Goal: Task Accomplishment & Management: Manage account settings

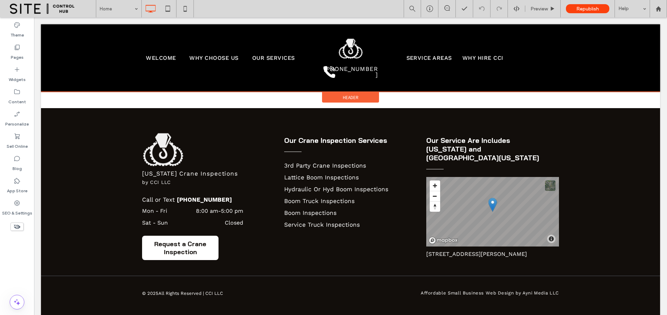
scroll to position [1760, 0]
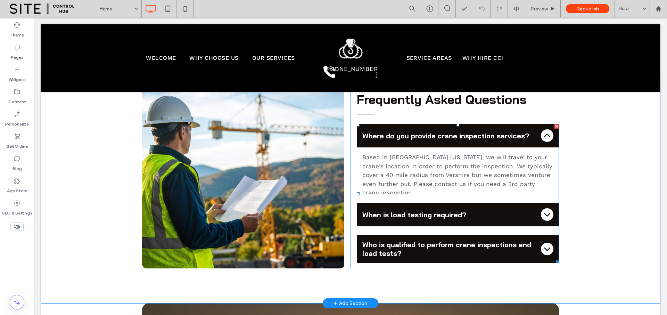
click at [450, 169] on p "Based in Vershire Vermont, we will travel to your crane's location in order to …" at bounding box center [457, 175] width 191 height 44
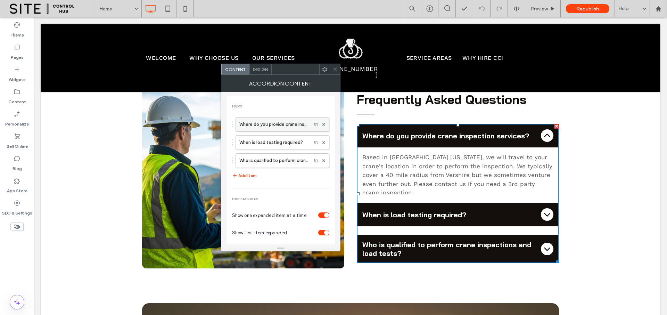
click at [284, 129] on label "Where do you provide crane inspection services?" at bounding box center [273, 124] width 69 height 14
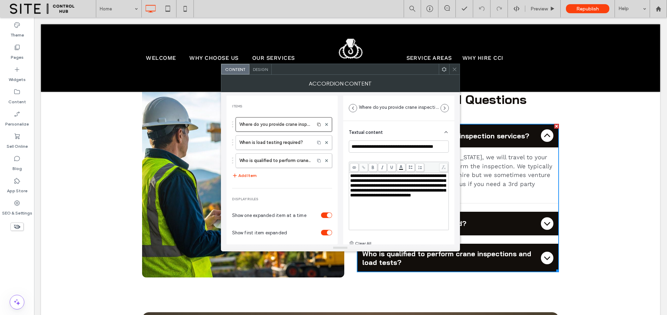
click at [385, 188] on span "**********" at bounding box center [398, 185] width 96 height 24
drag, startPoint x: 384, startPoint y: 186, endPoint x: 421, endPoint y: 195, distance: 39.0
click at [421, 195] on span "**********" at bounding box center [398, 185] width 96 height 24
click at [420, 197] on span "**********" at bounding box center [398, 185] width 96 height 24
drag, startPoint x: 425, startPoint y: 196, endPoint x: 384, endPoint y: 188, distance: 42.2
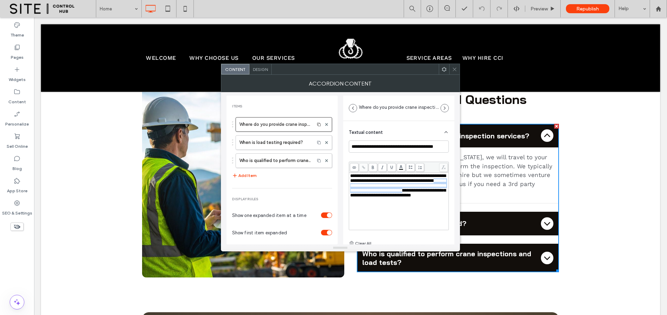
click at [384, 187] on span "**********" at bounding box center [398, 185] width 96 height 24
click at [405, 195] on div "**********" at bounding box center [399, 201] width 98 height 56
click at [290, 142] on label "When is load testing required?" at bounding box center [275, 143] width 72 height 14
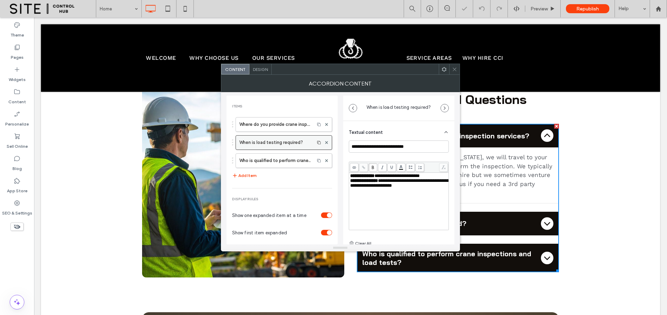
type input "**********"
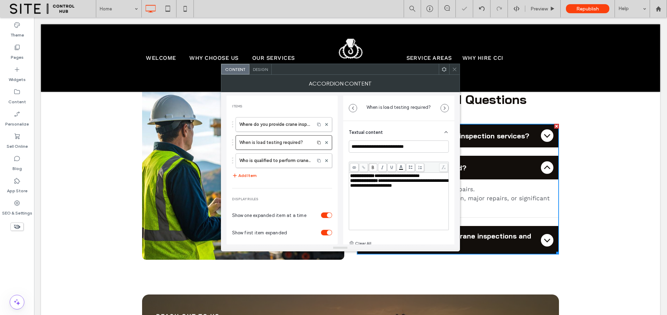
drag, startPoint x: 454, startPoint y: 68, endPoint x: 427, endPoint y: 40, distance: 39.1
click at [454, 68] on icon at bounding box center [454, 69] width 5 height 5
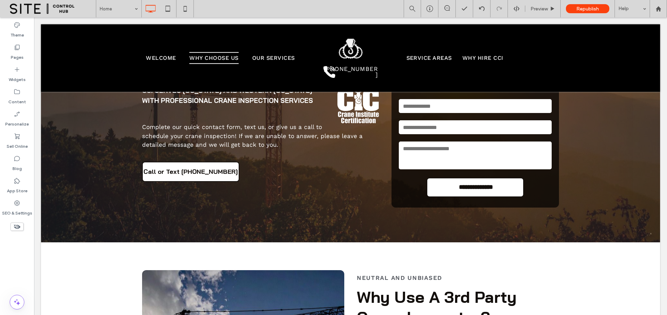
scroll to position [0, 0]
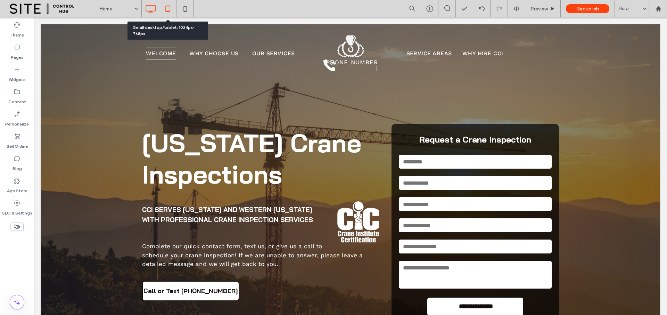
click at [172, 8] on icon at bounding box center [168, 9] width 14 height 14
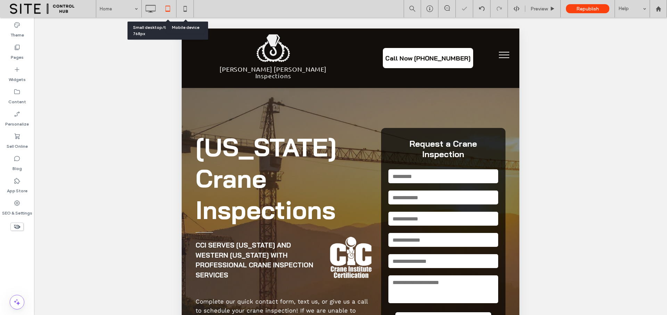
click at [499, 55] on span "menu" at bounding box center [504, 55] width 10 height 1
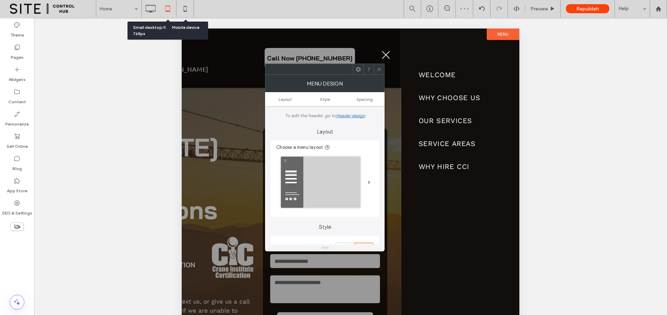
click at [382, 70] on div at bounding box center [379, 69] width 10 height 10
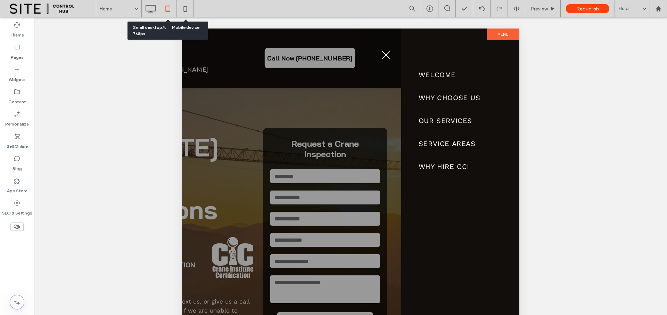
click at [383, 54] on button "menu" at bounding box center [386, 55] width 18 height 18
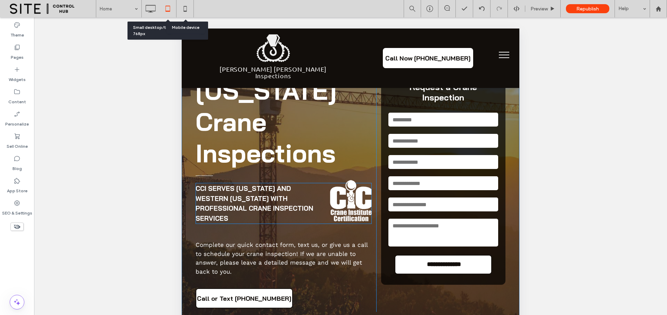
scroll to position [107, 0]
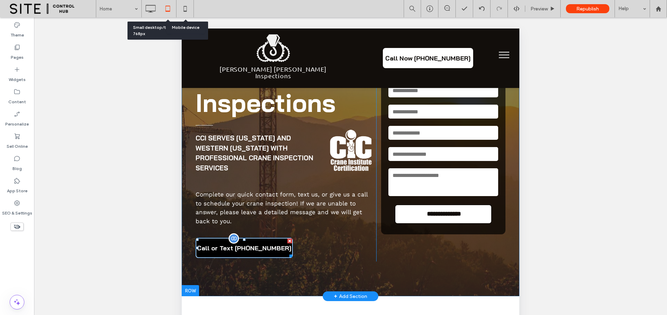
click at [254, 249] on span "Call or Text (802) 839-0171" at bounding box center [244, 248] width 95 height 8
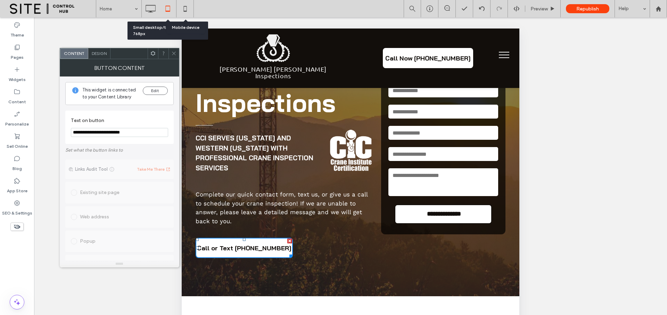
drag, startPoint x: 131, startPoint y: 132, endPoint x: 97, endPoint y: 133, distance: 33.7
click at [97, 133] on input "**********" at bounding box center [119, 132] width 97 height 9
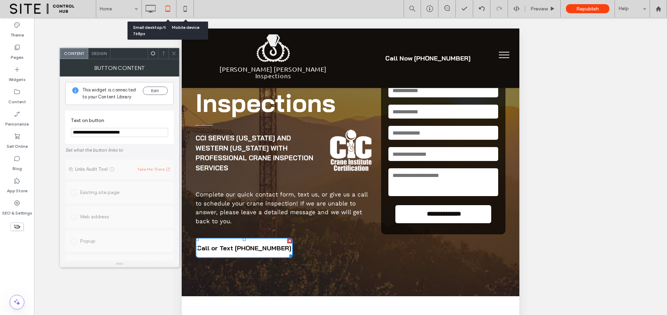
drag, startPoint x: 387, startPoint y: 62, endPoint x: 392, endPoint y: 59, distance: 5.4
click at [388, 61] on link "Call Now (000) 123-4567" at bounding box center [428, 58] width 90 height 20
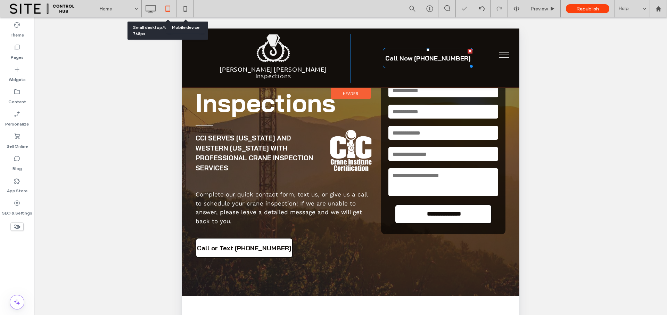
click at [396, 57] on span "Call Now (000) 123-4567" at bounding box center [427, 58] width 85 height 8
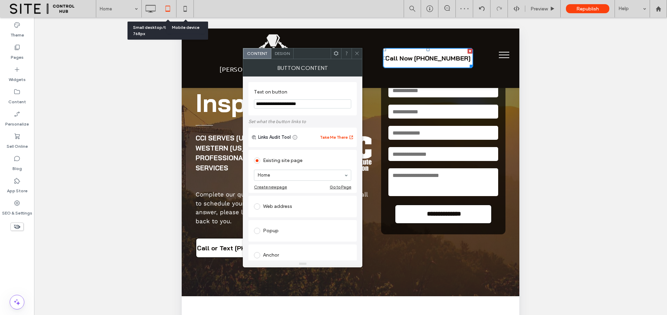
drag, startPoint x: 496, startPoint y: 134, endPoint x: 425, endPoint y: 134, distance: 70.9
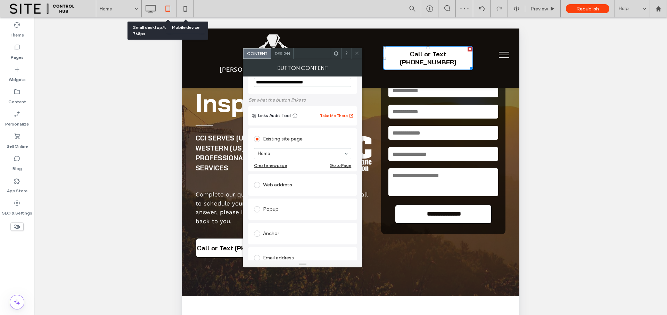
scroll to position [79, 0]
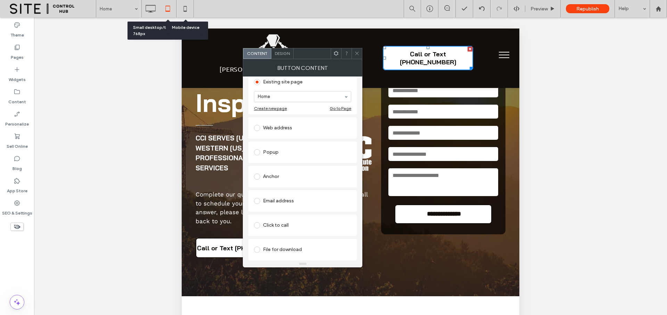
type input "**********"
click at [270, 222] on div "Click to call" at bounding box center [302, 225] width 97 height 11
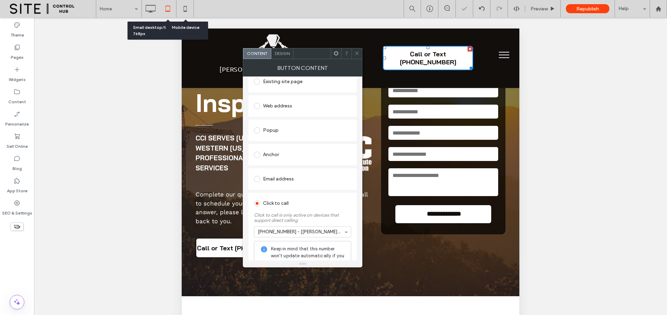
click at [355, 54] on icon at bounding box center [356, 53] width 5 height 5
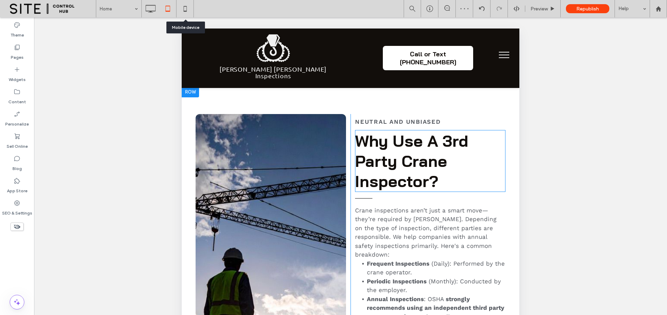
scroll to position [350, 0]
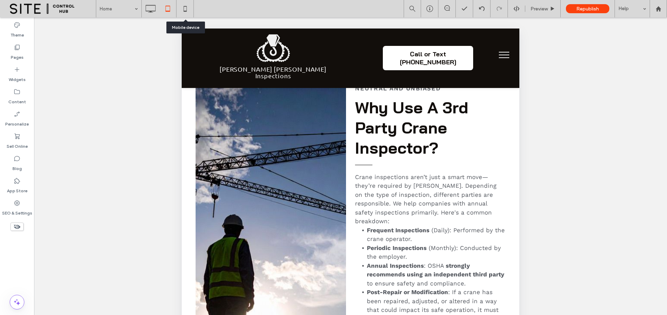
click at [495, 56] on button "menu" at bounding box center [504, 55] width 18 height 18
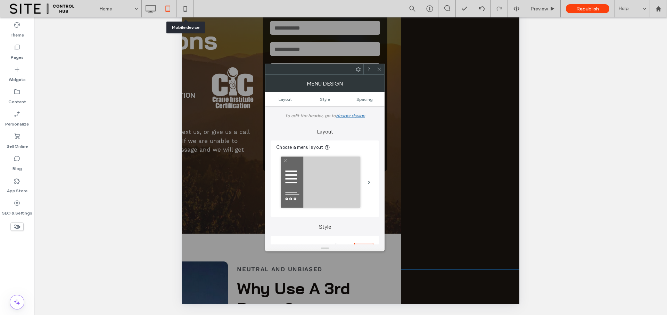
scroll to position [0, 0]
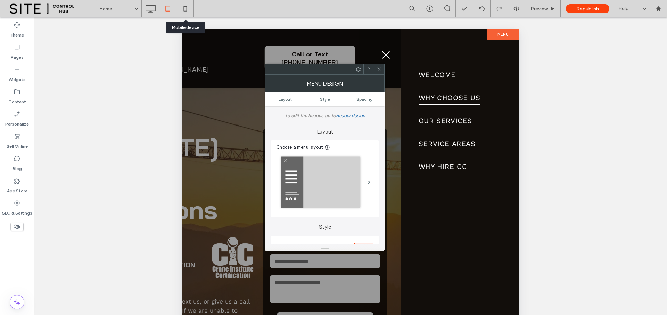
click at [386, 56] on button "menu" at bounding box center [386, 55] width 18 height 18
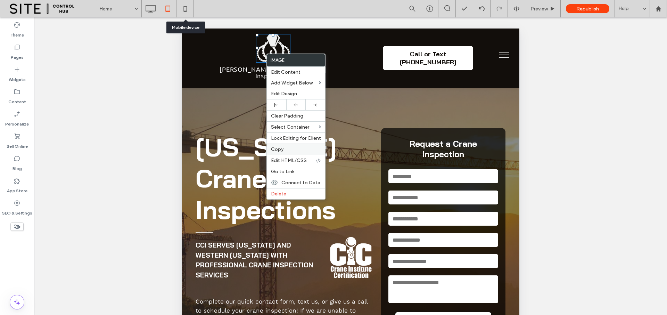
click at [289, 148] on label "Copy" at bounding box center [296, 149] width 50 height 6
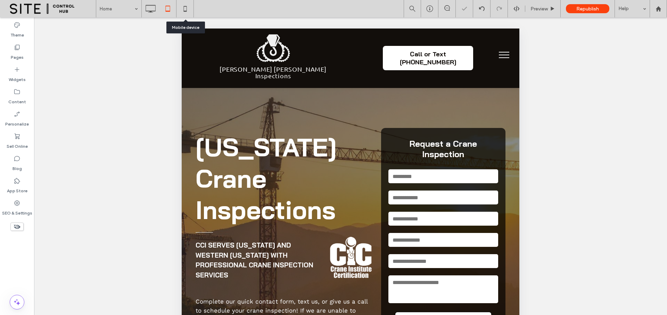
click at [500, 53] on button "menu" at bounding box center [504, 55] width 18 height 18
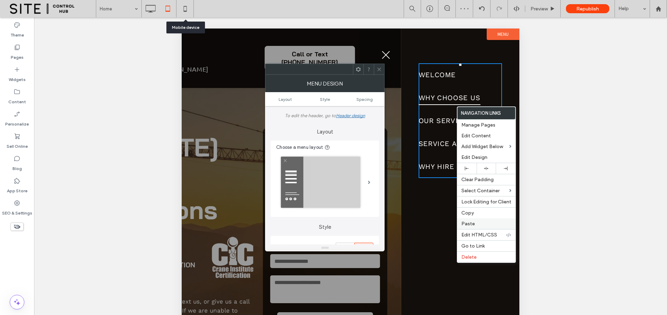
click at [473, 221] on span "Paste" at bounding box center [468, 224] width 14 height 6
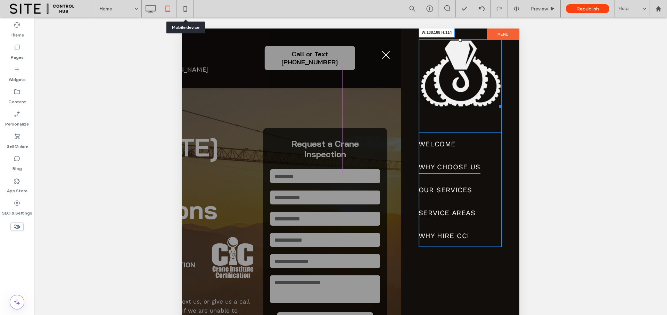
drag, startPoint x: 494, startPoint y: 101, endPoint x: 483, endPoint y: 91, distance: 15.8
click at [483, 91] on div "W:138.188 H:114 Welcome Why Choose Us Our Services Service Areas Why Hire CCI C…" at bounding box center [460, 143] width 83 height 208
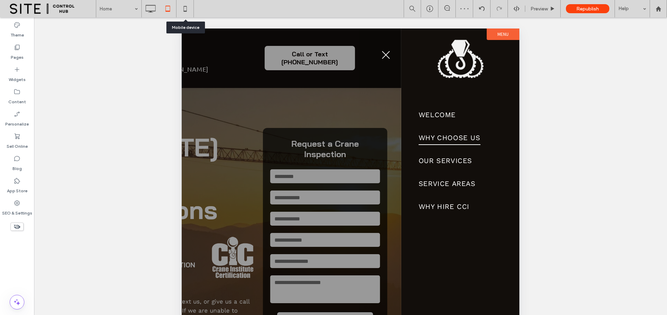
click at [383, 55] on span "menu" at bounding box center [386, 55] width 10 height 1
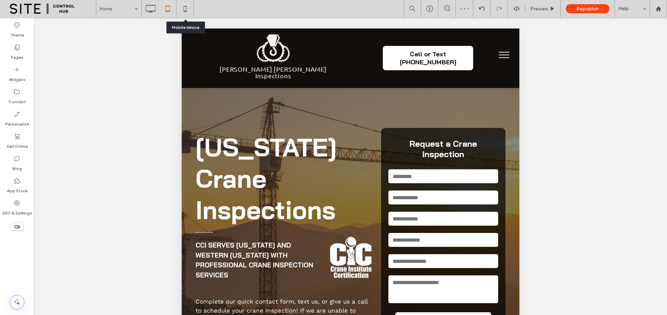
click at [497, 58] on button "menu" at bounding box center [504, 55] width 18 height 18
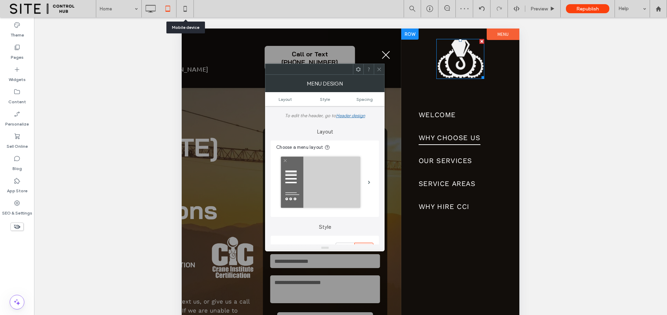
click at [462, 61] on img at bounding box center [460, 59] width 48 height 40
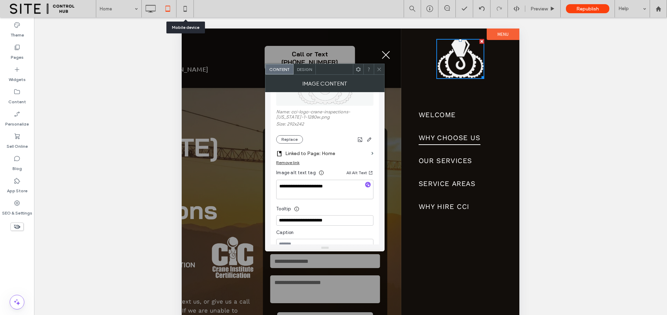
scroll to position [94, 0]
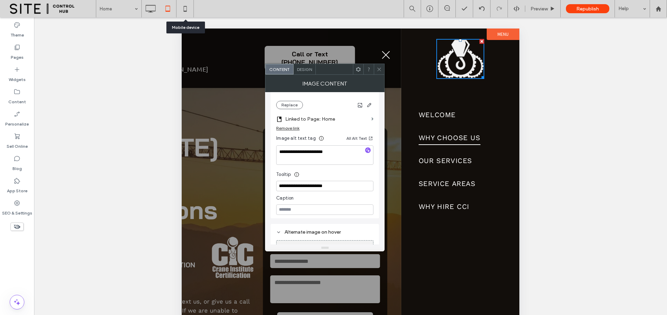
click at [385, 52] on button "menu" at bounding box center [386, 55] width 18 height 18
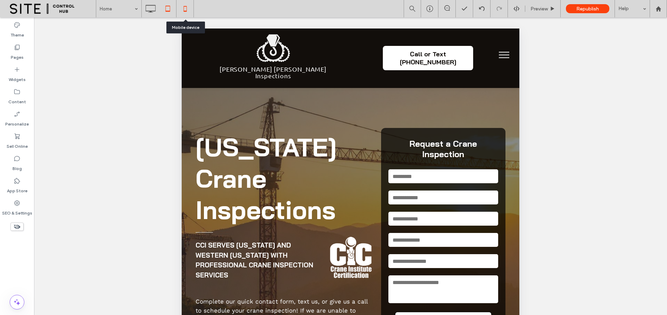
click at [183, 8] on icon at bounding box center [185, 9] width 14 height 14
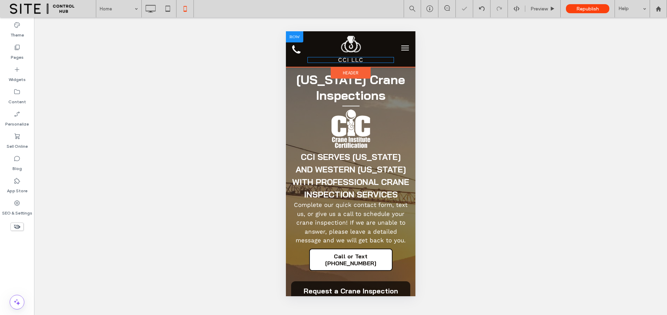
scroll to position [0, 0]
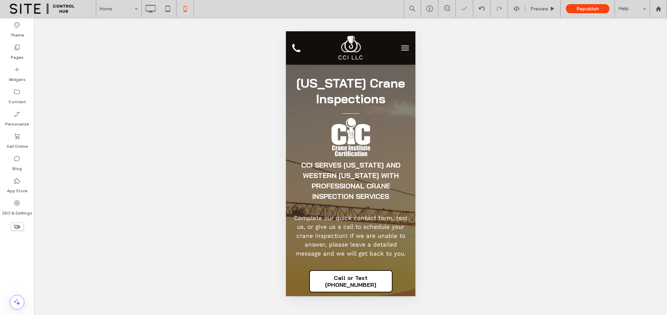
click at [402, 49] on button "menu" at bounding box center [405, 48] width 14 height 14
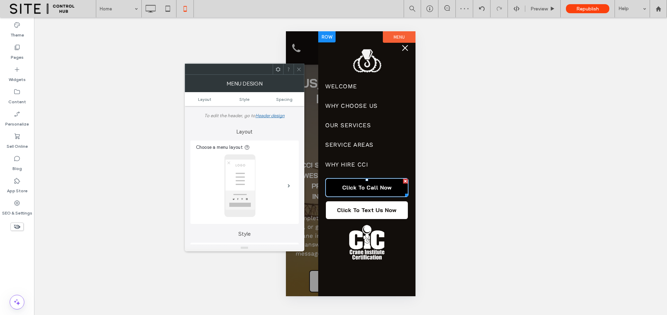
click at [386, 185] on span "Click To Call Now" at bounding box center [366, 187] width 49 height 7
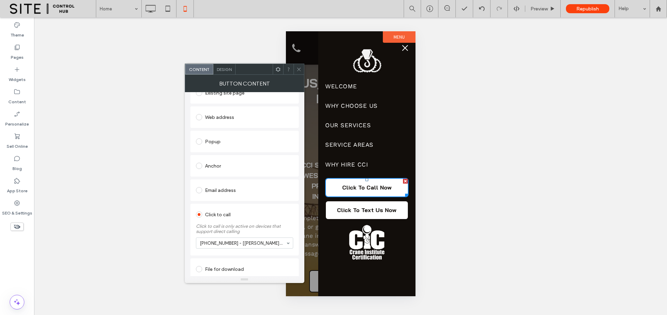
scroll to position [88, 0]
click at [299, 69] on use at bounding box center [298, 68] width 3 height 3
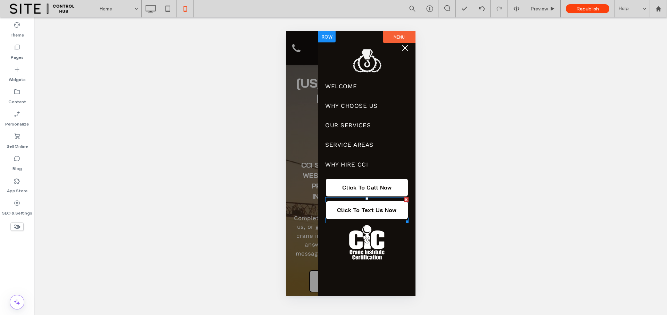
click at [379, 214] on span at bounding box center [366, 210] width 83 height 26
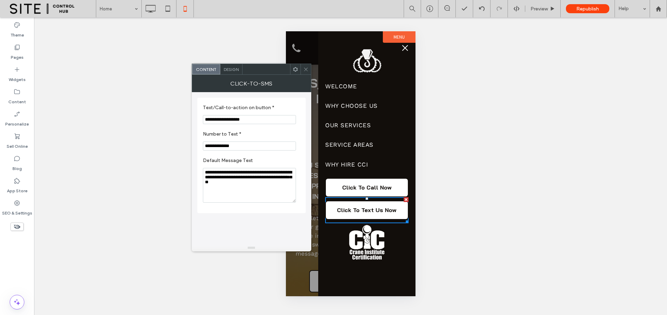
click at [307, 69] on icon at bounding box center [305, 69] width 5 height 5
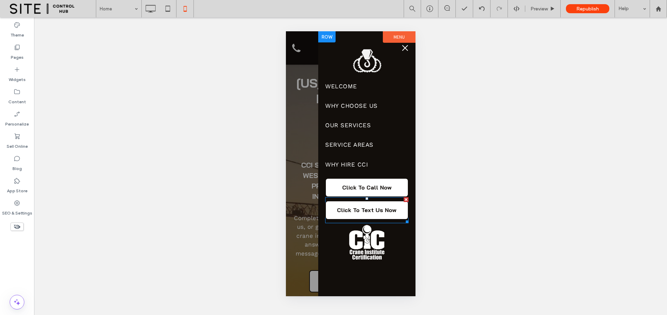
click at [370, 212] on span at bounding box center [366, 210] width 83 height 26
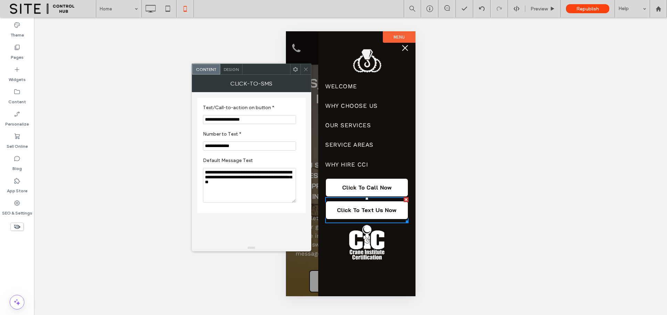
click at [308, 70] on icon at bounding box center [305, 69] width 5 height 5
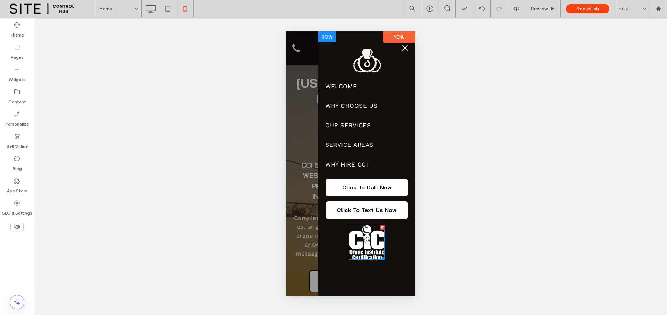
click at [361, 253] on img at bounding box center [366, 242] width 35 height 35
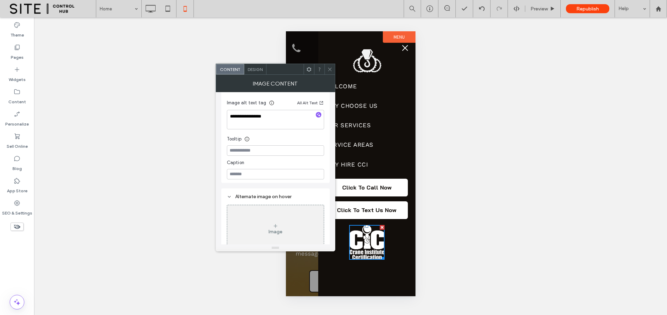
scroll to position [136, 0]
click at [332, 70] on icon at bounding box center [329, 69] width 5 height 5
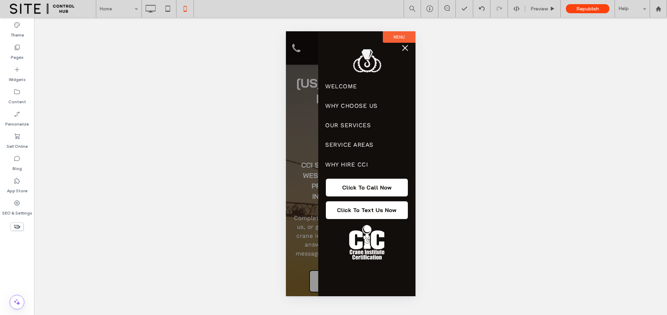
click at [403, 48] on span "menu" at bounding box center [405, 48] width 6 height 6
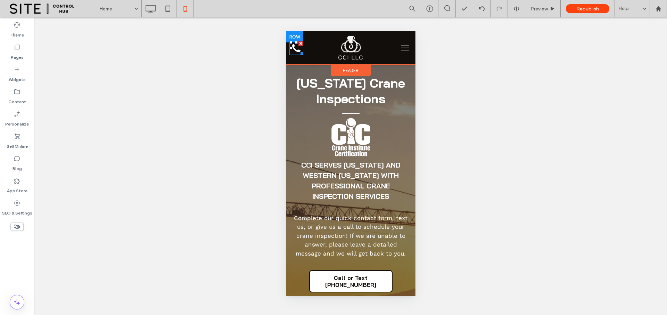
click at [298, 51] on div at bounding box center [300, 52] width 5 height 5
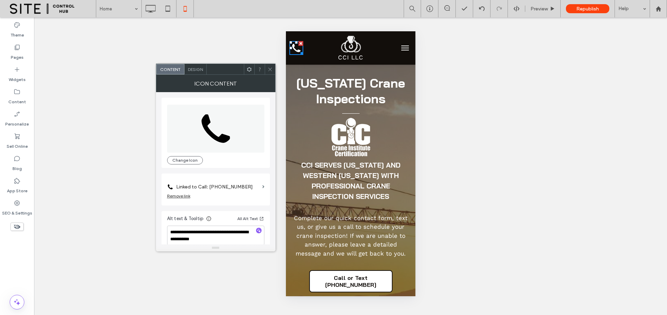
click at [270, 68] on icon at bounding box center [270, 69] width 5 height 5
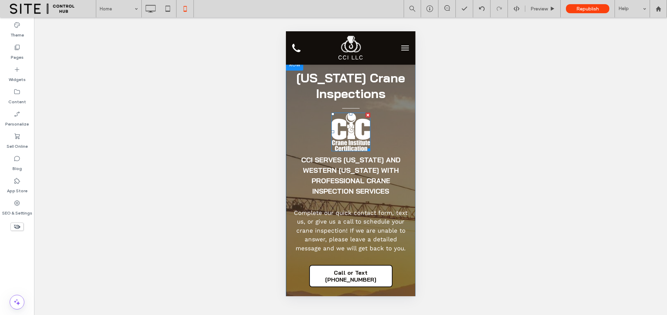
scroll to position [11, 0]
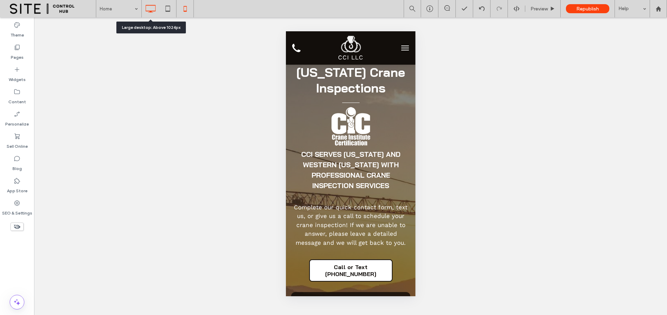
click at [156, 8] on icon at bounding box center [150, 9] width 14 height 14
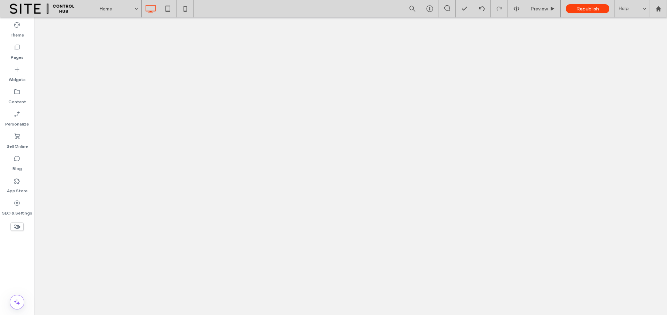
scroll to position [0, 0]
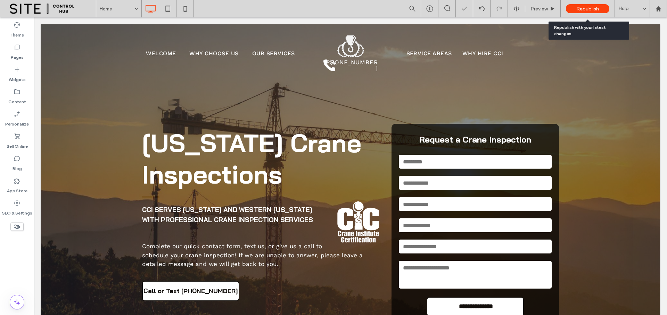
click at [589, 8] on span "Republish" at bounding box center [587, 9] width 23 height 6
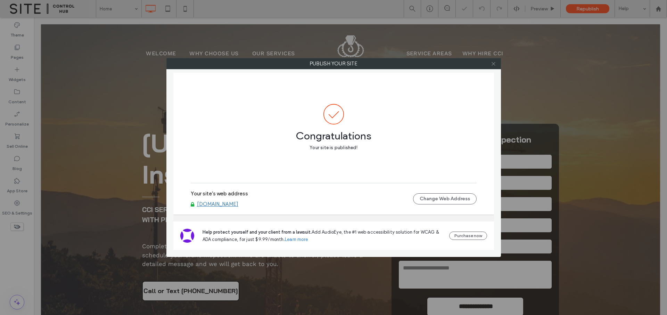
click at [495, 65] on use at bounding box center [493, 63] width 3 height 3
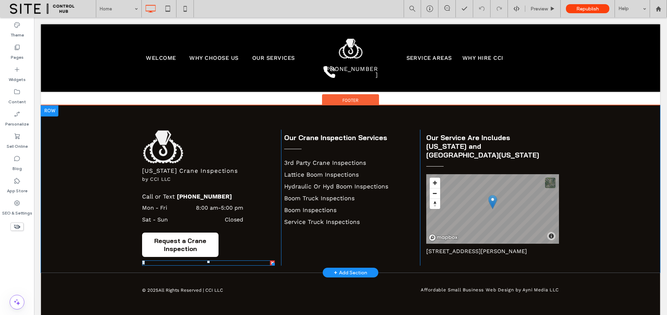
scroll to position [2156, 0]
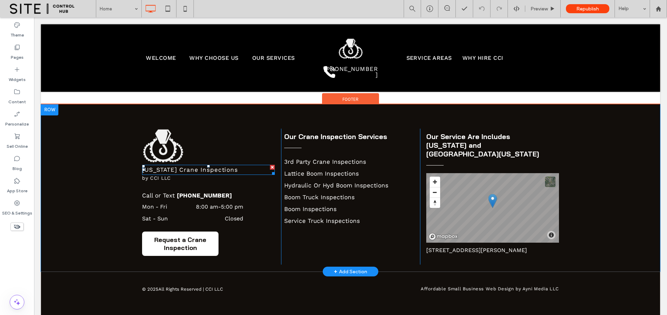
click at [190, 166] on span "Vermont Crane Inspections" at bounding box center [190, 169] width 96 height 7
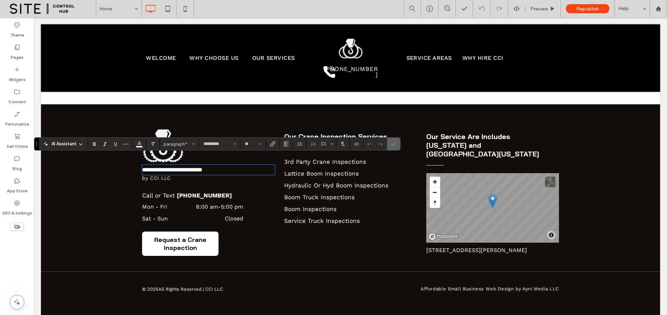
click at [391, 143] on icon "Confirm" at bounding box center [394, 144] width 6 height 6
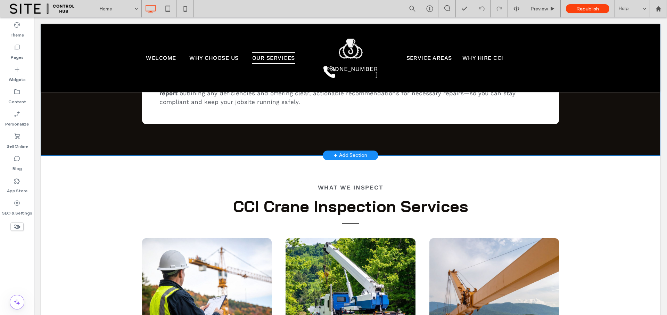
scroll to position [966, 0]
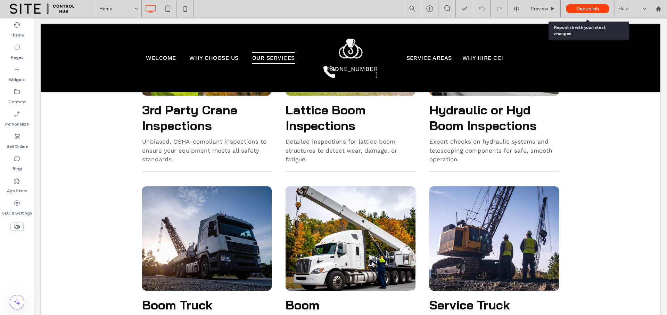
click at [587, 7] on span "Republish" at bounding box center [587, 9] width 23 height 6
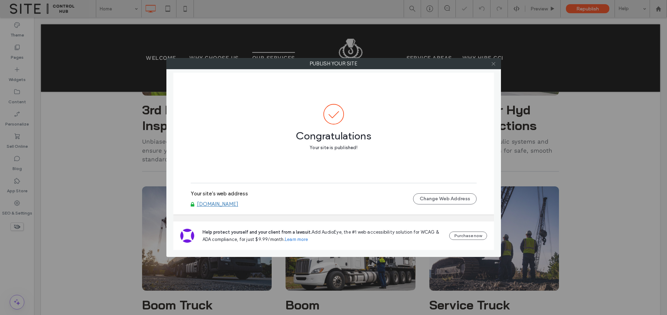
click at [494, 64] on use at bounding box center [493, 63] width 3 height 3
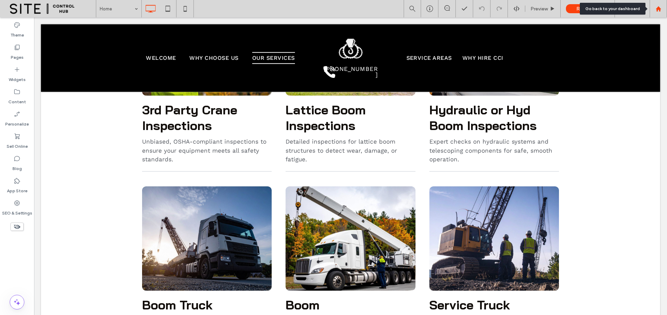
click at [656, 6] on icon at bounding box center [659, 9] width 6 height 6
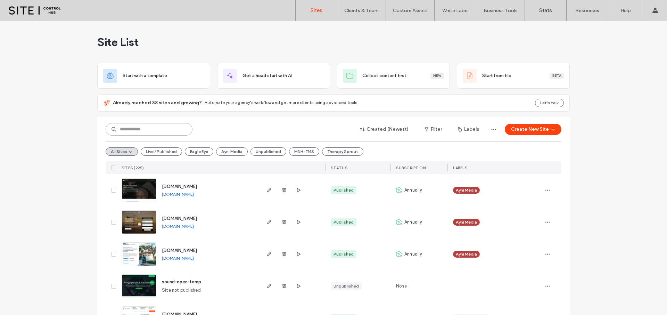
click at [157, 129] on input at bounding box center [149, 129] width 87 height 13
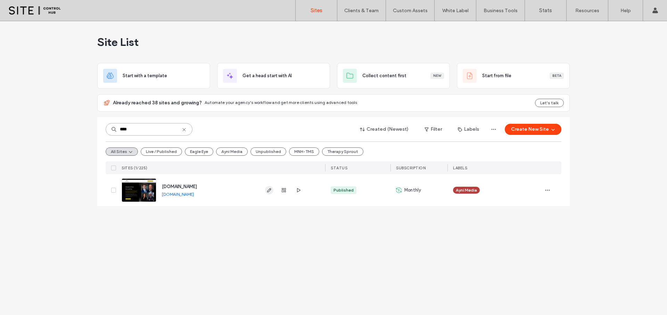
type input "****"
click at [270, 192] on icon "button" at bounding box center [269, 190] width 6 height 6
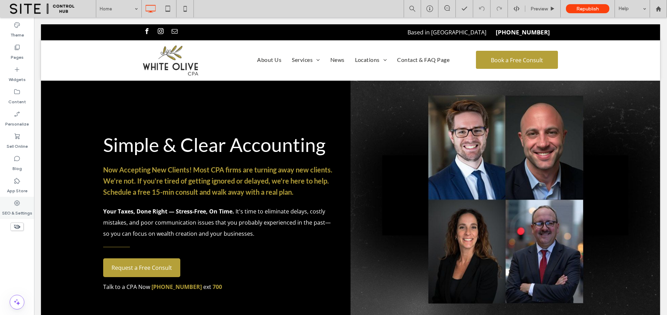
click at [19, 211] on label "SEO & Settings" at bounding box center [17, 211] width 30 height 10
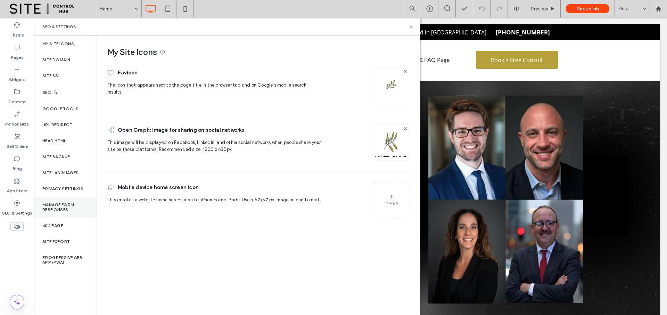
click at [69, 214] on div "Manage Form Responses" at bounding box center [65, 207] width 63 height 21
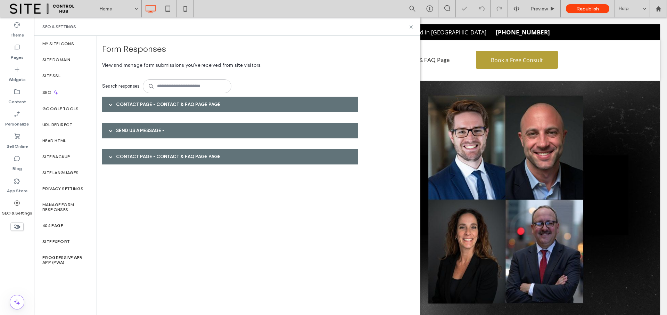
click at [126, 103] on div "Contact Page - Contact & FAQ Page page" at bounding box center [230, 105] width 256 height 16
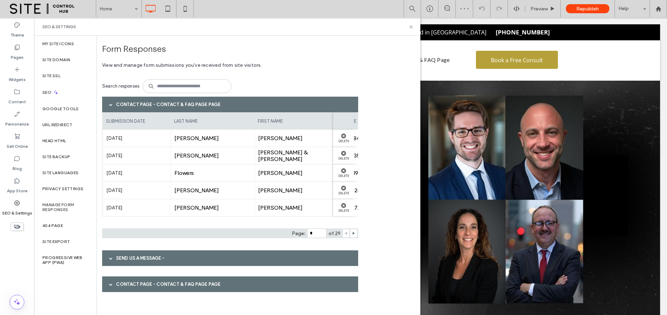
click at [133, 280] on div "Contact Page - Contact & FAQ Page page" at bounding box center [230, 284] width 256 height 16
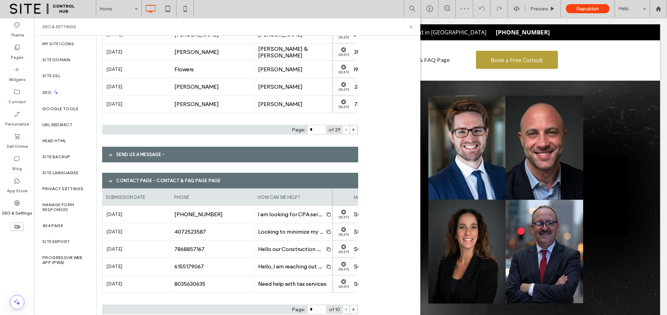
scroll to position [115, 0]
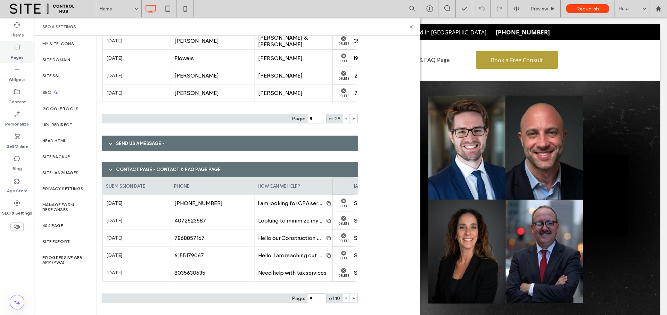
click at [19, 47] on icon at bounding box center [17, 47] width 7 height 7
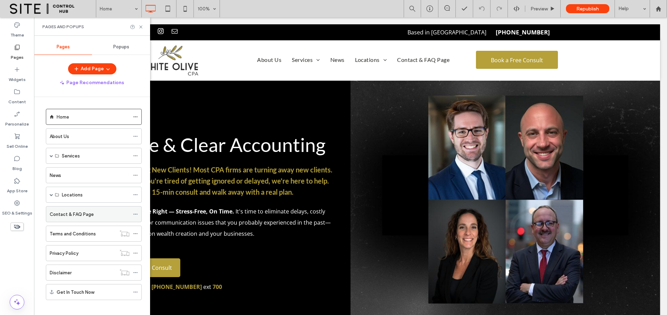
click at [59, 216] on label "Contact & FAQ Page" at bounding box center [72, 214] width 44 height 12
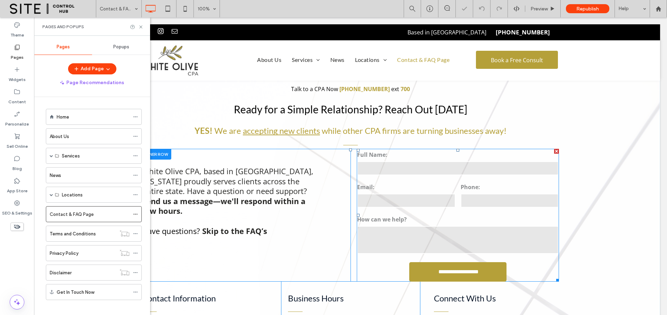
scroll to position [36, 0]
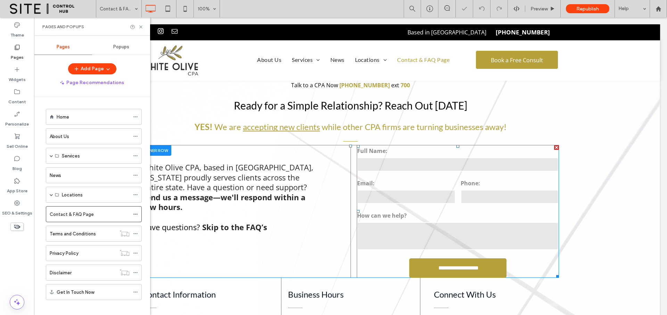
click at [413, 178] on label "Email:" at bounding box center [406, 183] width 98 height 11
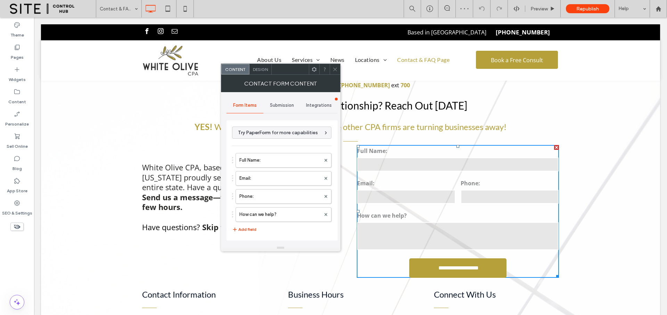
click at [274, 107] on span "Submission" at bounding box center [282, 105] width 24 height 6
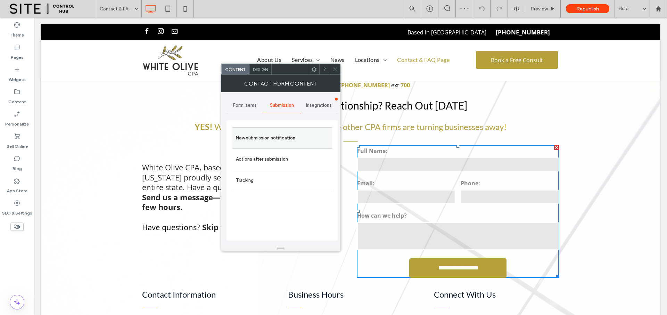
click at [297, 136] on label "New submission notification" at bounding box center [282, 138] width 93 height 14
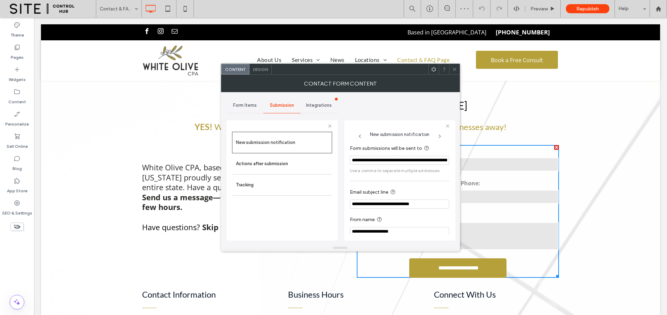
click at [377, 158] on input "**********" at bounding box center [399, 160] width 99 height 9
click at [458, 69] on div at bounding box center [454, 69] width 10 height 10
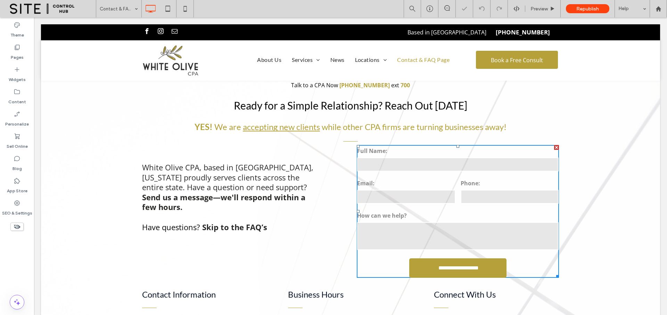
scroll to position [0, 0]
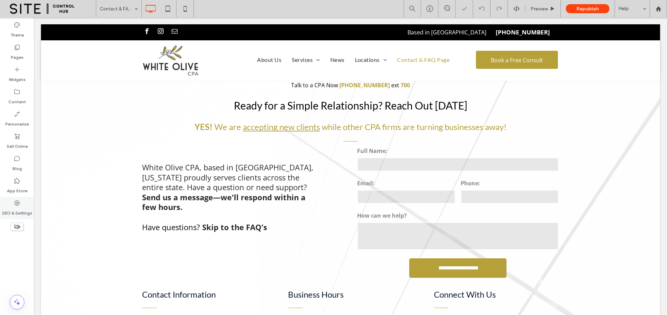
click at [22, 213] on label "SEO & Settings" at bounding box center [17, 211] width 30 height 10
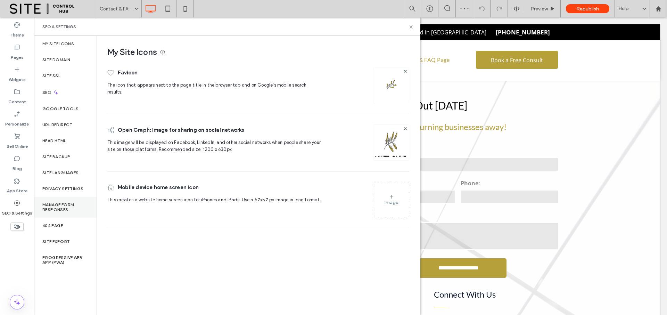
click at [62, 212] on div "Manage Form Responses" at bounding box center [65, 207] width 63 height 21
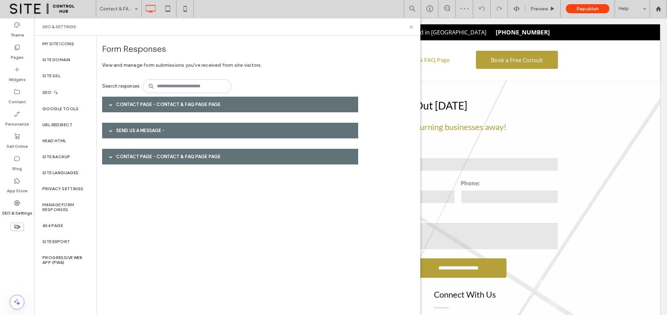
click at [115, 155] on div at bounding box center [111, 156] width 10 height 12
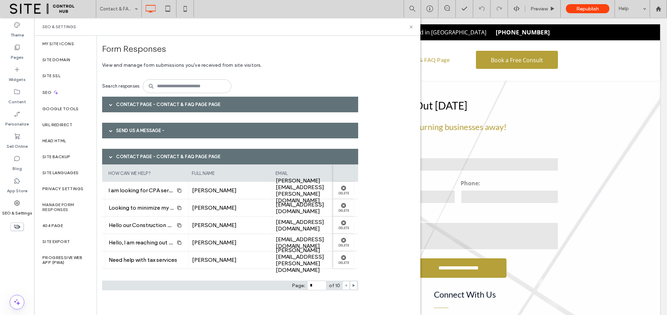
scroll to position [0, 178]
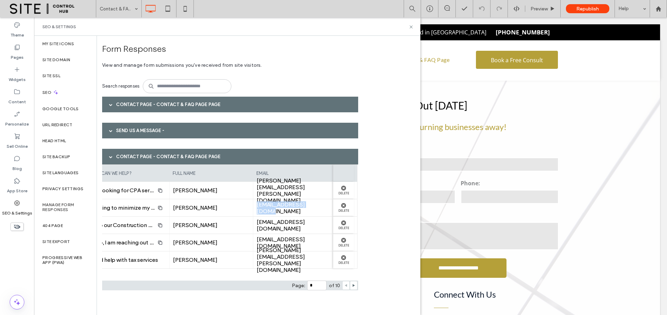
drag, startPoint x: 311, startPoint y: 208, endPoint x: 245, endPoint y: 208, distance: 65.7
click at [253, 208] on div "cjwheeler3@gmail.com" at bounding box center [295, 207] width 84 height 17
copy span "cjwheeler3@gmail.com"
drag, startPoint x: 248, startPoint y: 190, endPoint x: 326, endPoint y: 191, distance: 78.5
click at [326, 191] on span "dan.hutchinson@polarisprimarycare.com" at bounding box center [295, 190] width 76 height 26
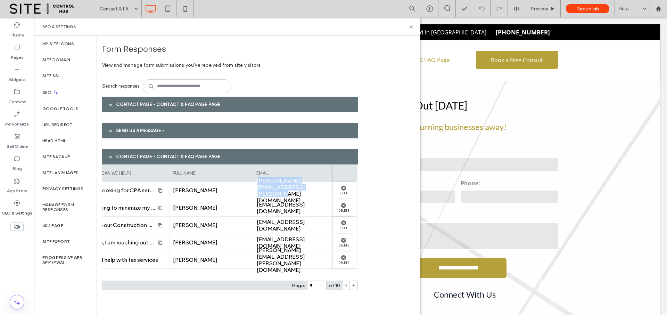
copy span "dan.hutchinson@polarisprimarycare.com"
click at [409, 27] on icon at bounding box center [411, 26] width 5 height 5
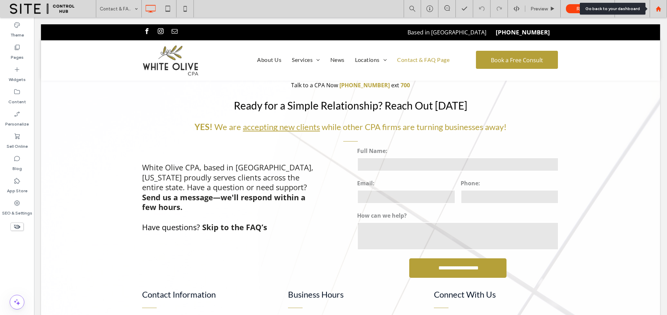
click at [660, 8] on use at bounding box center [658, 8] width 5 height 5
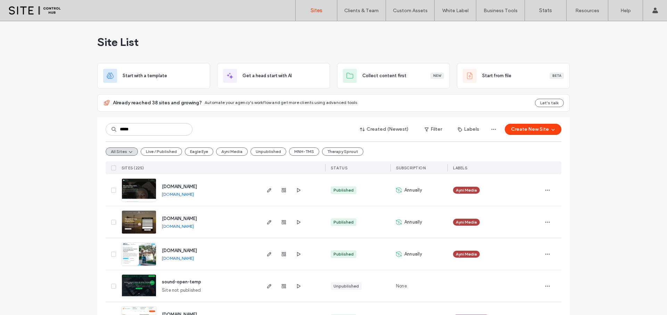
type input "*****"
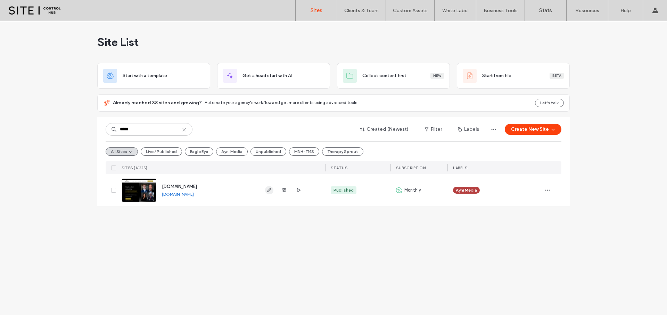
click at [267, 188] on icon "button" at bounding box center [269, 190] width 6 height 6
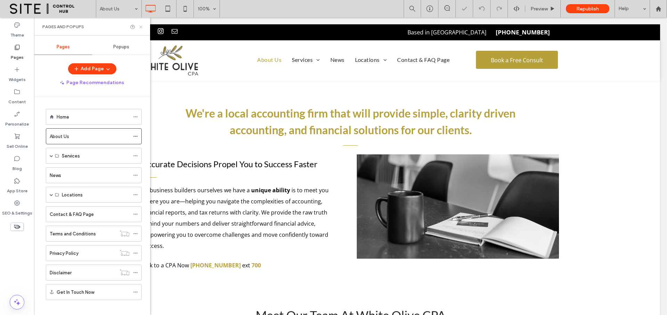
click at [141, 26] on icon at bounding box center [140, 26] width 5 height 5
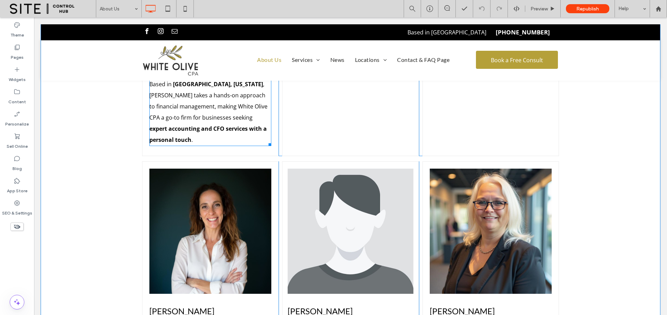
scroll to position [802, 0]
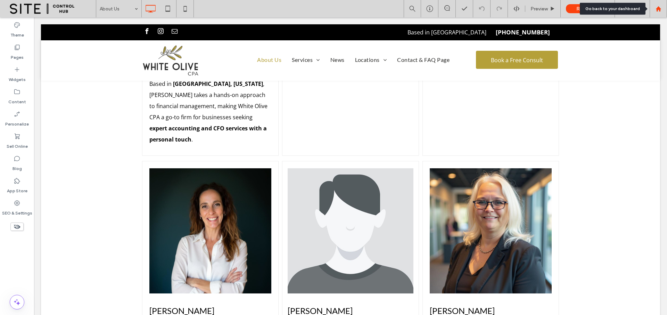
click at [656, 9] on icon at bounding box center [659, 9] width 6 height 6
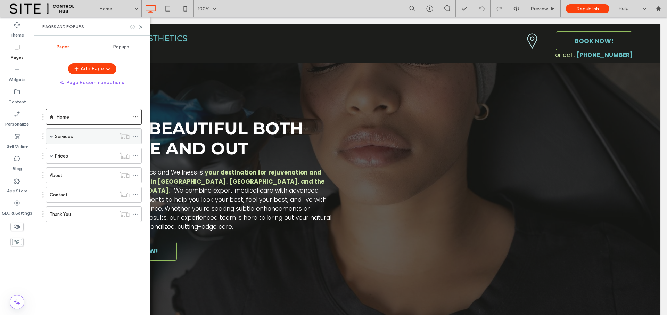
click at [66, 139] on label "Services" at bounding box center [64, 136] width 18 height 12
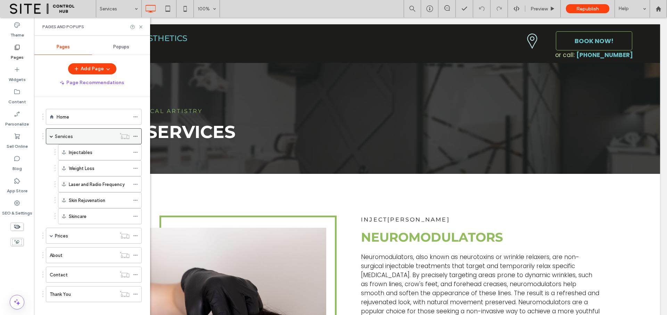
click at [137, 137] on use at bounding box center [135, 136] width 4 height 1
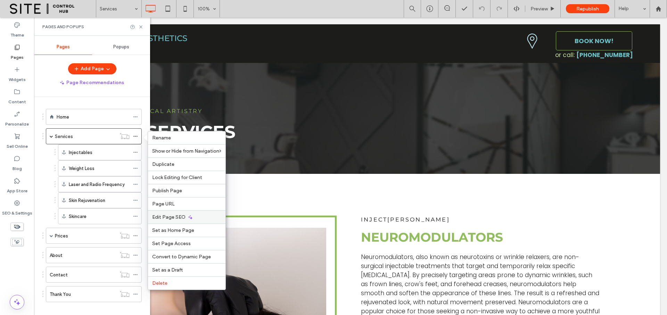
click at [177, 219] on span "Edit Page SEO" at bounding box center [168, 217] width 33 height 6
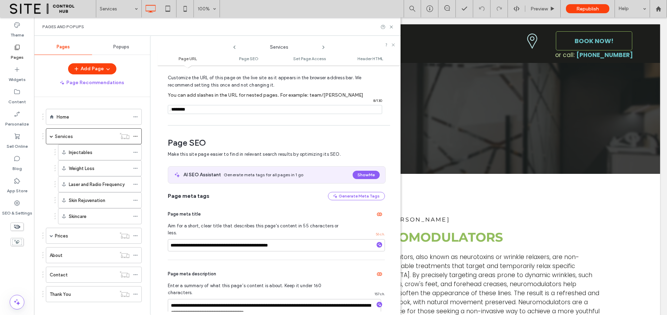
scroll to position [95, 0]
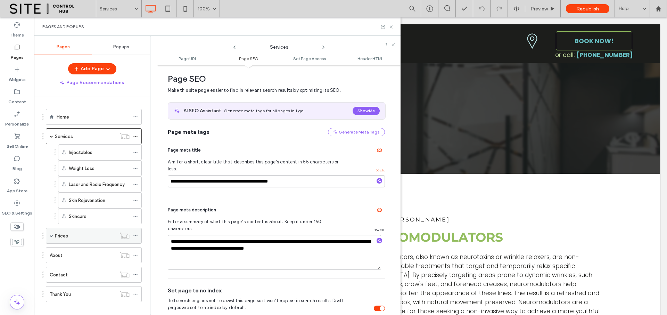
click at [94, 232] on div "Prices" at bounding box center [85, 235] width 61 height 7
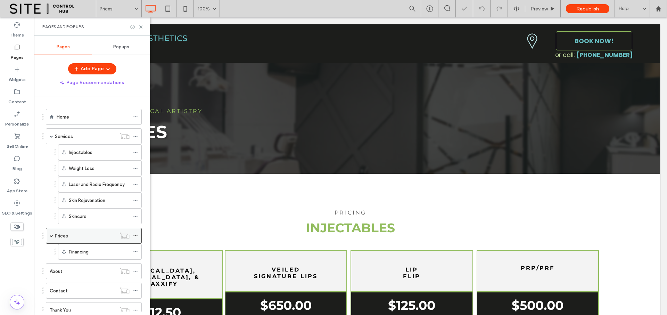
click at [134, 235] on icon at bounding box center [135, 235] width 5 height 5
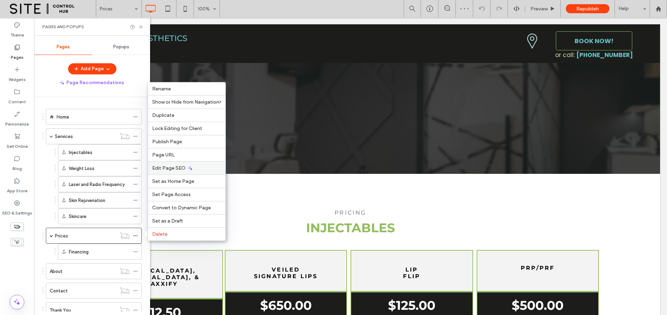
click at [186, 166] on div "Edit Page SEO" at bounding box center [186, 167] width 77 height 13
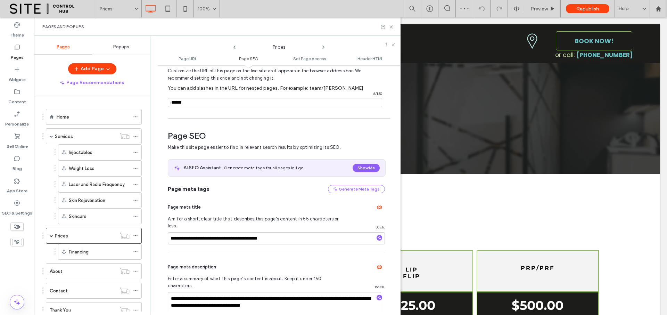
scroll to position [95, 0]
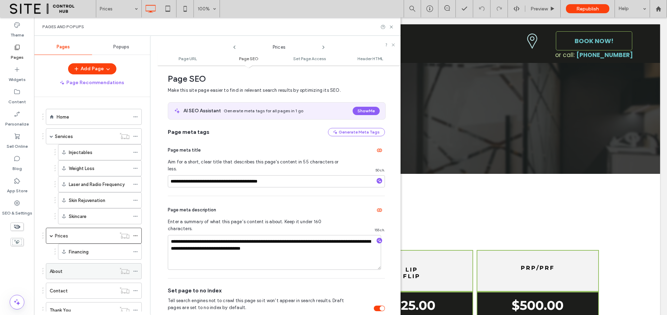
click at [101, 266] on div "About" at bounding box center [83, 270] width 66 height 15
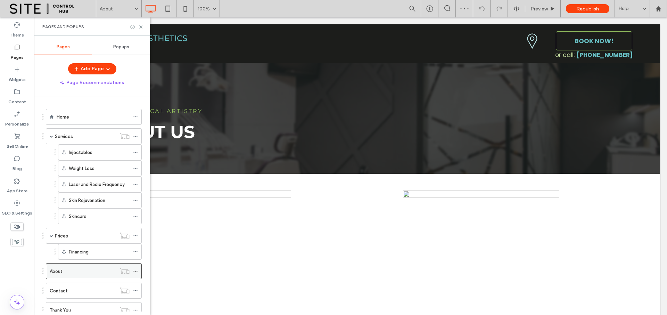
click at [135, 271] on icon at bounding box center [135, 271] width 5 height 5
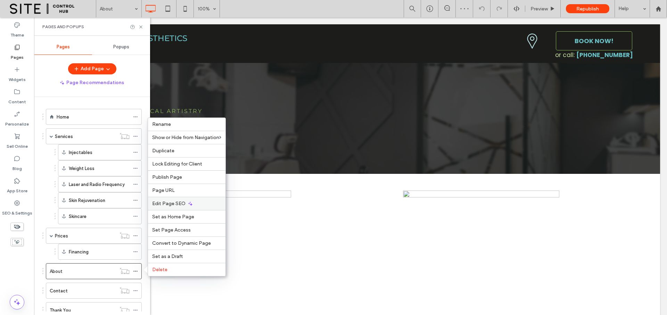
click at [170, 203] on span "Edit Page SEO" at bounding box center [168, 203] width 33 height 6
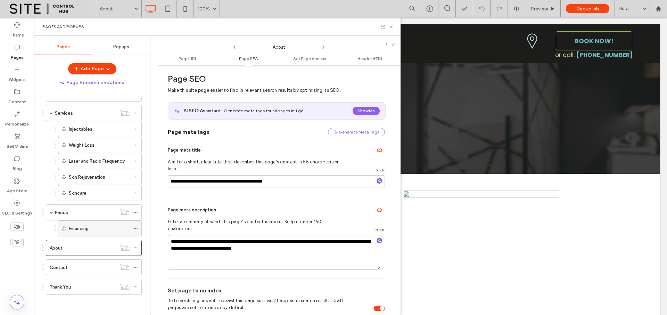
scroll to position [24, 0]
click at [89, 263] on div "Contact" at bounding box center [83, 266] width 66 height 7
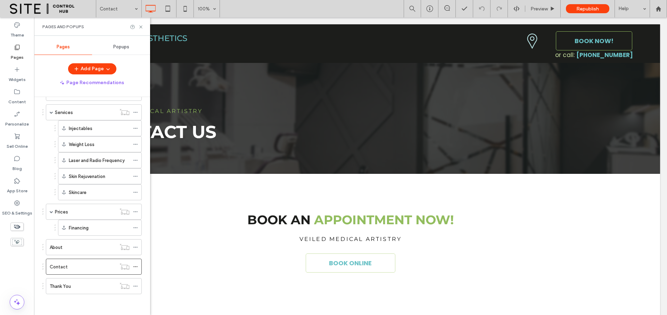
scroll to position [0, 0]
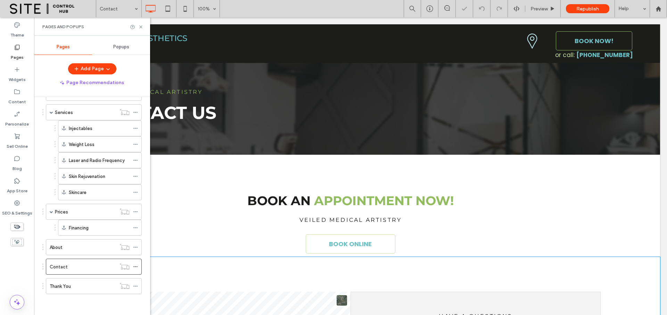
scroll to position [40, 0]
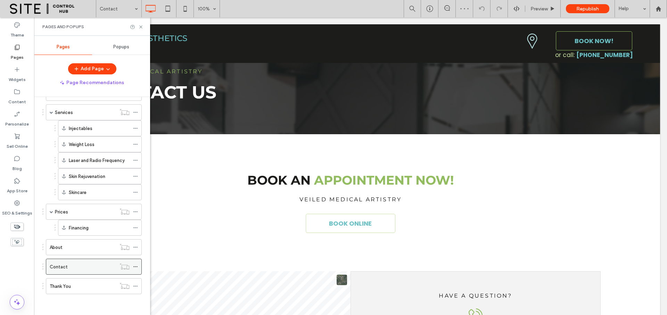
click at [136, 267] on icon at bounding box center [135, 266] width 5 height 5
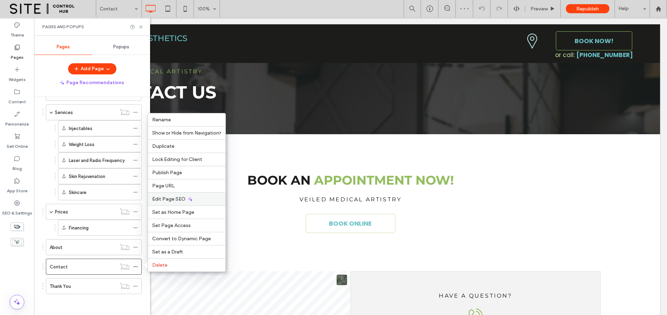
click at [169, 196] on span "Edit Page SEO" at bounding box center [168, 199] width 33 height 6
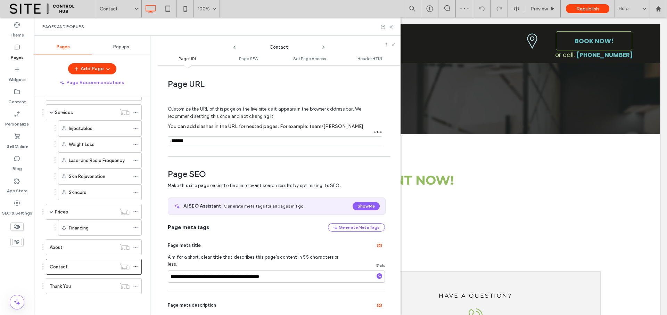
scroll to position [95, 0]
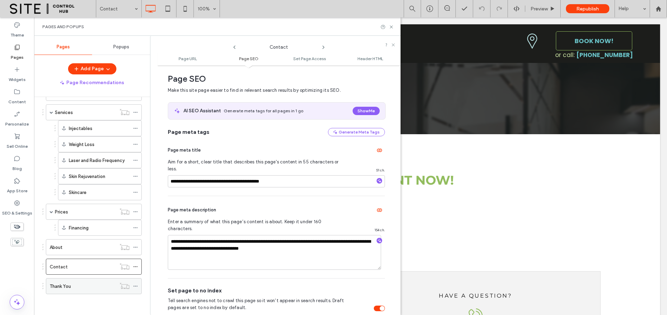
click at [108, 284] on div "Thank You" at bounding box center [83, 285] width 66 height 7
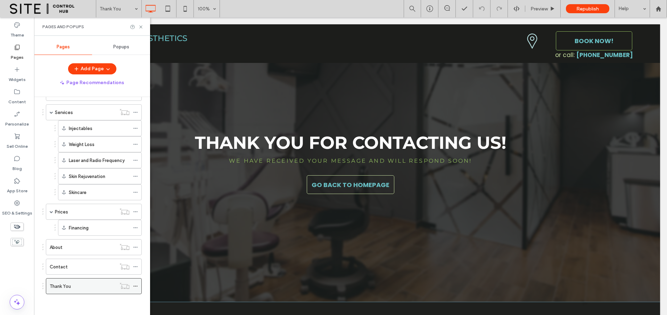
scroll to position [0, 0]
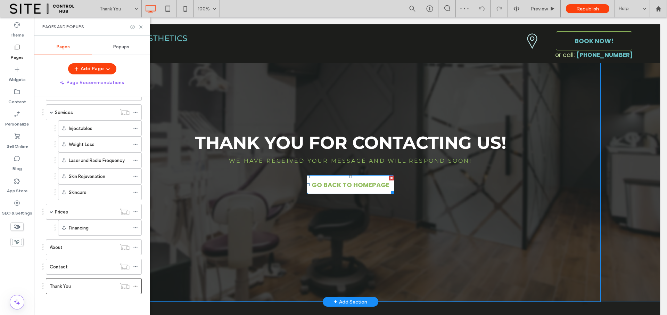
click at [337, 184] on span "GO BACK TO HOMEPAGE" at bounding box center [351, 185] width 78 height 16
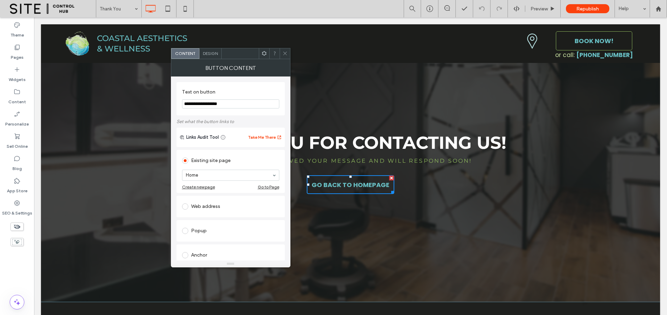
click at [287, 54] on icon at bounding box center [284, 53] width 5 height 5
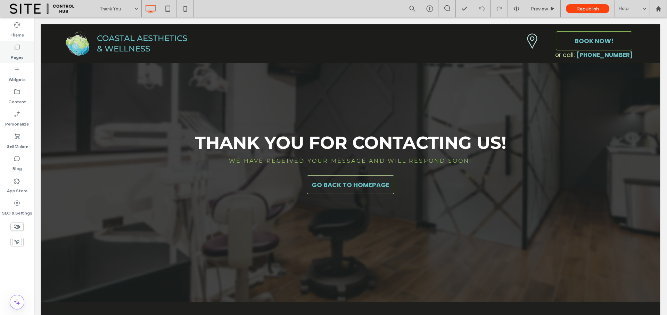
click at [16, 52] on label "Pages" at bounding box center [17, 56] width 13 height 10
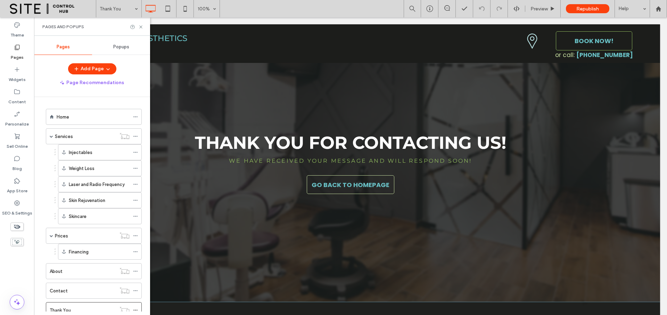
scroll to position [24, 0]
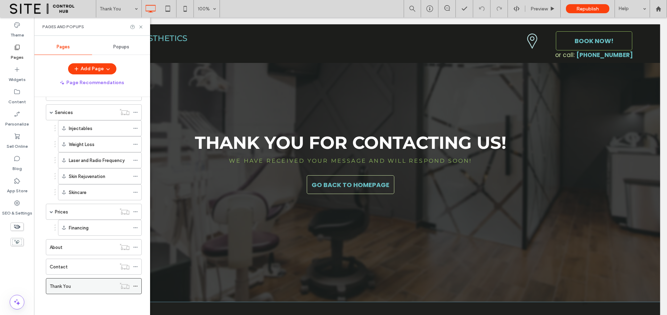
click at [136, 286] on icon at bounding box center [135, 286] width 5 height 5
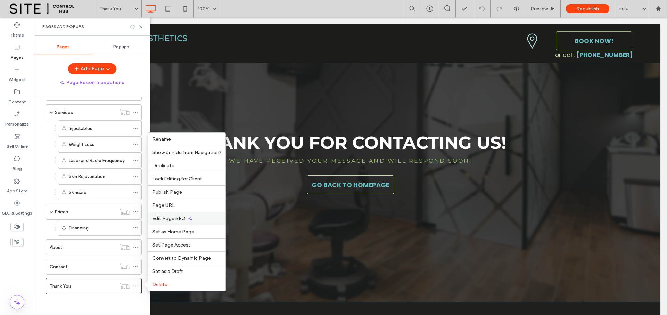
click at [178, 214] on div "Edit Page SEO" at bounding box center [186, 218] width 77 height 13
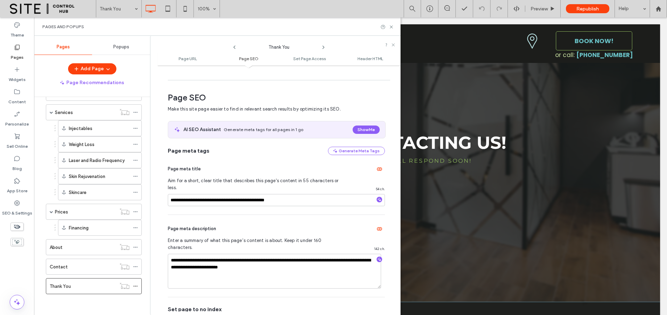
scroll to position [95, 0]
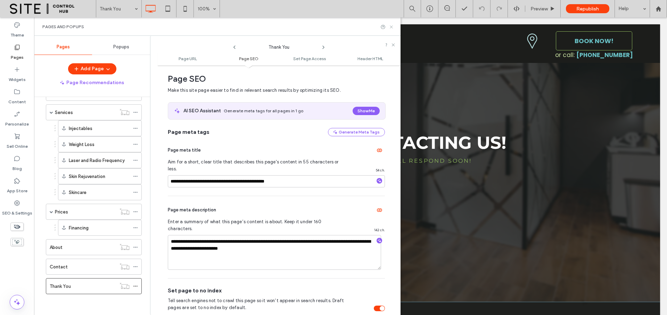
click at [391, 27] on icon at bounding box center [391, 26] width 5 height 5
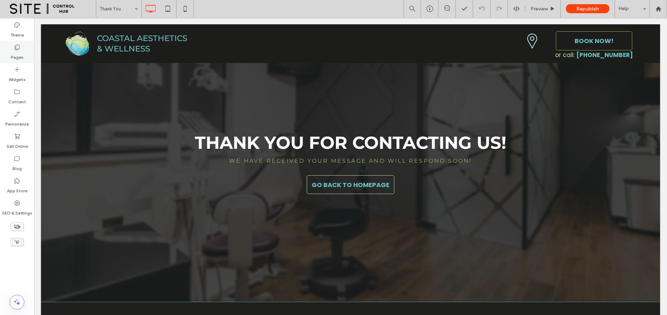
click at [13, 59] on label "Pages" at bounding box center [17, 56] width 13 height 10
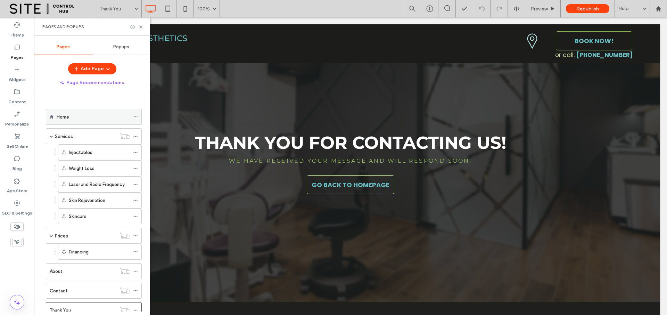
click at [95, 118] on div "Home" at bounding box center [93, 116] width 73 height 7
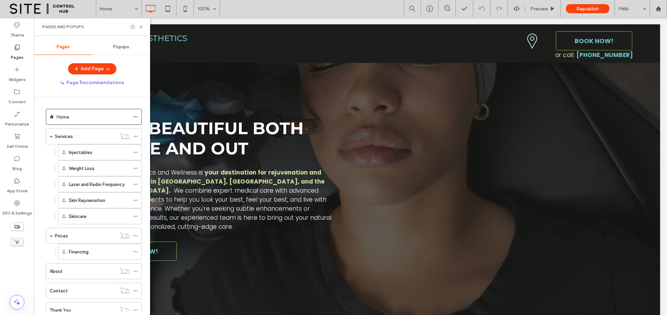
scroll to position [0, 0]
click at [140, 26] on icon at bounding box center [140, 26] width 5 height 5
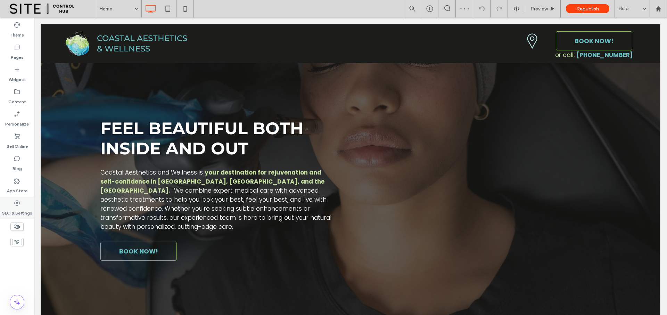
click at [27, 209] on label "SEO & Settings" at bounding box center [17, 211] width 30 height 10
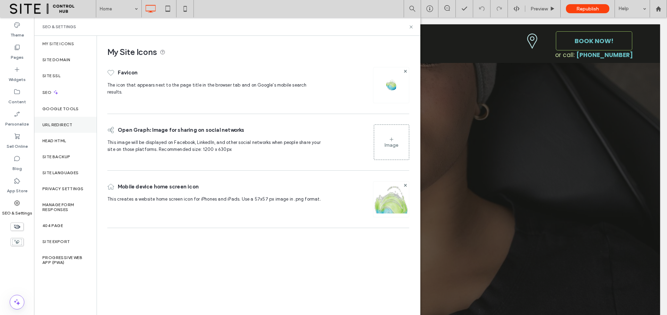
click at [77, 126] on div "URL Redirect" at bounding box center [65, 125] width 63 height 16
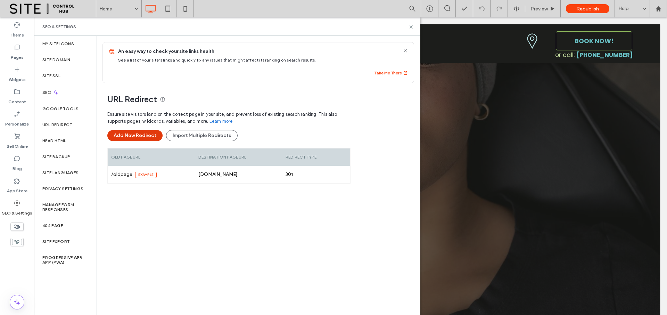
click at [146, 135] on button "Add New Redirect" at bounding box center [134, 135] width 55 height 11
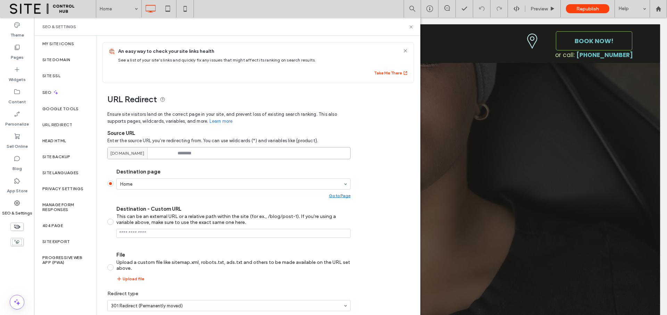
click at [199, 151] on input at bounding box center [228, 153] width 243 height 12
paste input "**********"
drag, startPoint x: 254, startPoint y: 153, endPoint x: 173, endPoint y: 153, distance: 81.3
click at [173, 153] on div "**********" at bounding box center [228, 153] width 243 height 12
drag, startPoint x: 183, startPoint y: 151, endPoint x: 165, endPoint y: 153, distance: 17.5
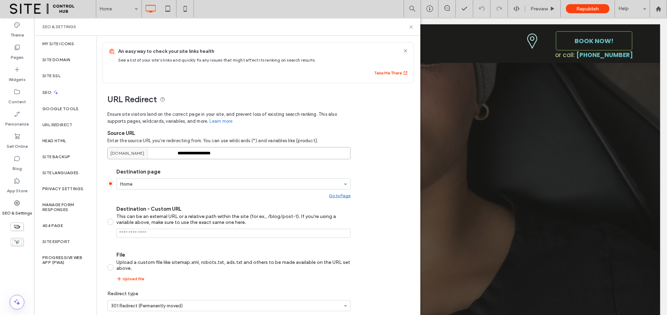
click at [165, 153] on div "**********" at bounding box center [228, 153] width 243 height 12
click at [235, 154] on input "**********" at bounding box center [228, 153] width 243 height 12
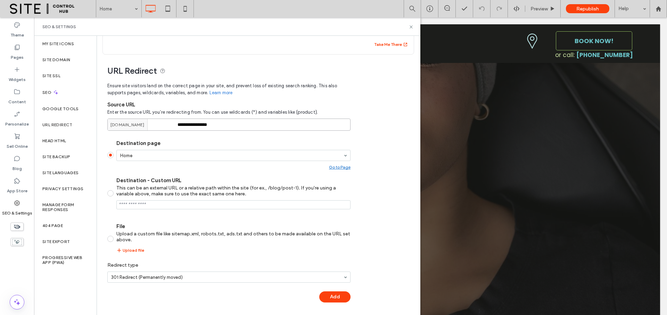
scroll to position [30, 0]
type input "**********"
click at [326, 297] on button "Add" at bounding box center [334, 295] width 31 height 11
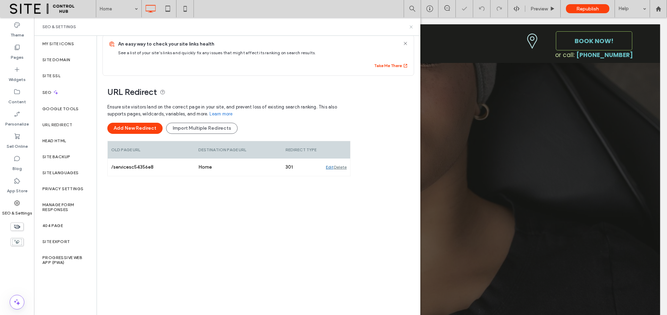
click at [413, 27] on icon at bounding box center [411, 26] width 5 height 5
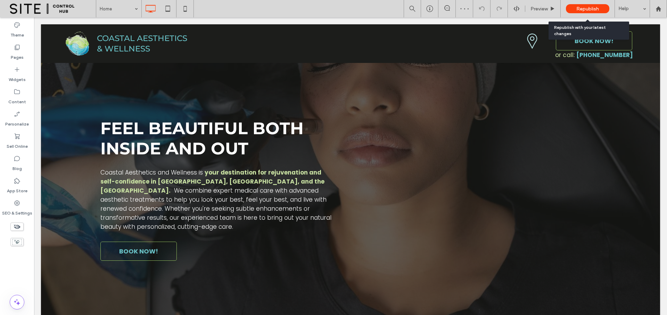
click at [582, 8] on span "Republish" at bounding box center [587, 9] width 23 height 6
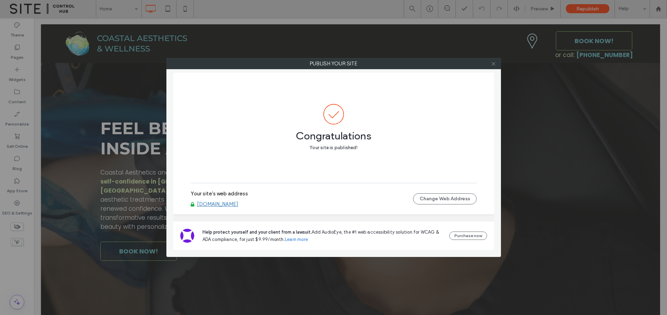
click at [492, 65] on icon at bounding box center [493, 63] width 5 height 5
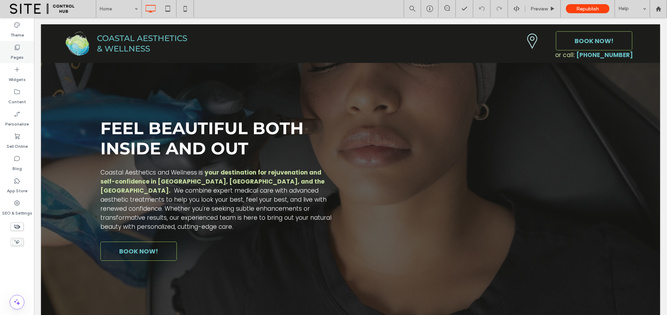
click at [13, 52] on label "Pages" at bounding box center [17, 56] width 13 height 10
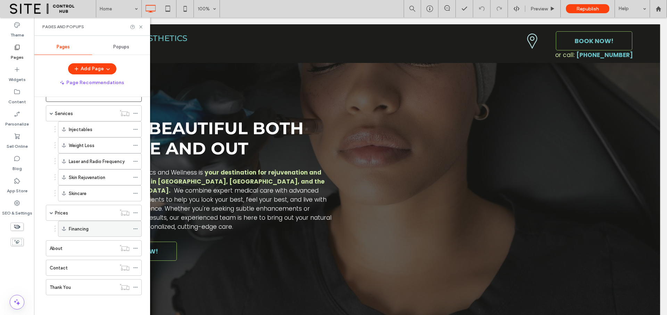
scroll to position [24, 0]
click at [104, 264] on div "Contact" at bounding box center [83, 266] width 66 height 7
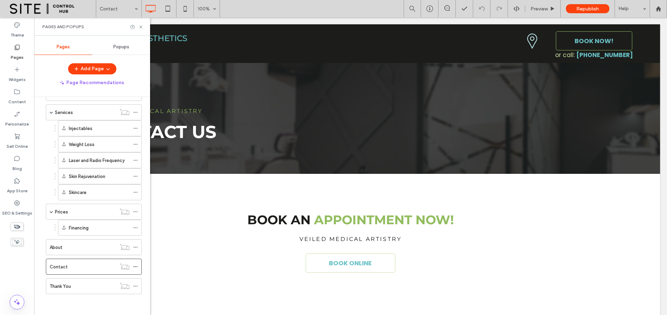
scroll to position [0, 0]
drag, startPoint x: 142, startPoint y: 27, endPoint x: 117, endPoint y: 21, distance: 25.4
click at [142, 27] on icon at bounding box center [140, 26] width 5 height 5
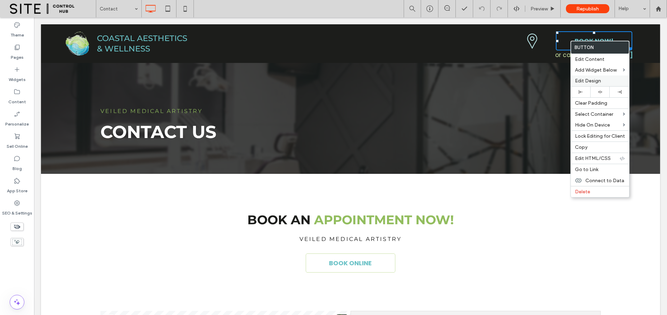
click at [588, 80] on span "Edit Design" at bounding box center [588, 81] width 26 height 6
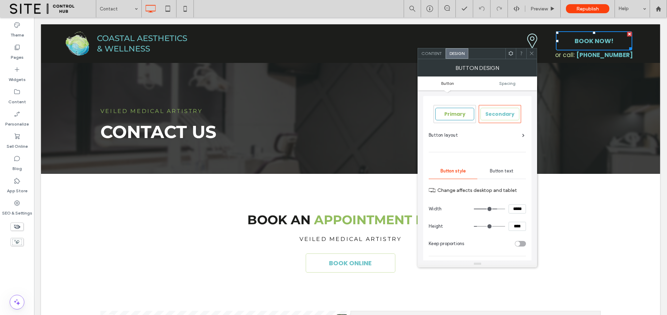
click at [432, 55] on span "Content" at bounding box center [431, 53] width 20 height 5
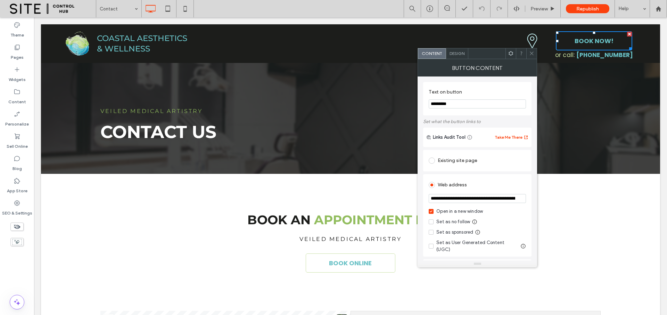
click at [476, 200] on input "**********" at bounding box center [477, 198] width 97 height 9
click at [533, 52] on icon at bounding box center [531, 53] width 5 height 5
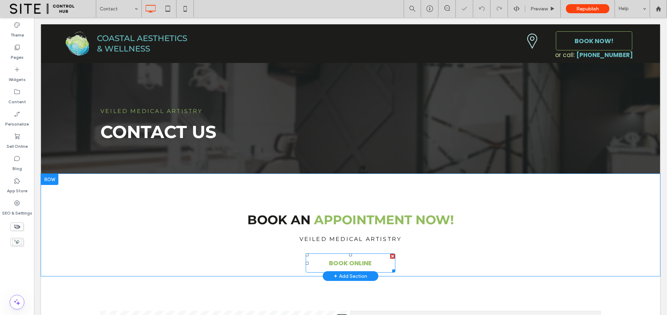
click at [383, 262] on link "BOOK ONLINE" at bounding box center [351, 262] width 90 height 19
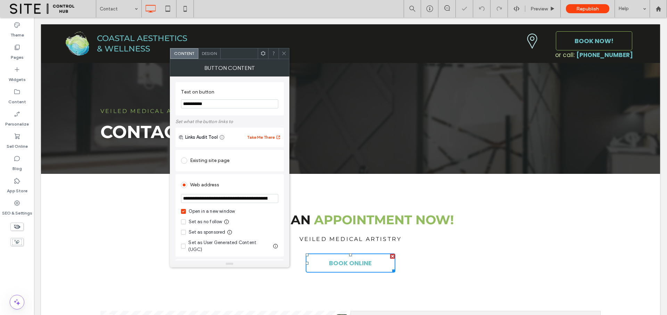
click at [231, 202] on input "**********" at bounding box center [229, 198] width 97 height 9
paste input "**********"
type input "**********"
click at [286, 53] on icon at bounding box center [283, 53] width 5 height 5
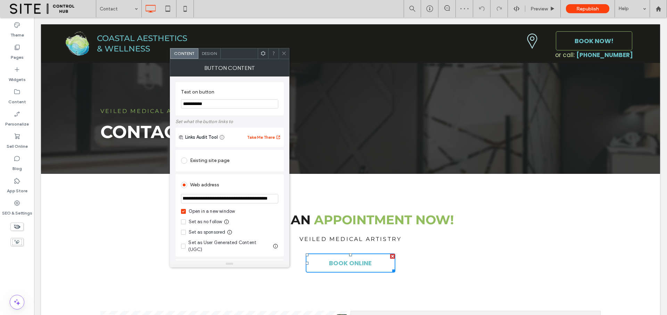
scroll to position [0, 0]
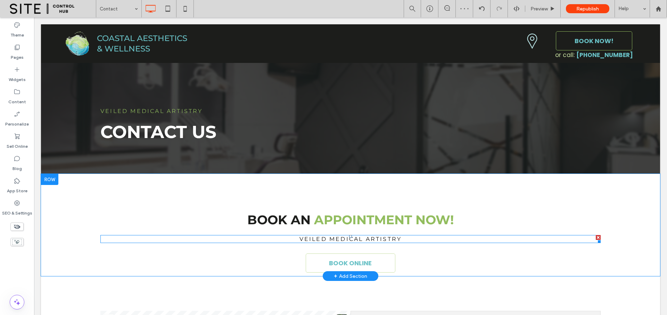
click at [356, 237] on span "VEILED MEDICAL ARTISTRY" at bounding box center [351, 239] width 102 height 7
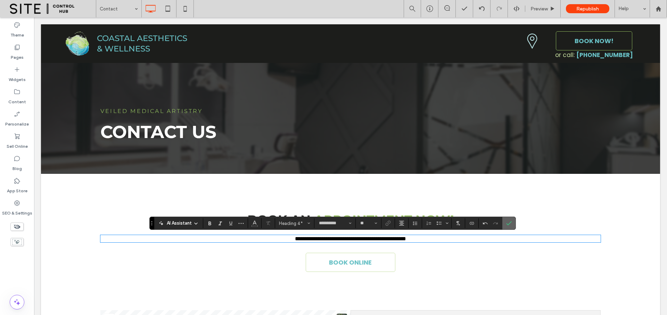
click at [513, 221] on label "Confirm" at bounding box center [509, 223] width 10 height 13
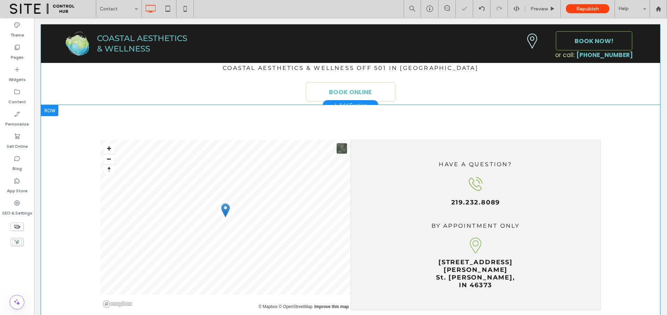
scroll to position [197, 0]
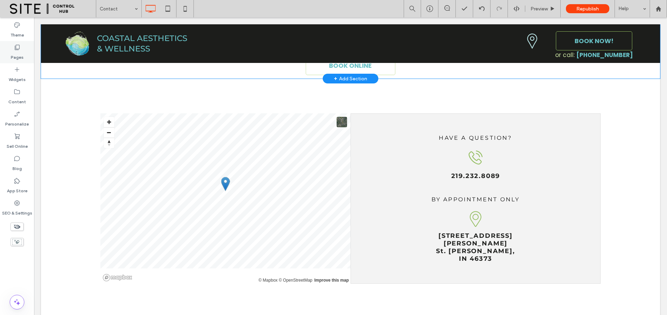
click at [10, 52] on div "Pages" at bounding box center [17, 52] width 34 height 22
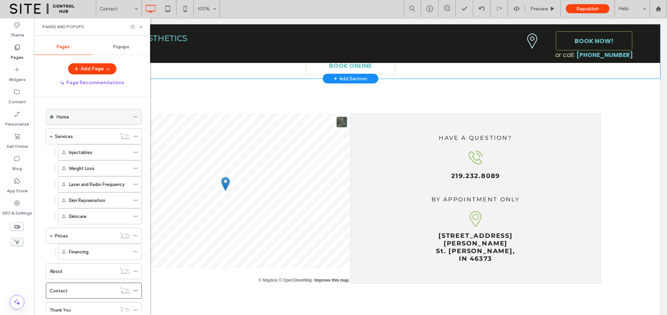
click at [76, 115] on div "Home" at bounding box center [93, 116] width 73 height 7
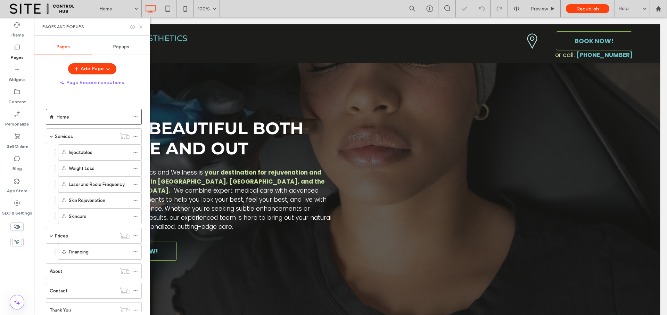
click at [140, 27] on icon at bounding box center [140, 26] width 5 height 5
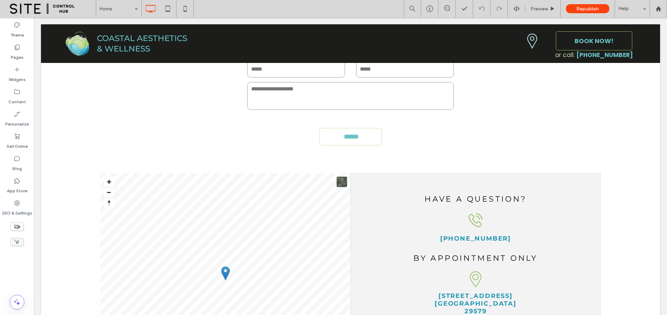
scroll to position [1543, 0]
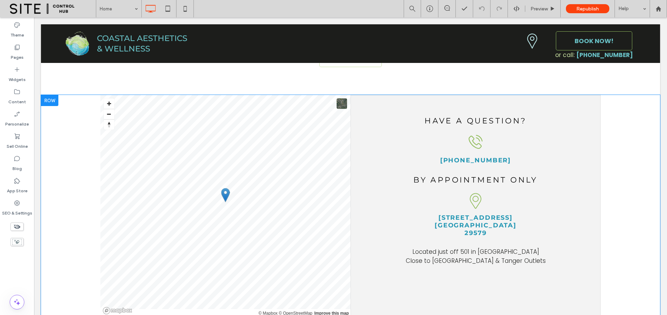
click at [51, 95] on div at bounding box center [49, 100] width 17 height 11
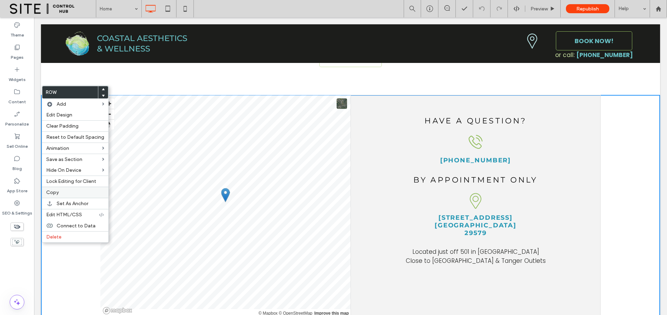
click at [65, 194] on label "Copy" at bounding box center [75, 192] width 58 height 6
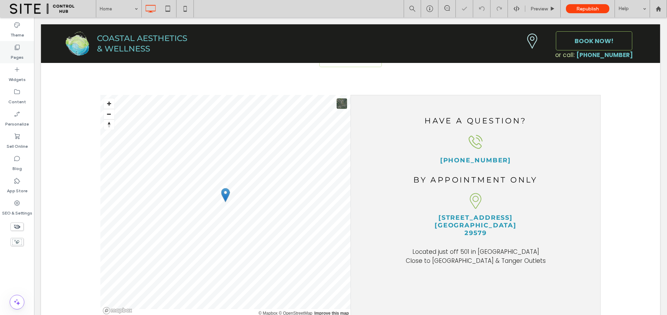
click at [16, 52] on label "Pages" at bounding box center [17, 56] width 13 height 10
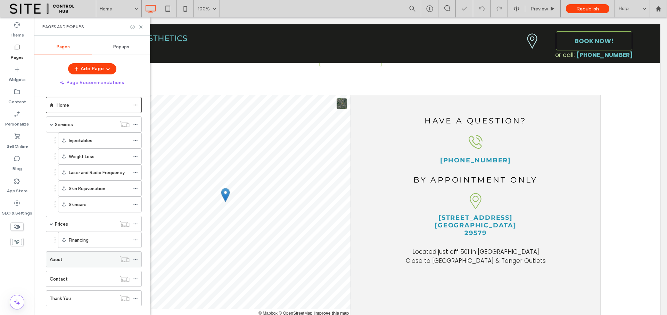
scroll to position [24, 0]
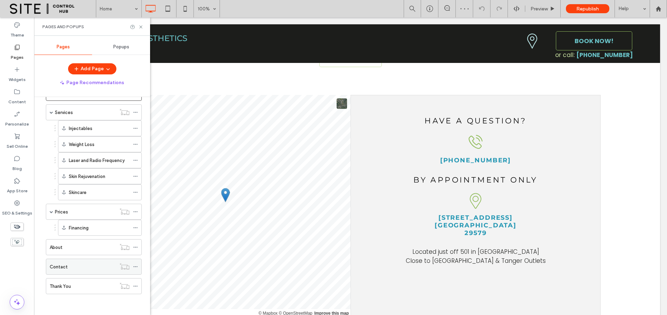
click at [75, 269] on div "Contact" at bounding box center [83, 266] width 66 height 7
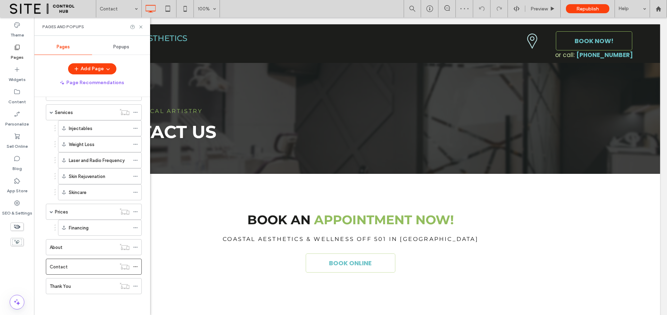
scroll to position [0, 0]
click at [142, 26] on icon at bounding box center [140, 26] width 5 height 5
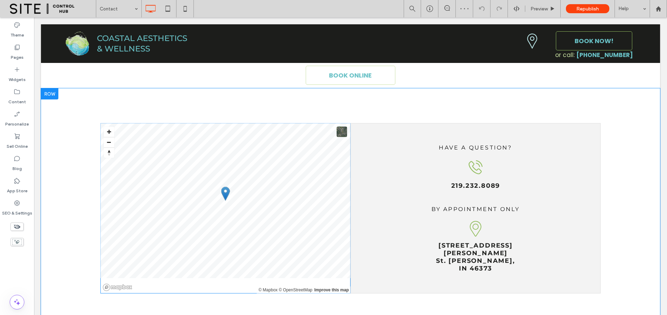
scroll to position [188, 0]
click at [49, 93] on div at bounding box center [49, 93] width 17 height 11
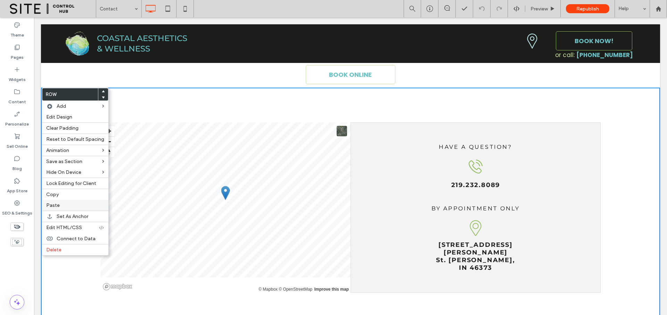
click at [74, 206] on label "Paste" at bounding box center [75, 205] width 58 height 6
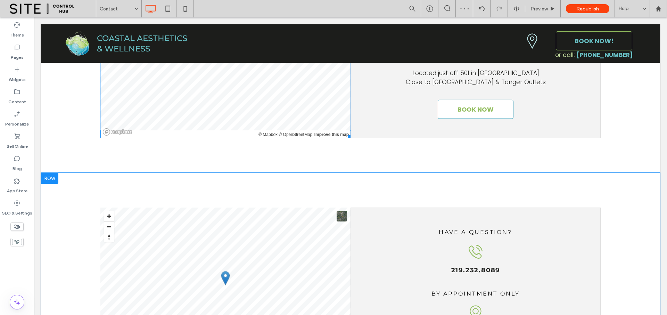
scroll to position [360, 0]
click at [54, 172] on div at bounding box center [49, 177] width 17 height 11
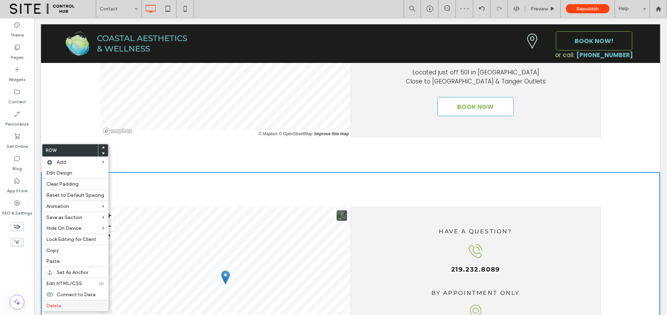
click at [75, 305] on label "Delete" at bounding box center [75, 306] width 58 height 6
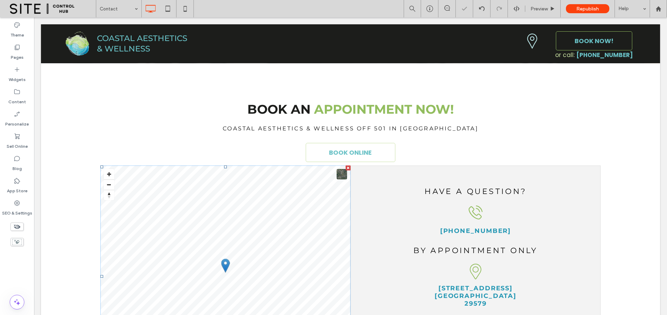
scroll to position [76, 0]
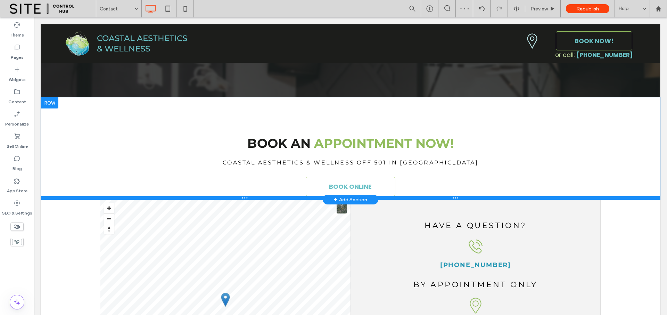
click at [48, 196] on div at bounding box center [350, 197] width 619 height 3
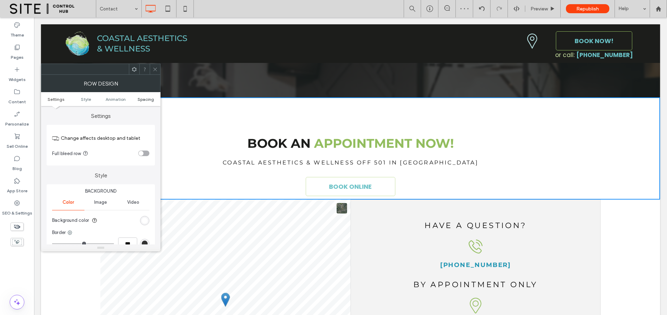
click at [151, 97] on span "Spacing" at bounding box center [146, 99] width 16 height 5
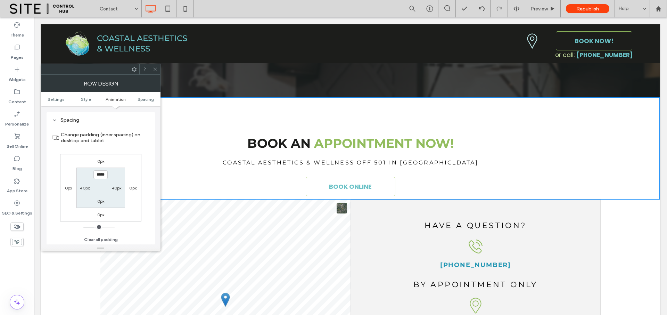
scroll to position [196, 0]
click at [100, 200] on label "0px" at bounding box center [100, 200] width 7 height 5
type input "*"
type input "**"
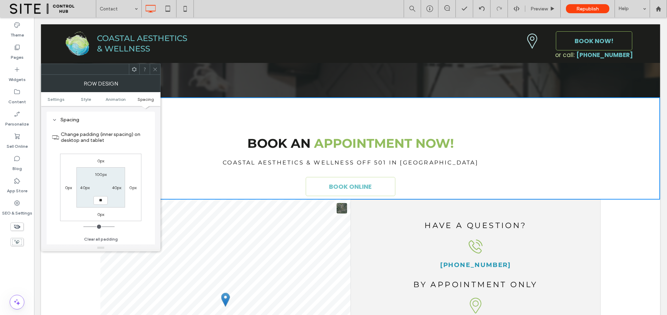
type input "****"
click at [101, 211] on div "0px" at bounding box center [100, 214] width 7 height 7
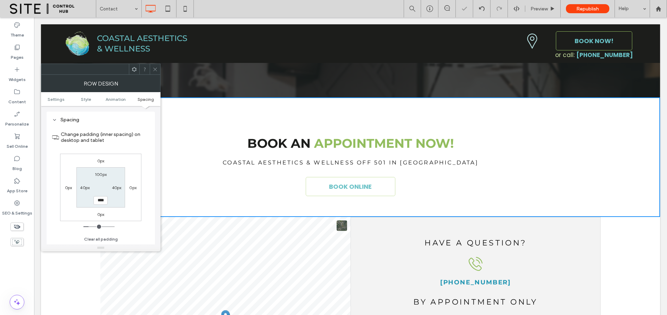
click at [155, 69] on icon at bounding box center [155, 69] width 5 height 5
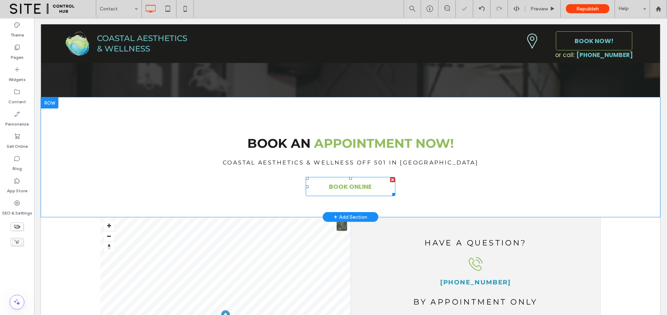
click at [358, 190] on span "BOOK ONLINE" at bounding box center [350, 186] width 43 height 16
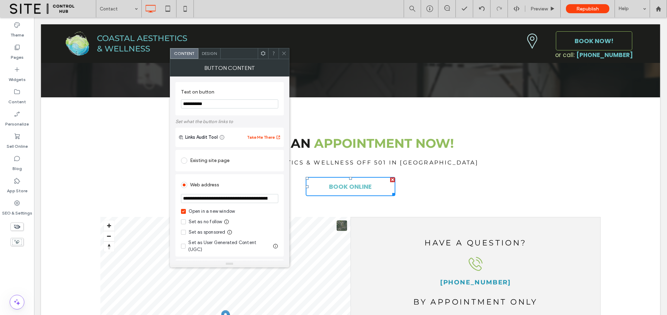
click at [286, 52] on icon at bounding box center [283, 53] width 5 height 5
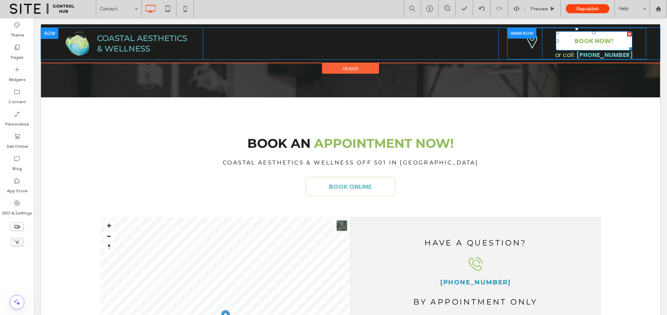
click at [599, 47] on span "BOOK NOW!" at bounding box center [594, 41] width 39 height 16
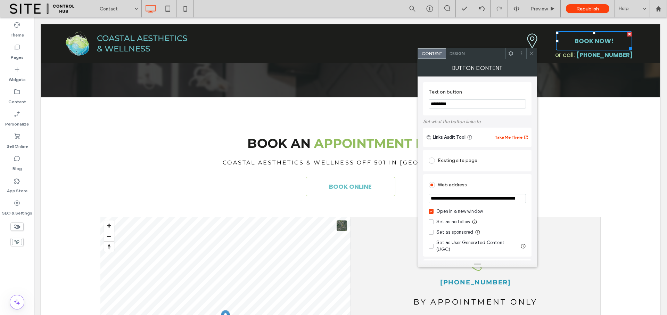
click at [529, 53] on div at bounding box center [531, 53] width 10 height 10
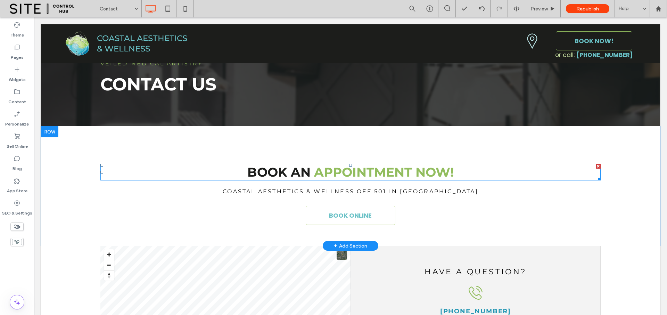
scroll to position [0, 0]
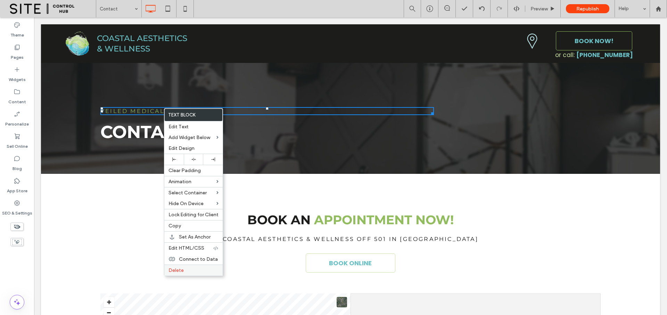
click at [181, 272] on span "Delete" at bounding box center [176, 270] width 15 height 6
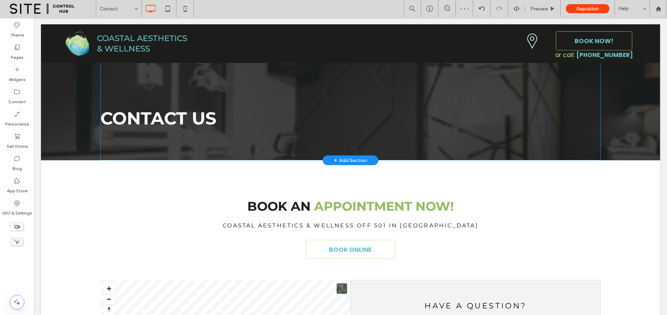
click at [136, 107] on div "CONTACT US" at bounding box center [267, 118] width 334 height 23
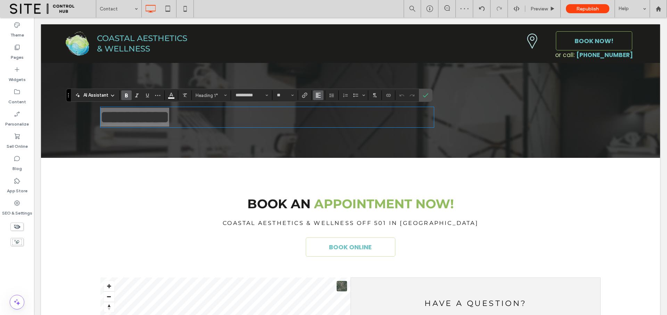
click at [323, 93] on button "Alignment" at bounding box center [318, 95] width 10 height 10
click at [322, 117] on icon "ui.textEditor.alignment.center" at bounding box center [324, 117] width 6 height 6
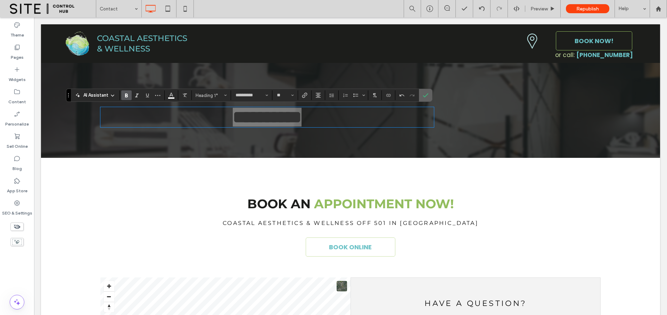
click at [430, 93] on label "Confirm" at bounding box center [425, 95] width 10 height 13
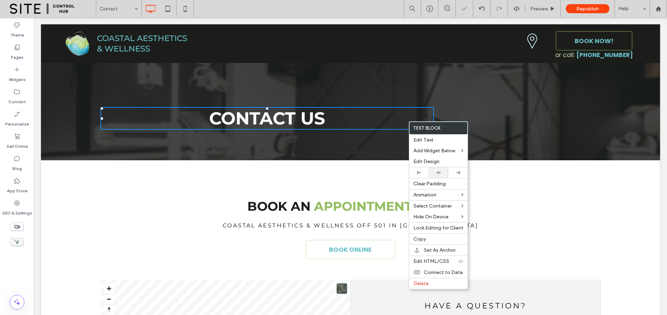
click at [438, 174] on icon at bounding box center [438, 172] width 5 height 5
click at [441, 172] on div at bounding box center [438, 172] width 13 height 5
click at [459, 116] on div "CONTACT US Click To Paste" at bounding box center [343, 118] width 486 height 28
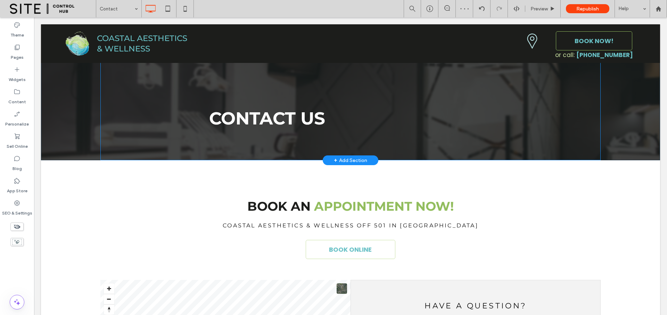
click at [598, 101] on div "CONTACT US Click To Paste" at bounding box center [350, 92] width 500 height 136
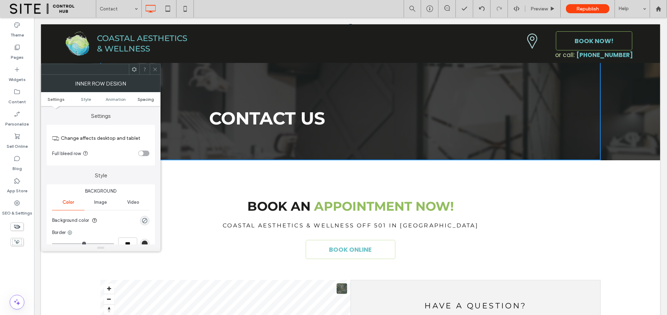
click at [145, 100] on span "Spacing" at bounding box center [146, 99] width 16 height 5
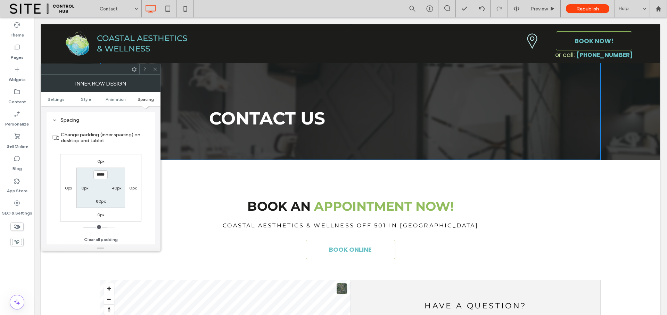
scroll to position [222, 0]
click at [156, 69] on icon at bounding box center [155, 69] width 5 height 5
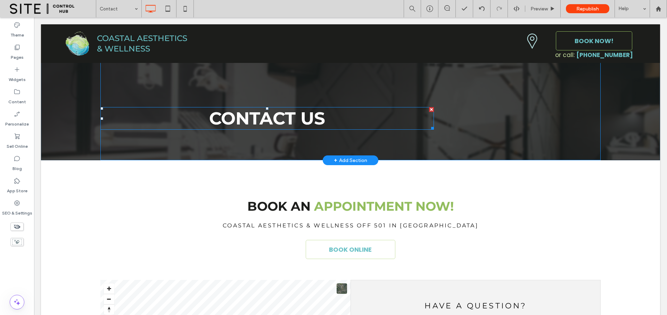
click at [240, 119] on span "CONTACT US" at bounding box center [267, 118] width 116 height 21
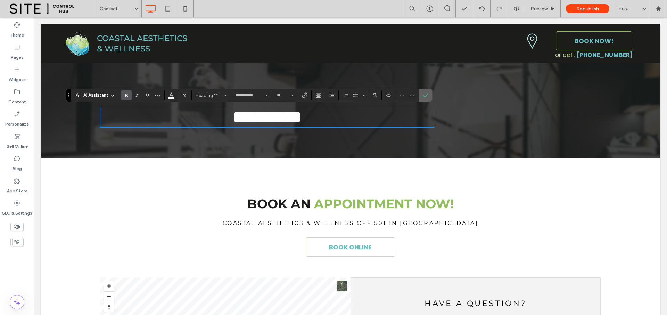
click at [426, 95] on icon "Confirm" at bounding box center [426, 95] width 6 height 6
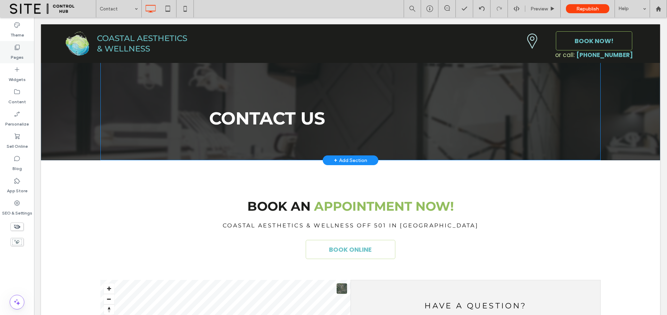
click at [23, 46] on div "Pages" at bounding box center [17, 52] width 34 height 22
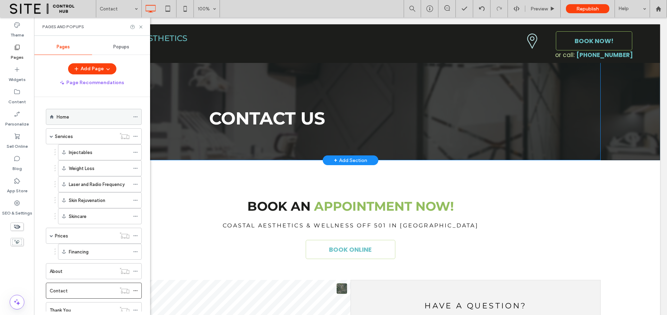
click at [64, 114] on label "Home" at bounding box center [63, 117] width 13 height 12
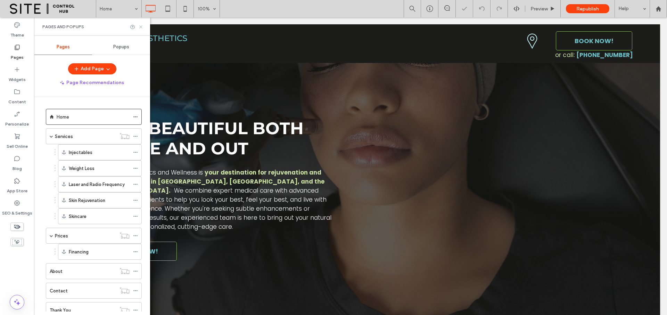
click at [142, 27] on icon at bounding box center [140, 26] width 5 height 5
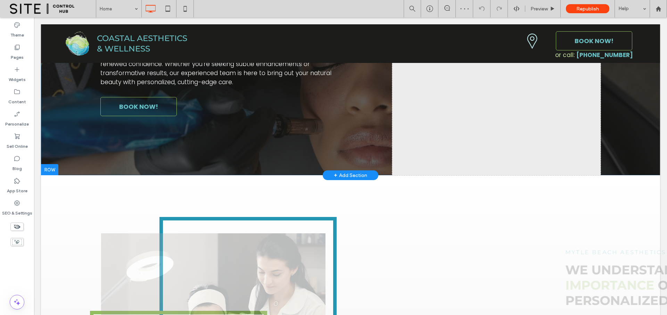
scroll to position [179, 0]
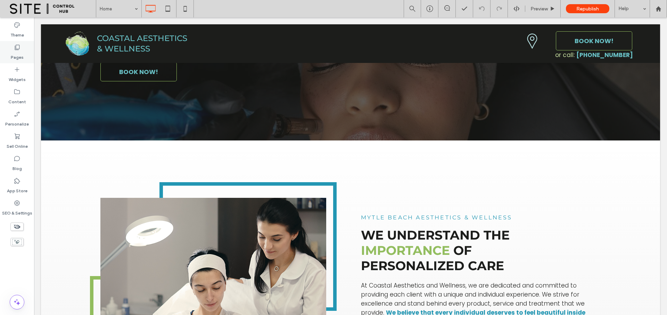
click at [16, 50] on icon at bounding box center [17, 47] width 7 height 7
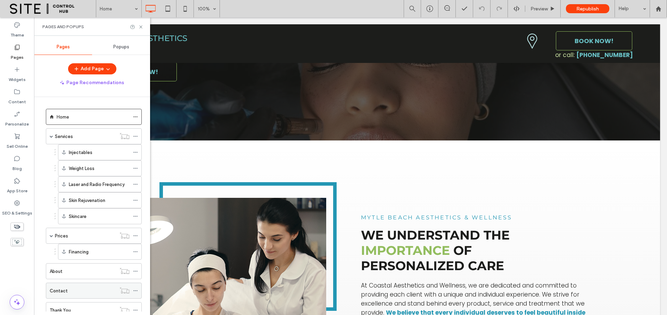
click at [72, 287] on div "Contact" at bounding box center [83, 290] width 66 height 7
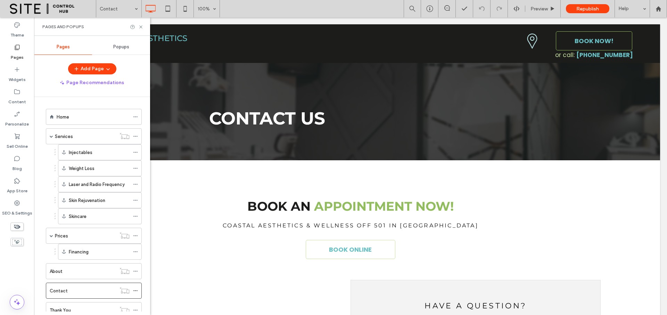
scroll to position [0, 0]
click at [69, 271] on div "About" at bounding box center [83, 271] width 66 height 7
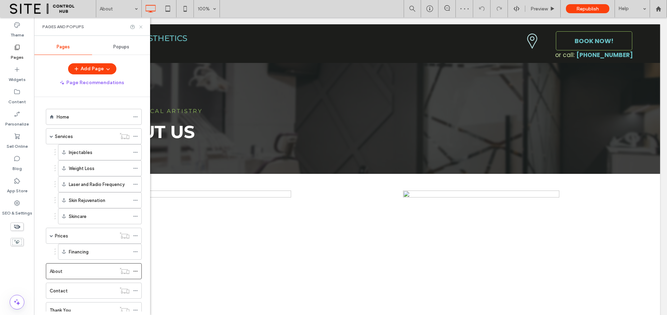
click at [139, 28] on icon at bounding box center [140, 26] width 5 height 5
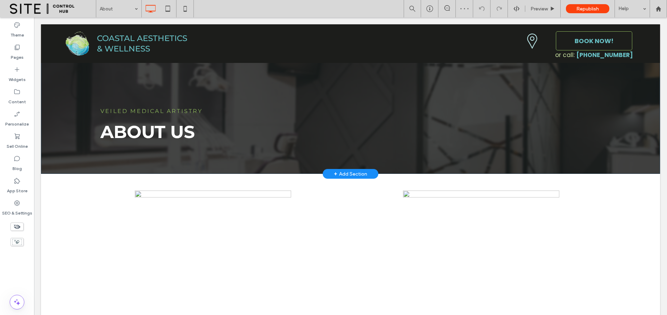
click at [54, 141] on div "VEILED MEDICAL ARTISTRY ABOUT US Click To Paste Click To Paste Row + Add Section" at bounding box center [350, 98] width 619 height 149
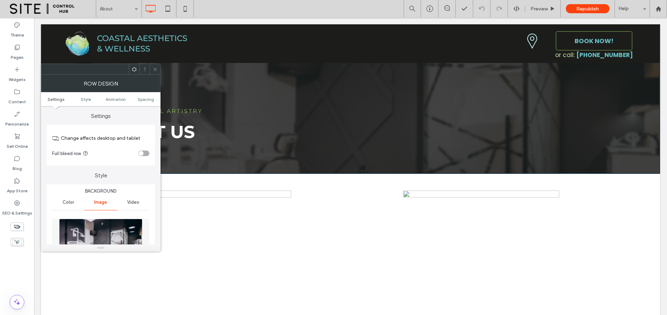
click at [156, 68] on icon at bounding box center [155, 69] width 5 height 5
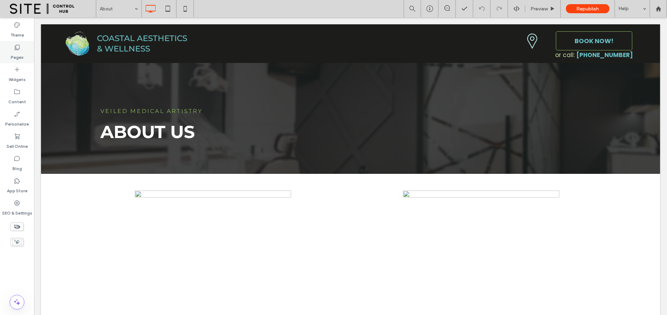
click at [18, 56] on label "Pages" at bounding box center [17, 56] width 13 height 10
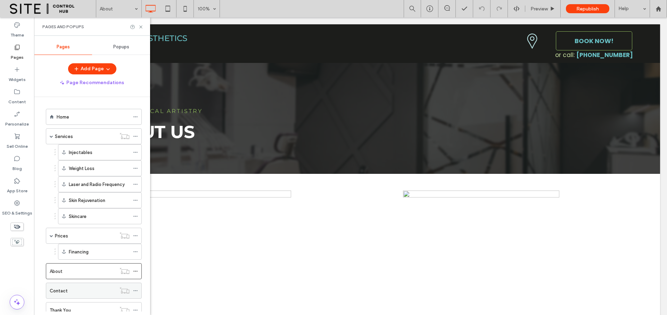
click at [69, 285] on div "Contact" at bounding box center [83, 290] width 66 height 15
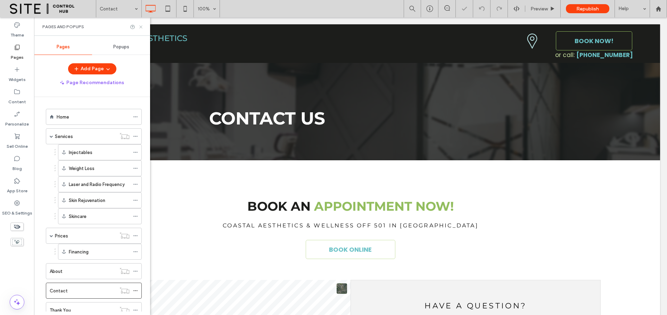
click at [141, 27] on icon at bounding box center [140, 26] width 5 height 5
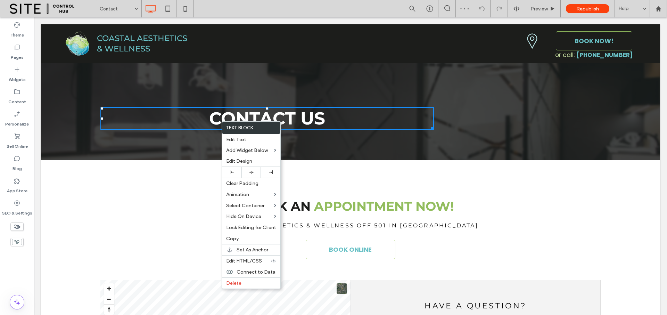
click at [209, 115] on span "CONTACT US" at bounding box center [267, 118] width 116 height 21
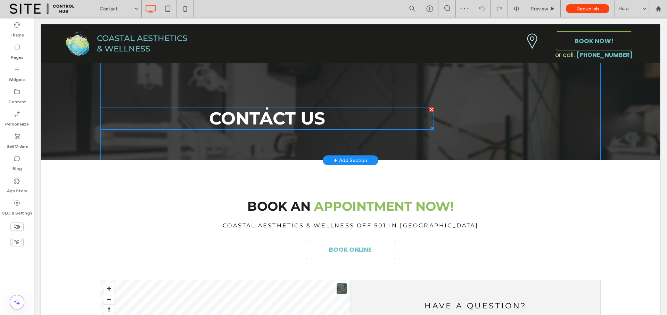
click at [193, 118] on h1 "CONTACT US" at bounding box center [267, 118] width 334 height 21
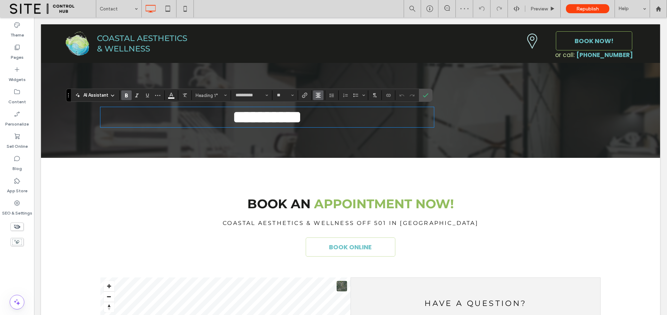
click at [320, 92] on icon "Alignment" at bounding box center [318, 95] width 6 height 6
click at [324, 106] on use "ui.textEditor.alignment.left" at bounding box center [323, 106] width 5 height 5
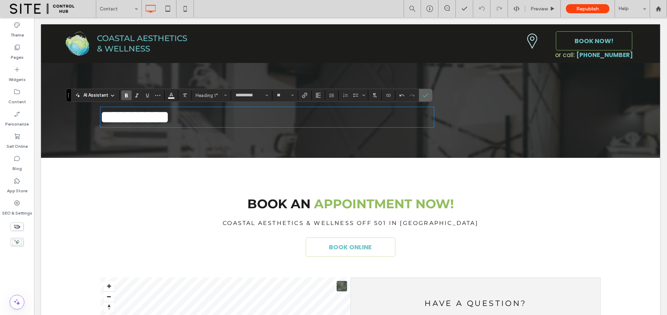
click at [424, 97] on icon "Confirm" at bounding box center [426, 95] width 6 height 6
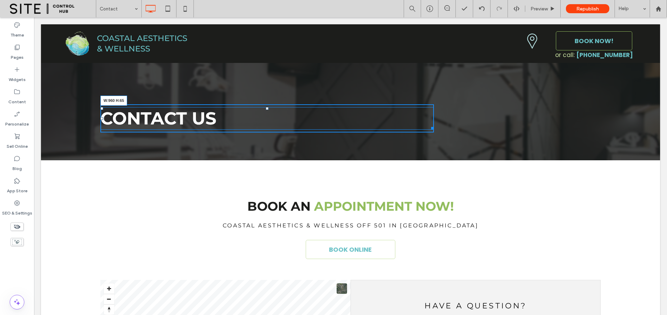
drag, startPoint x: 430, startPoint y: 129, endPoint x: 496, endPoint y: 145, distance: 68.0
click at [488, 128] on div "CONTACT US W:960 H:65 Click To Paste" at bounding box center [343, 118] width 486 height 28
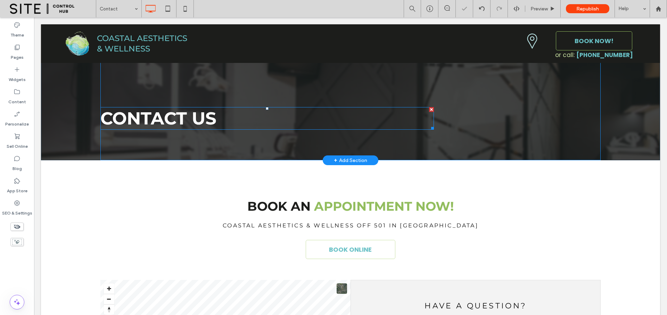
click at [445, 126] on div "CONTACT US Click To Paste" at bounding box center [343, 118] width 486 height 28
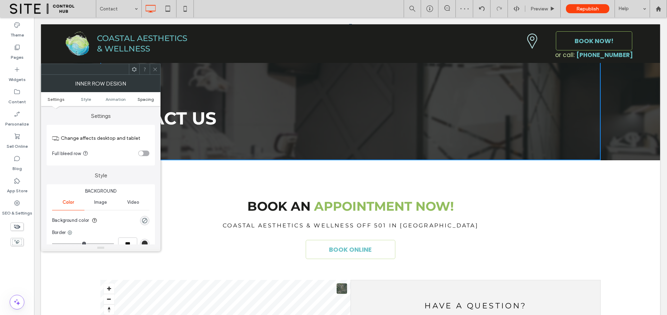
click at [142, 100] on span "Spacing" at bounding box center [146, 99] width 16 height 5
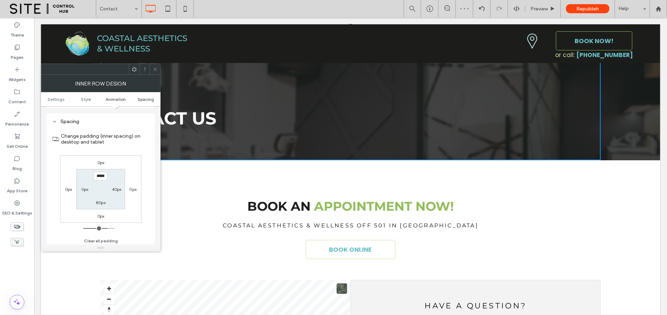
scroll to position [222, 0]
click at [115, 187] on label "40px" at bounding box center [117, 187] width 10 height 5
type input "**"
type input "*"
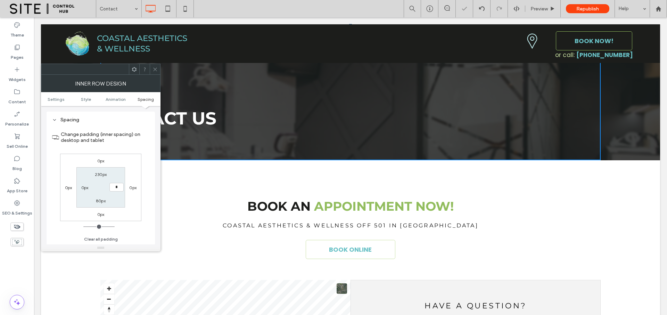
type input "***"
click at [134, 188] on label "0px" at bounding box center [132, 187] width 7 height 5
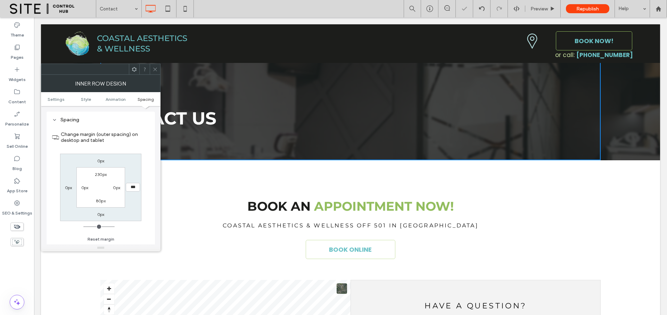
click at [154, 71] on icon at bounding box center [155, 69] width 5 height 5
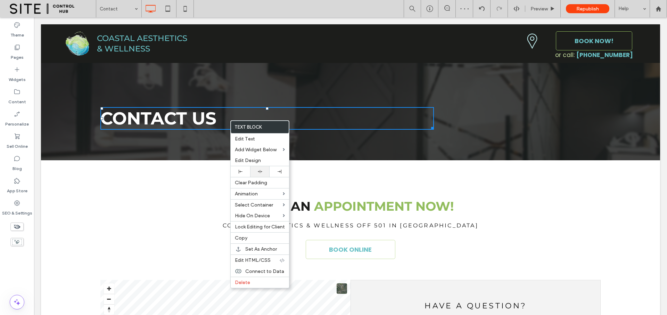
click at [257, 174] on div at bounding box center [259, 171] width 19 height 11
click at [278, 173] on icon at bounding box center [280, 172] width 4 height 4
click at [341, 106] on div "CONTACT US Click To Paste" at bounding box center [267, 118] width 334 height 28
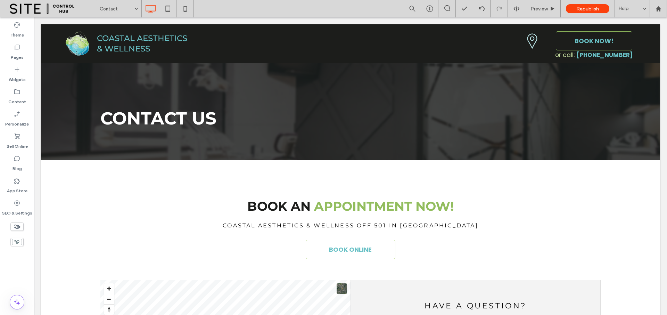
click at [165, 88] on div "CONTACT US Click To Paste" at bounding box center [350, 92] width 500 height 136
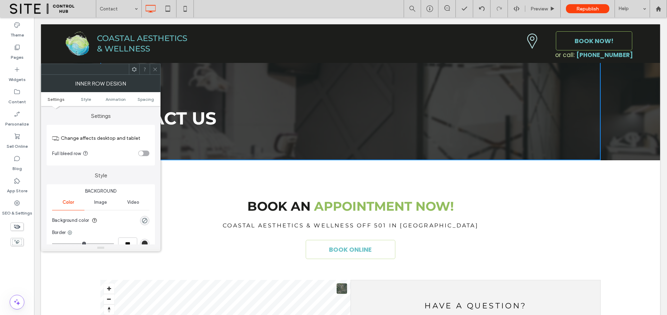
click at [134, 70] on use at bounding box center [134, 69] width 5 height 5
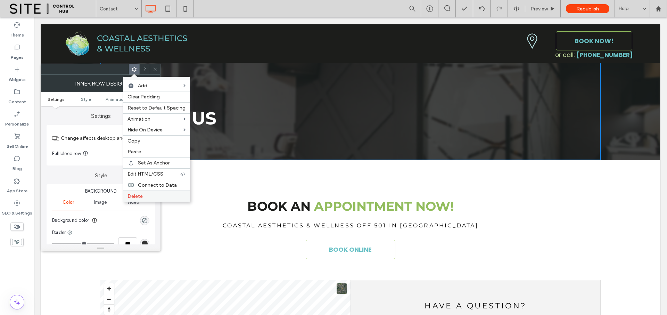
click at [143, 194] on label "Delete" at bounding box center [157, 196] width 58 height 6
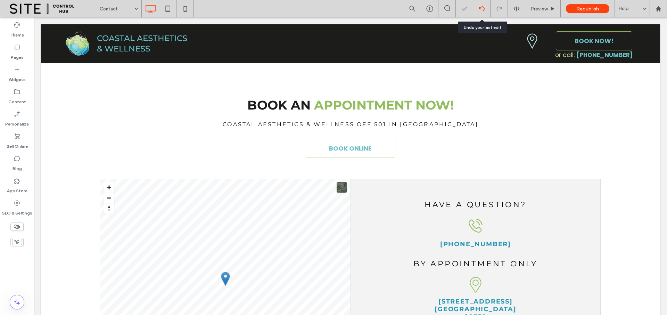
click at [483, 10] on icon at bounding box center [482, 9] width 6 height 6
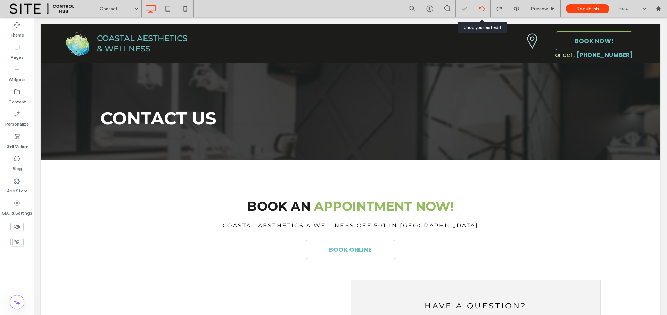
scroll to position [0, 0]
click at [48, 119] on div "CONTACT US Click To Paste Click To Paste Row + Add Section" at bounding box center [350, 92] width 619 height 136
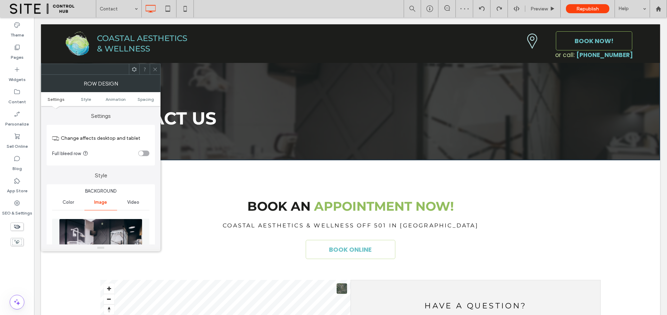
click at [158, 72] on div at bounding box center [155, 69] width 10 height 10
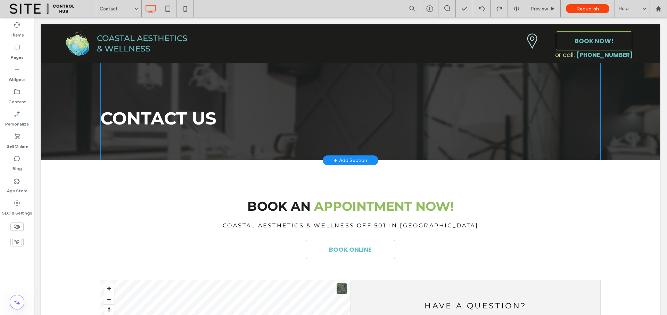
click at [104, 94] on div "CONTACT US Click To Paste" at bounding box center [350, 92] width 500 height 136
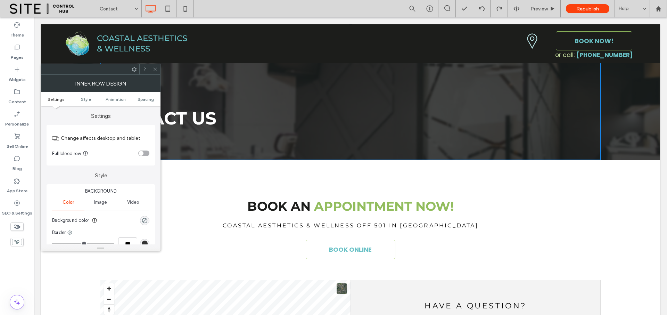
click at [155, 69] on use at bounding box center [154, 68] width 3 height 3
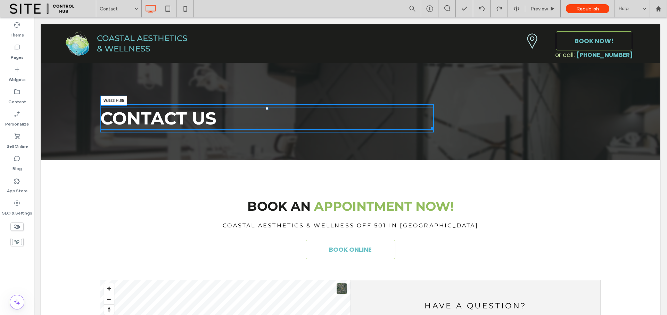
drag, startPoint x: 430, startPoint y: 127, endPoint x: 474, endPoint y: 145, distance: 48.1
click at [429, 128] on div at bounding box center [431, 126] width 5 height 5
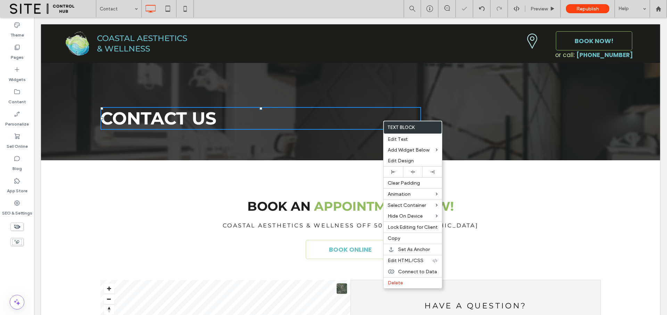
drag, startPoint x: 383, startPoint y: 121, endPoint x: 418, endPoint y: 139, distance: 39.8
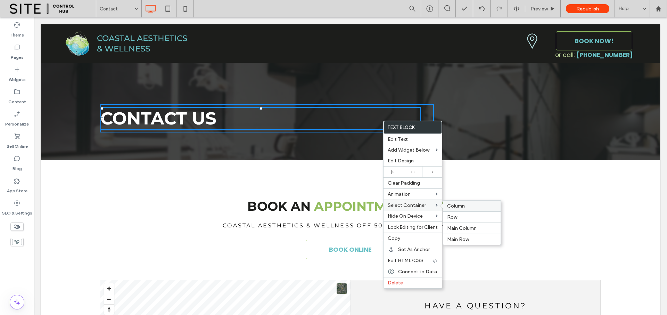
click at [448, 205] on span "Column" at bounding box center [456, 206] width 18 height 6
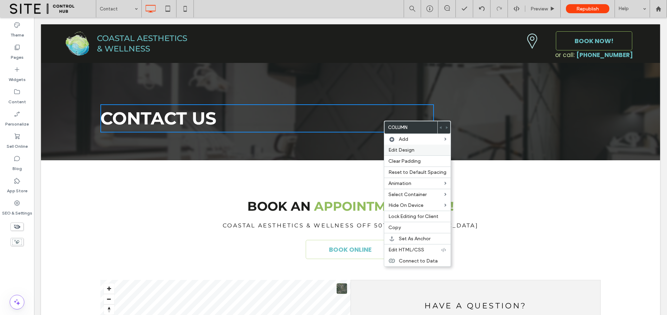
click at [420, 148] on label "Edit Design" at bounding box center [417, 150] width 58 height 6
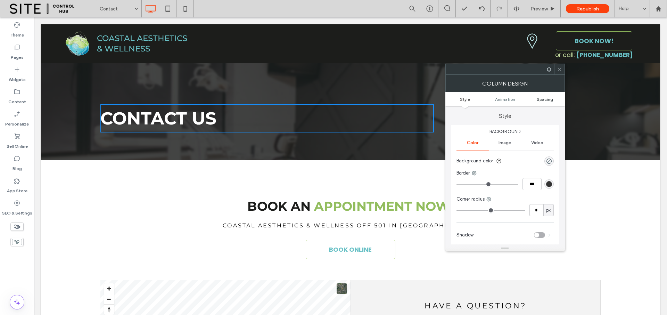
click at [542, 100] on span "Spacing" at bounding box center [545, 99] width 16 height 5
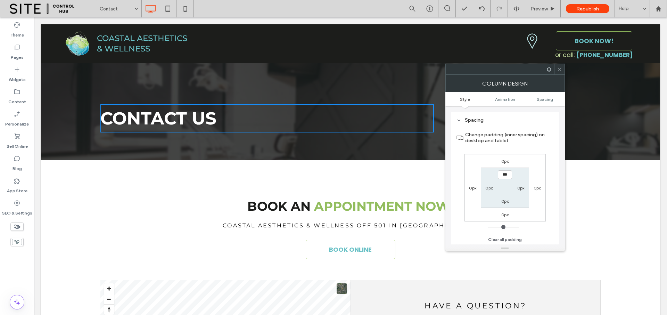
scroll to position [163, 0]
click at [471, 100] on link "Style" at bounding box center [465, 99] width 40 height 5
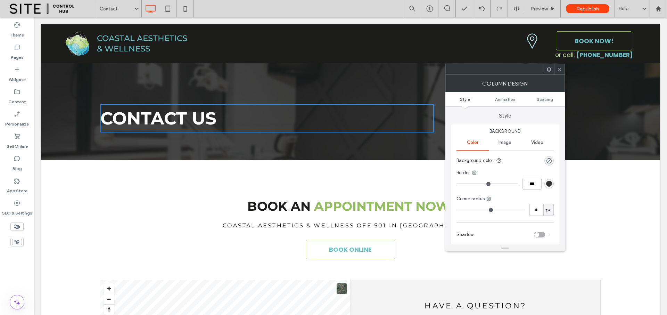
scroll to position [0, 0]
click at [559, 72] on span at bounding box center [559, 69] width 5 height 10
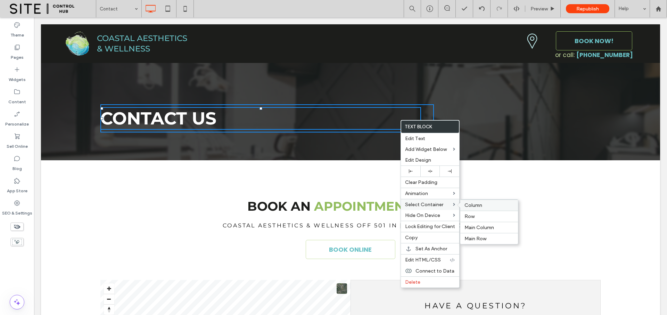
click at [476, 206] on span "Column" at bounding box center [474, 205] width 18 height 6
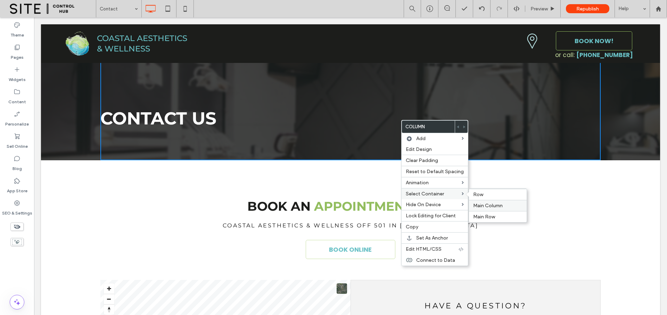
click at [487, 206] on span "Main Column" at bounding box center [488, 206] width 30 height 6
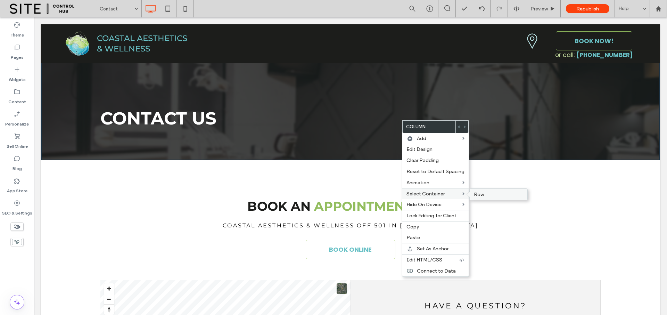
click at [480, 195] on span "Row" at bounding box center [479, 194] width 10 height 6
click at [432, 150] on span "Edit Design" at bounding box center [420, 149] width 26 height 6
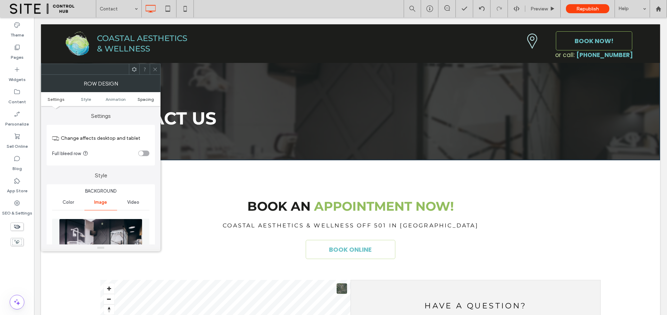
click at [141, 99] on span "Spacing" at bounding box center [146, 99] width 16 height 5
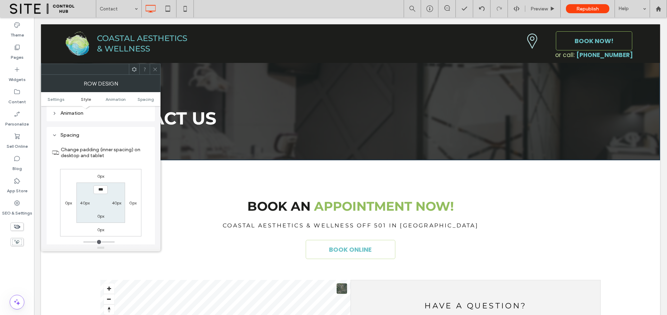
scroll to position [452, 0]
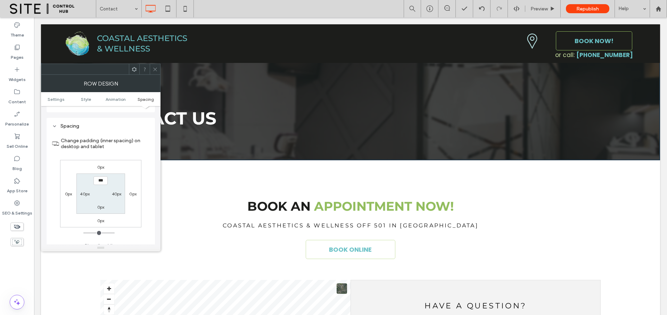
click at [155, 71] on icon at bounding box center [155, 69] width 5 height 5
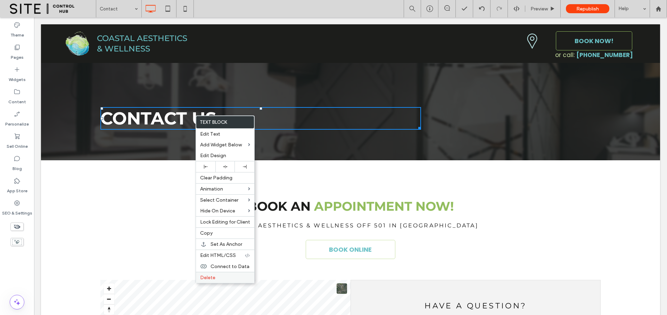
click at [214, 277] on span "Delete" at bounding box center [207, 277] width 15 height 6
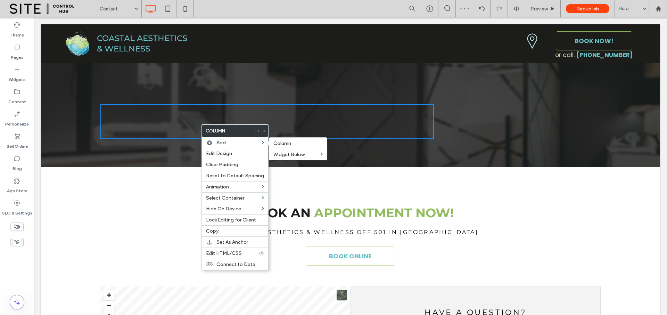
click at [373, 125] on div "Click To Paste" at bounding box center [267, 121] width 334 height 35
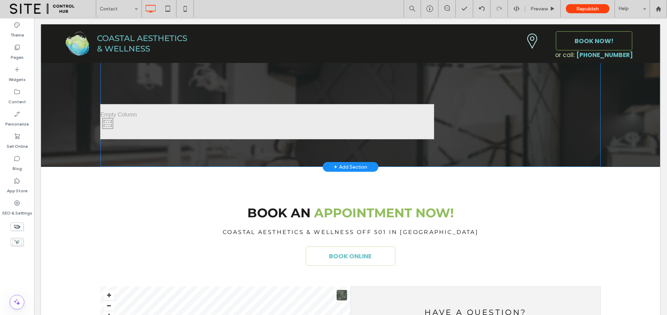
click at [431, 87] on div "Click To Paste" at bounding box center [350, 95] width 500 height 142
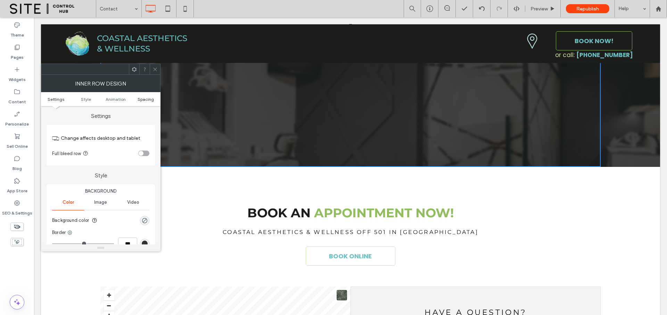
click at [150, 98] on span "Spacing" at bounding box center [146, 99] width 16 height 5
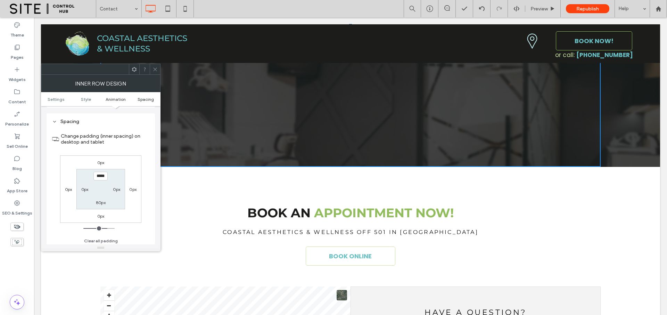
scroll to position [222, 0]
click at [156, 70] on use at bounding box center [154, 68] width 3 height 3
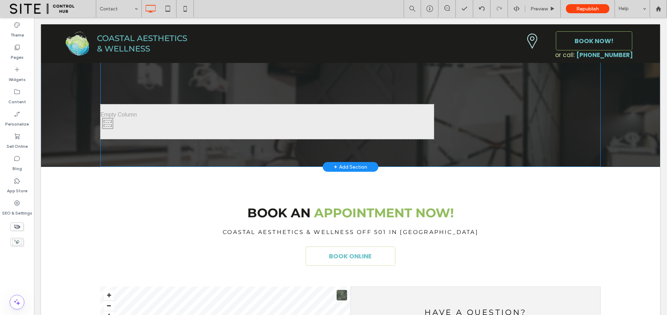
click at [573, 101] on div "Click To Paste" at bounding box center [350, 95] width 500 height 142
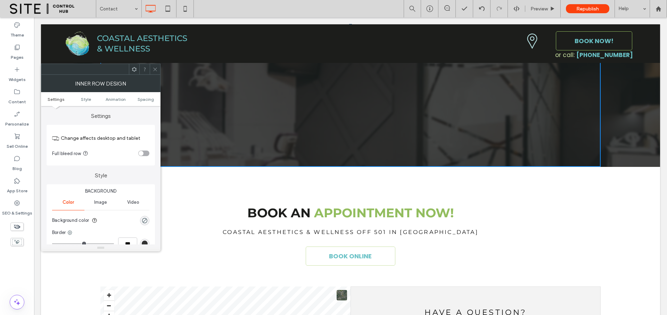
click at [158, 70] on div at bounding box center [155, 69] width 10 height 10
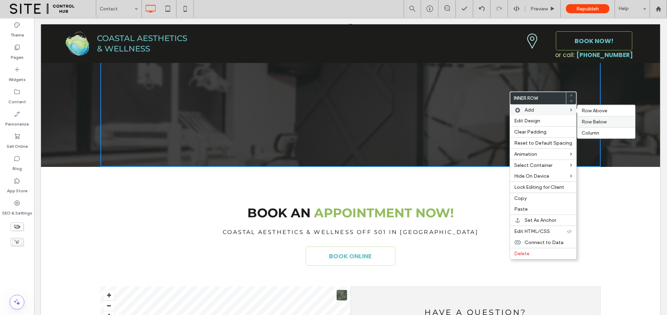
click at [590, 120] on span "Row Below" at bounding box center [594, 122] width 25 height 6
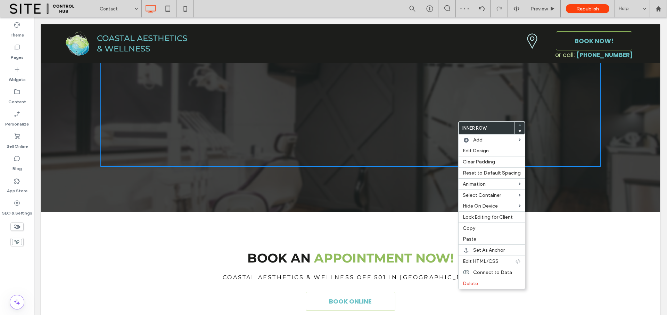
drag, startPoint x: 458, startPoint y: 121, endPoint x: 504, endPoint y: 152, distance: 55.6
click at [474, 281] on span "Delete" at bounding box center [470, 283] width 15 height 6
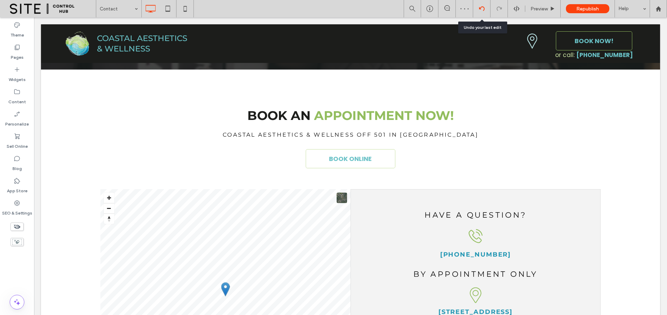
click at [479, 8] on icon at bounding box center [482, 9] width 6 height 6
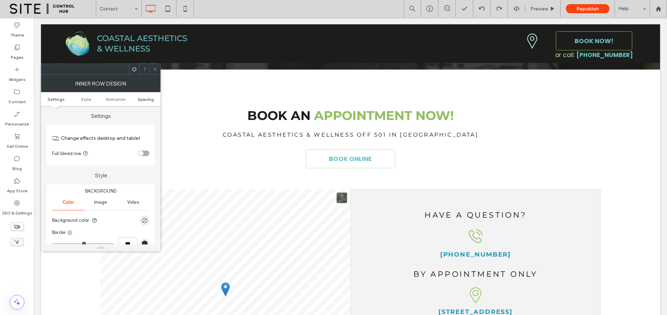
click at [140, 98] on span "Spacing" at bounding box center [146, 99] width 16 height 5
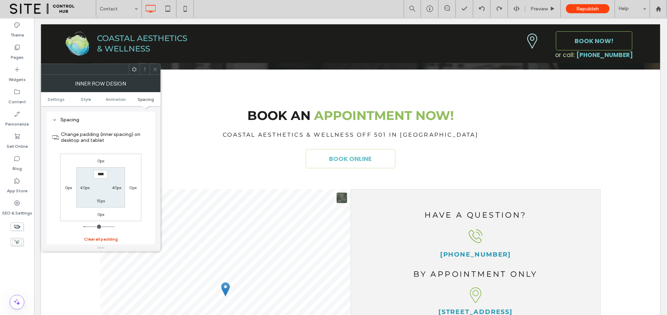
click at [96, 239] on button "Clear all padding" at bounding box center [101, 239] width 34 height 8
type input "***"
type input "*"
click at [103, 173] on input "***" at bounding box center [100, 174] width 14 height 9
type input "***"
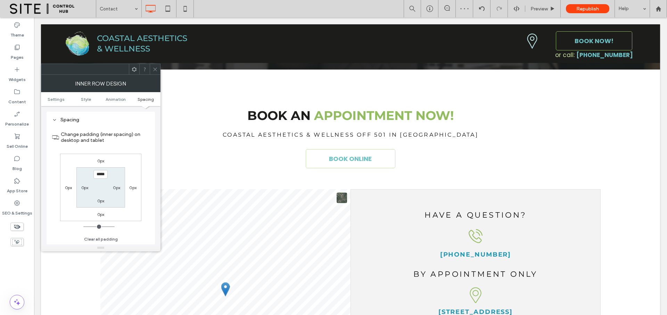
click at [100, 199] on label "0px" at bounding box center [100, 200] width 7 height 5
type input "*"
type input "***"
type input "*****"
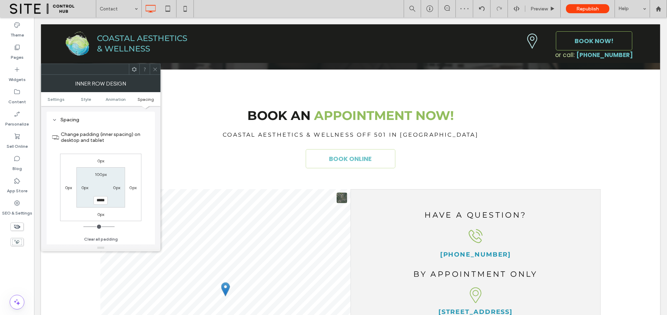
click at [99, 176] on label "100px" at bounding box center [101, 174] width 12 height 5
click at [156, 71] on icon at bounding box center [155, 69] width 5 height 5
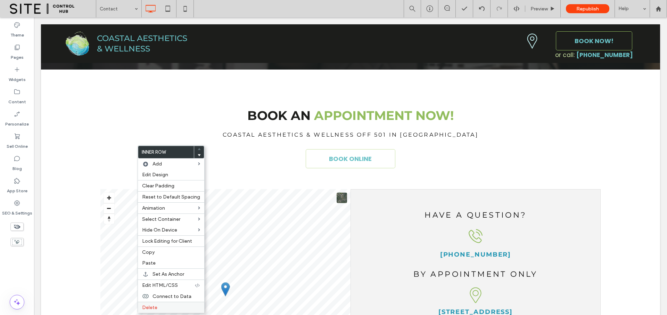
click at [161, 304] on label "Delete" at bounding box center [171, 307] width 58 height 6
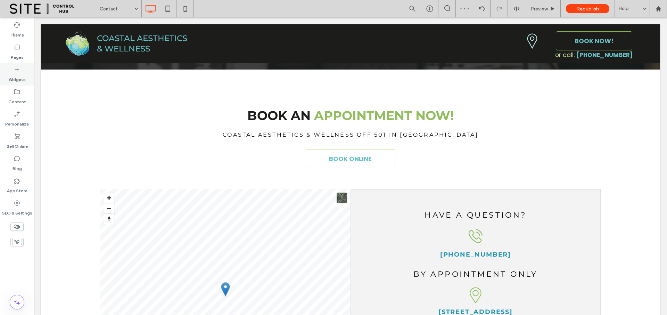
click at [16, 78] on label "Widgets" at bounding box center [17, 78] width 17 height 10
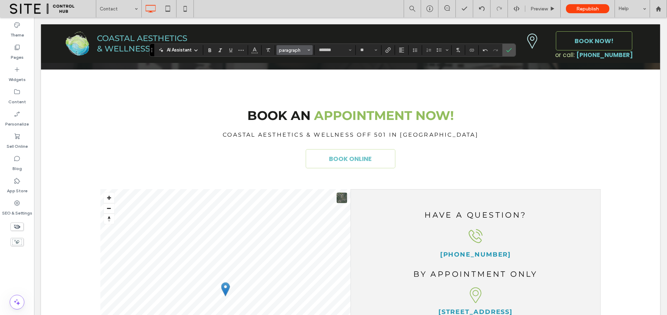
click at [287, 50] on span "paragraph" at bounding box center [292, 50] width 27 height 5
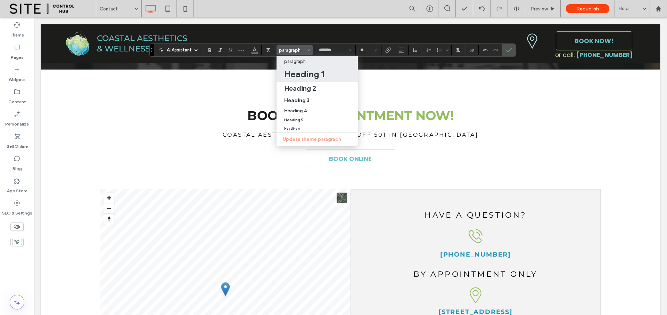
click at [306, 66] on label "Heading 1" at bounding box center [317, 74] width 81 height 16
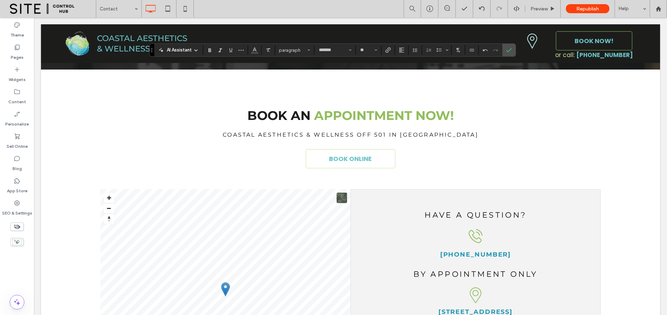
type input "**********"
type input "**"
click at [257, 48] on icon "Color" at bounding box center [255, 50] width 6 height 6
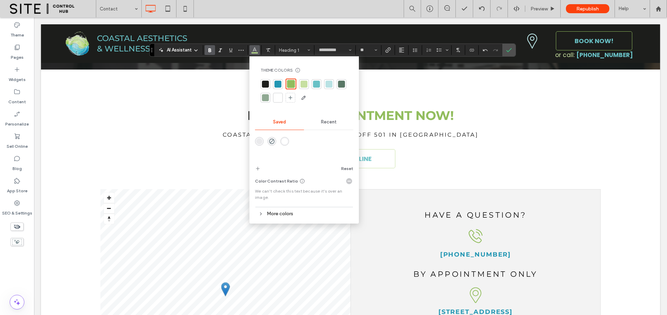
click at [280, 99] on div at bounding box center [277, 97] width 7 height 7
click at [404, 50] on button "Alignment" at bounding box center [401, 50] width 10 height 10
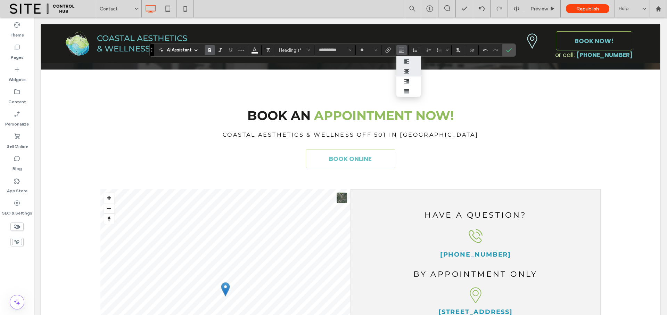
click at [405, 73] on use "ui.textEditor.alignment.center" at bounding box center [406, 71] width 5 height 5
click at [514, 49] on label "Confirm" at bounding box center [509, 50] width 10 height 13
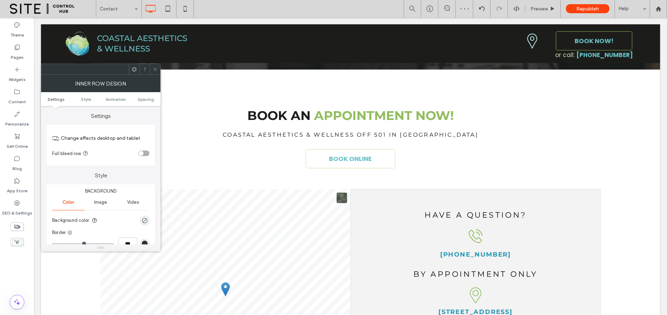
click at [144, 95] on ul "Settings Style Animation Spacing" at bounding box center [101, 99] width 120 height 14
click at [143, 97] on span "Spacing" at bounding box center [146, 99] width 16 height 5
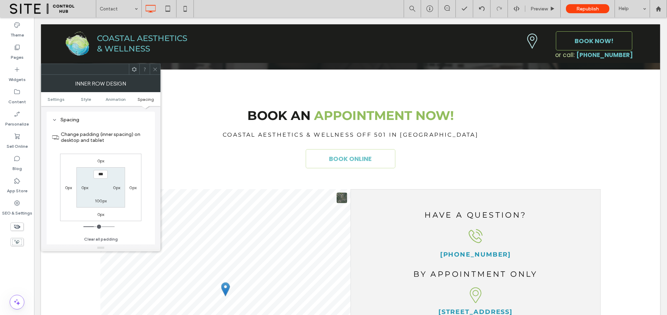
type input "*****"
type input "***"
click at [155, 70] on icon at bounding box center [155, 69] width 5 height 5
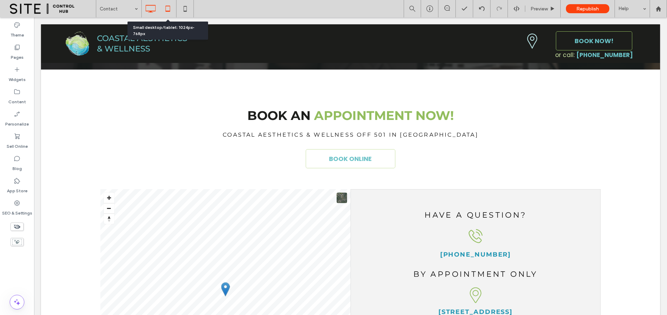
click at [171, 6] on icon at bounding box center [168, 9] width 14 height 14
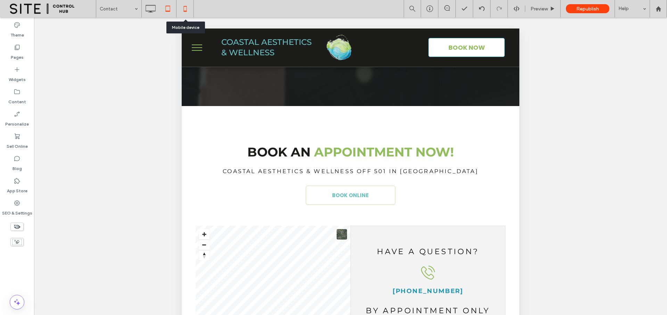
click at [183, 8] on use at bounding box center [184, 9] width 3 height 6
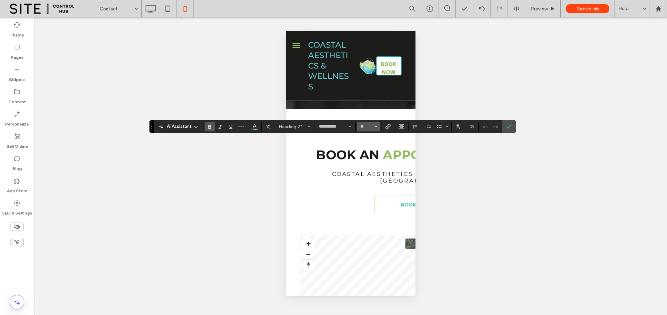
click at [376, 129] on span "Size" at bounding box center [376, 126] width 3 height 9
click at [367, 172] on label "24" at bounding box center [368, 170] width 22 height 10
type input "**"
click at [510, 125] on icon "Confirm" at bounding box center [509, 127] width 6 height 6
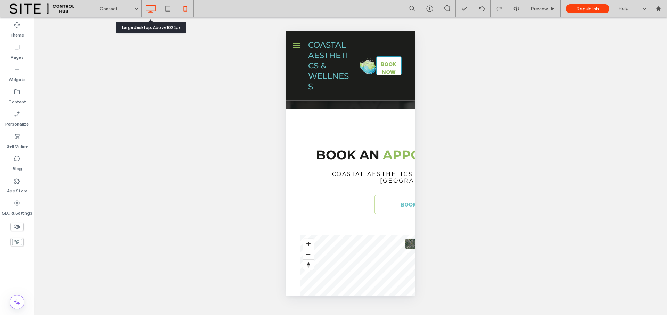
click at [148, 10] on icon at bounding box center [150, 9] width 14 height 14
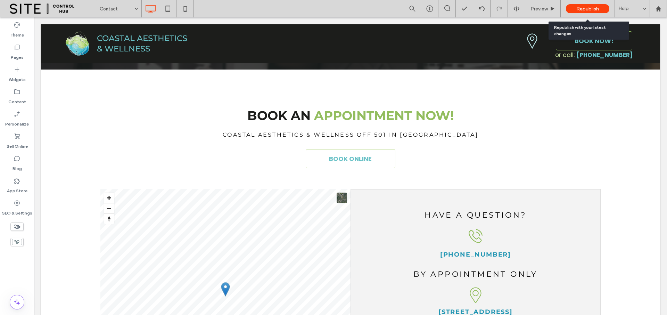
click at [588, 8] on span "Republish" at bounding box center [587, 9] width 23 height 6
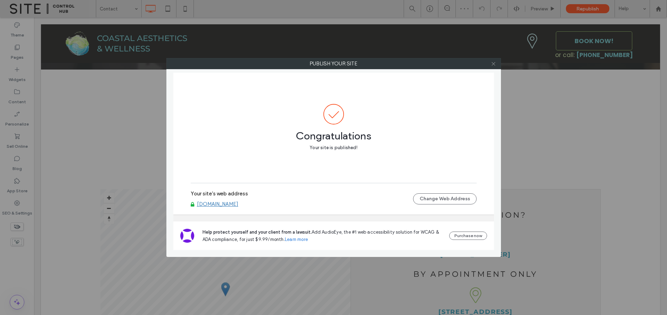
click at [492, 62] on icon at bounding box center [493, 63] width 5 height 5
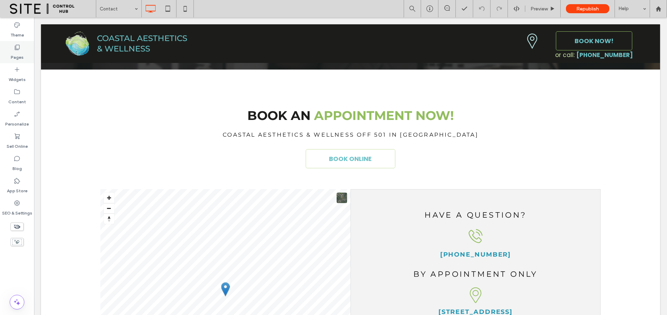
click at [10, 52] on div "Pages" at bounding box center [17, 52] width 34 height 22
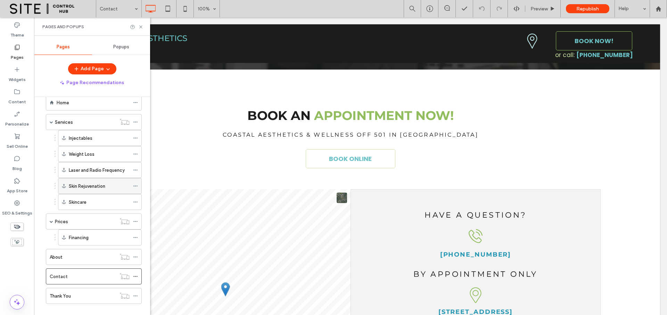
scroll to position [24, 0]
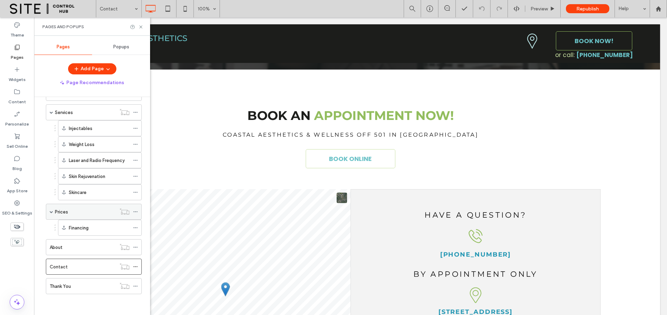
click at [79, 211] on div "Prices" at bounding box center [85, 211] width 61 height 7
click at [136, 211] on icon at bounding box center [135, 211] width 5 height 5
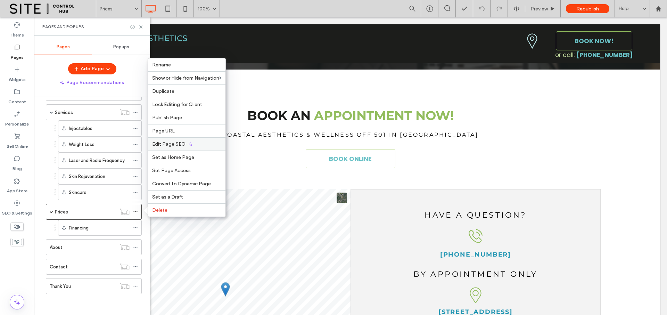
click at [171, 147] on span "Edit Page SEO" at bounding box center [168, 144] width 33 height 6
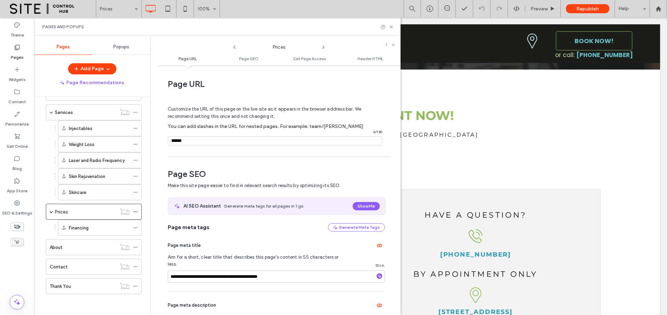
click at [200, 140] on input "notEmpty" at bounding box center [275, 140] width 214 height 9
type input "**********"
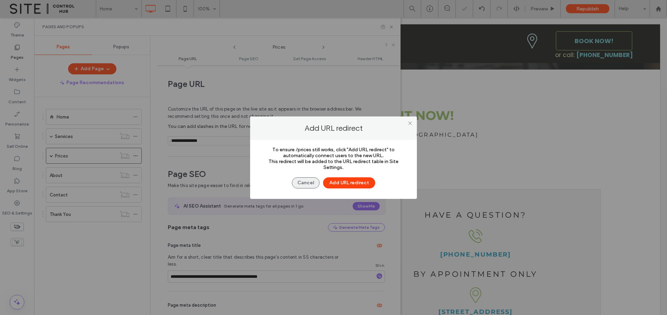
click at [306, 182] on button "Cancel" at bounding box center [306, 182] width 28 height 11
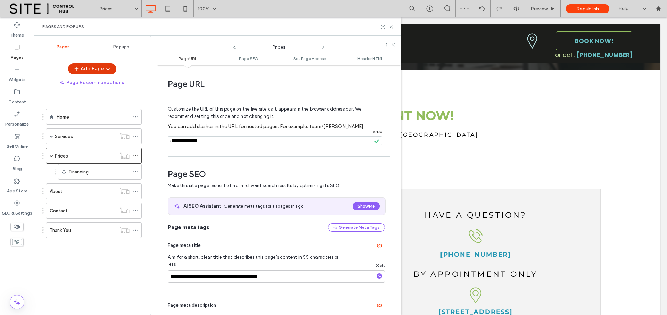
click at [85, 71] on button "Add Page" at bounding box center [92, 68] width 48 height 11
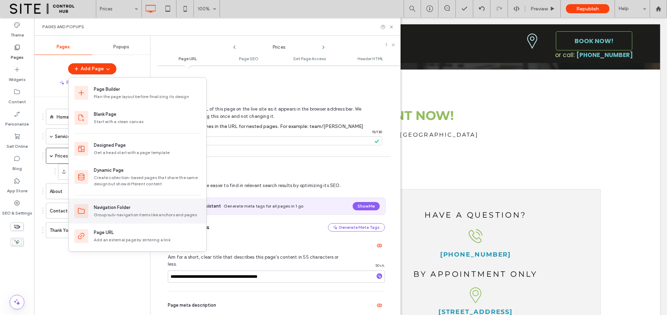
click at [119, 206] on div "Navigation Folder" at bounding box center [112, 207] width 36 height 7
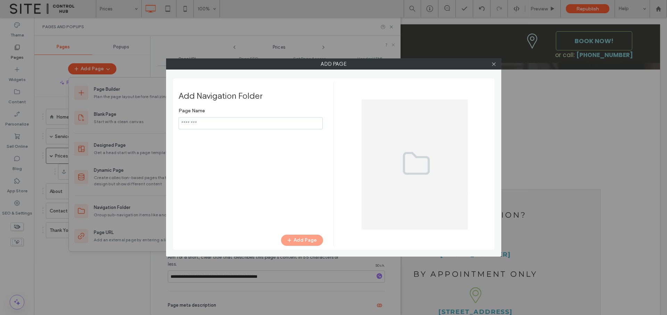
drag, startPoint x: 206, startPoint y: 123, endPoint x: 189, endPoint y: 123, distance: 16.7
click at [189, 123] on input "notEmpty" at bounding box center [251, 123] width 144 height 12
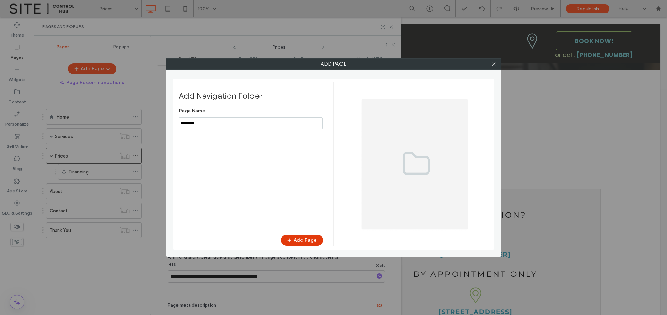
type input "********"
click at [295, 237] on button "Add Page" at bounding box center [302, 240] width 42 height 11
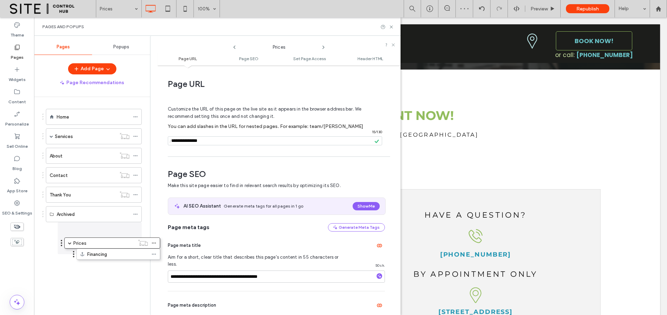
drag, startPoint x: 43, startPoint y: 155, endPoint x: 62, endPoint y: 244, distance: 91.5
click at [87, 180] on div "Contact" at bounding box center [83, 174] width 66 height 15
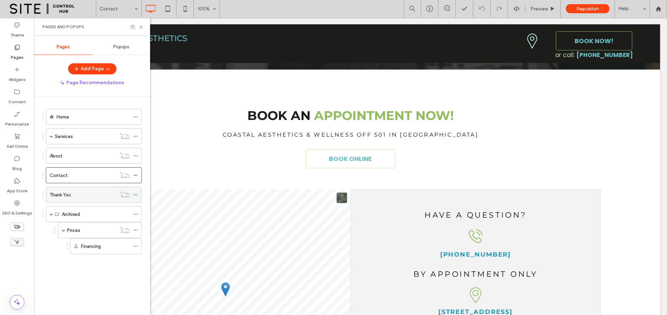
click at [88, 196] on div "Thank You" at bounding box center [83, 194] width 66 height 7
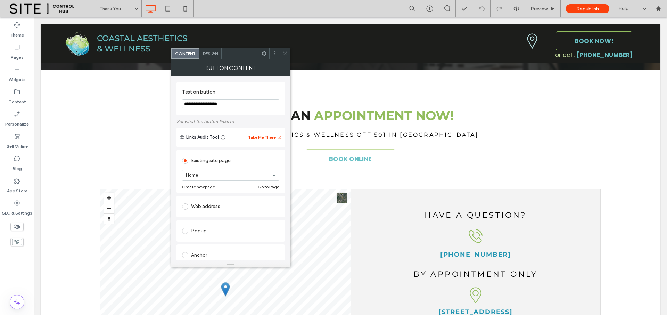
click at [284, 53] on icon at bounding box center [284, 53] width 5 height 5
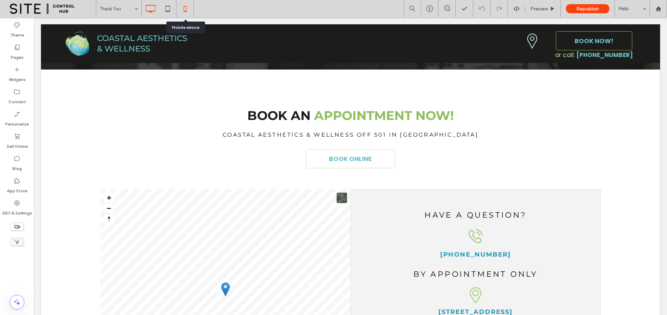
click at [185, 6] on icon at bounding box center [185, 9] width 14 height 14
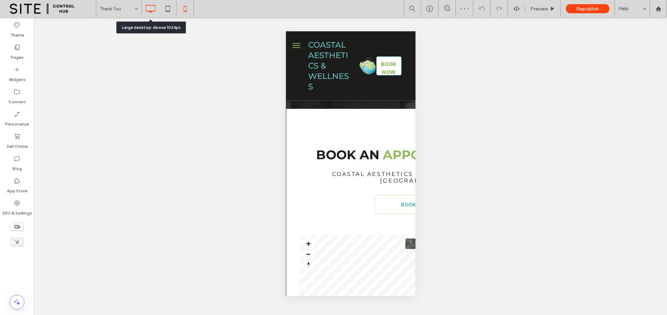
click at [156, 9] on use at bounding box center [151, 9] width 10 height 8
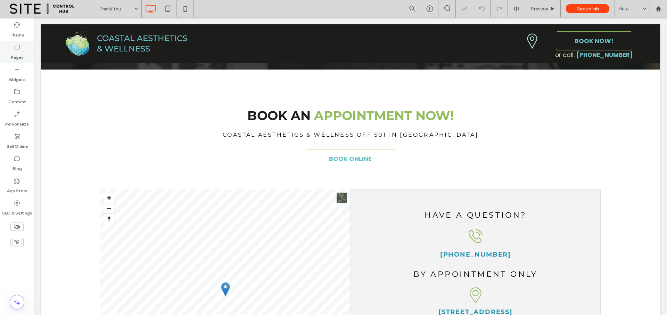
click at [18, 52] on label "Pages" at bounding box center [17, 56] width 13 height 10
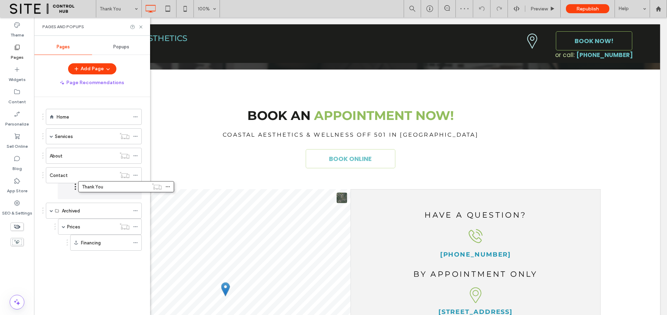
drag, startPoint x: 43, startPoint y: 194, endPoint x: 75, endPoint y: 190, distance: 32.2
click at [68, 159] on div "About" at bounding box center [83, 155] width 66 height 7
click at [135, 156] on use at bounding box center [135, 155] width 4 height 1
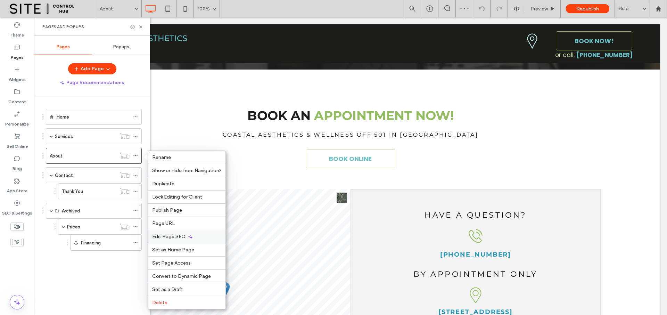
click at [177, 239] on span "Edit Page SEO" at bounding box center [168, 236] width 33 height 6
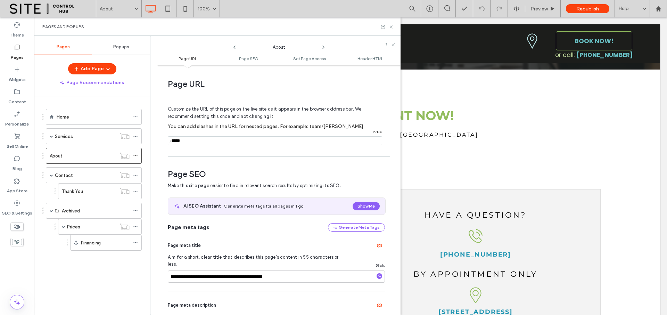
click at [208, 141] on input "notEmpty" at bounding box center [275, 140] width 214 height 9
type input "**********"
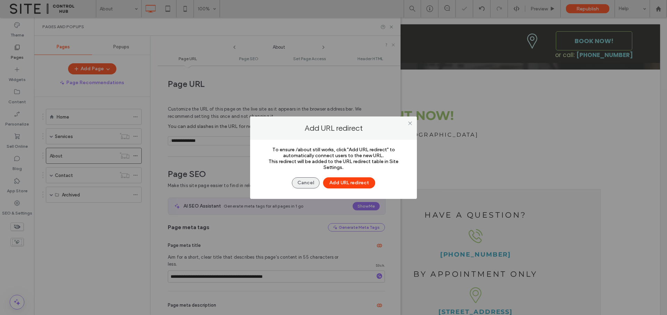
click at [302, 181] on button "Cancel" at bounding box center [306, 182] width 28 height 11
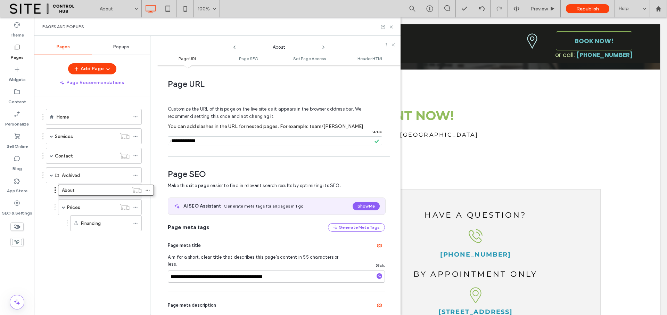
drag, startPoint x: 43, startPoint y: 155, endPoint x: 56, endPoint y: 192, distance: 38.8
click at [52, 136] on span at bounding box center [51, 135] width 3 height 3
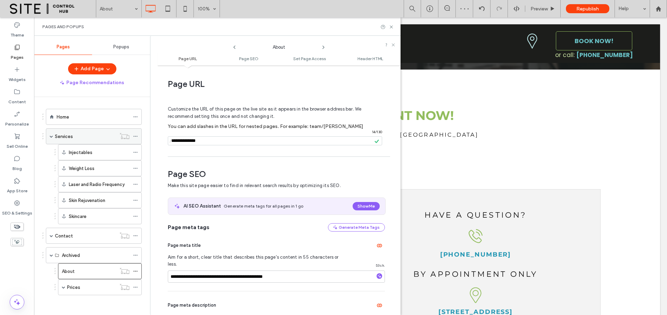
click at [136, 136] on icon at bounding box center [135, 136] width 5 height 5
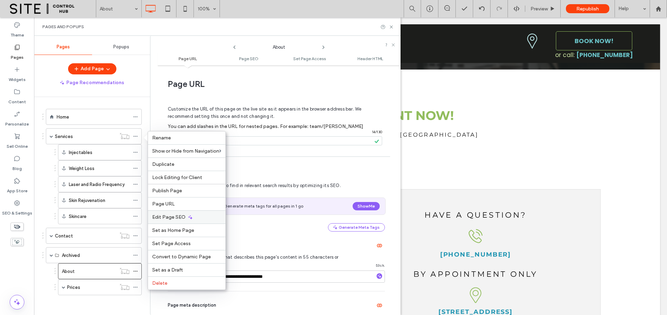
click at [175, 215] on span "Edit Page SEO" at bounding box center [168, 217] width 33 height 6
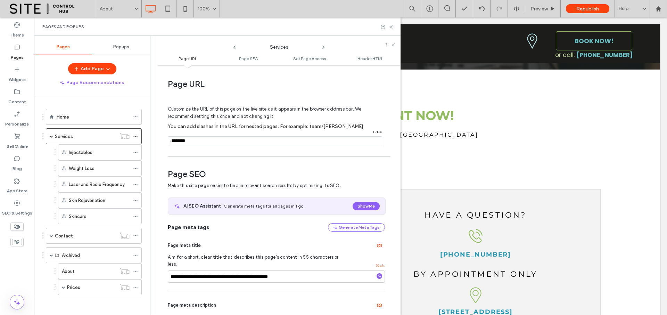
click at [204, 140] on input "notEmpty" at bounding box center [275, 140] width 214 height 9
type input "**********"
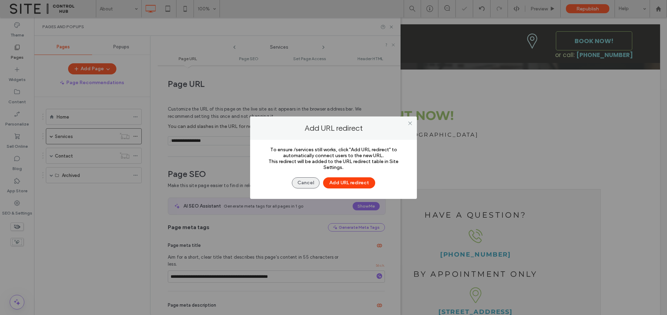
click at [305, 177] on button "Cancel" at bounding box center [306, 182] width 28 height 11
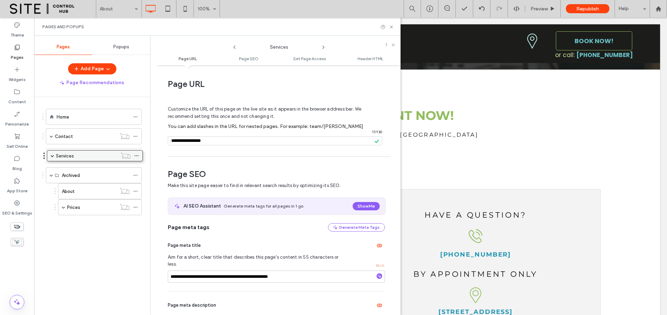
drag, startPoint x: 60, startPoint y: 134, endPoint x: 61, endPoint y: 156, distance: 21.9
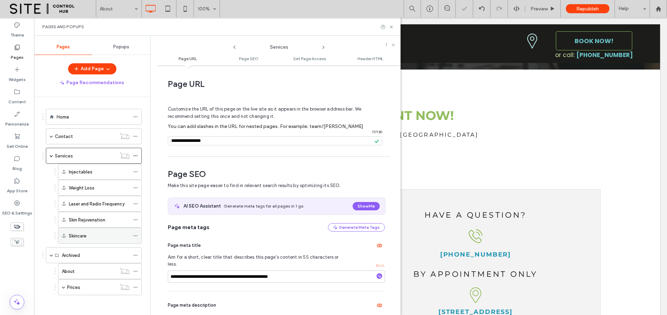
scroll to position [1, 0]
click at [51, 154] on span at bounding box center [51, 154] width 3 height 3
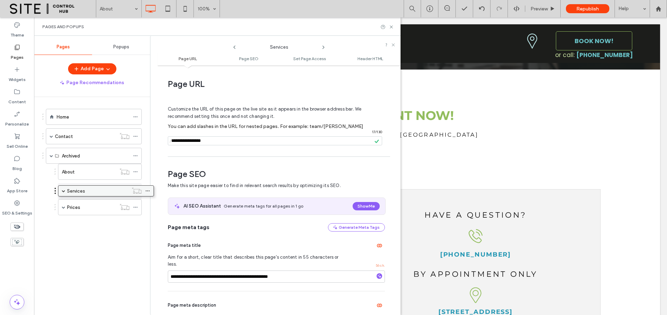
drag, startPoint x: 60, startPoint y: 155, endPoint x: 73, endPoint y: 192, distance: 39.4
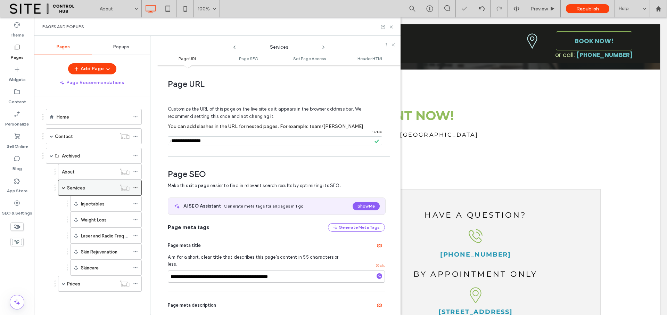
click at [63, 187] on span at bounding box center [63, 187] width 3 height 3
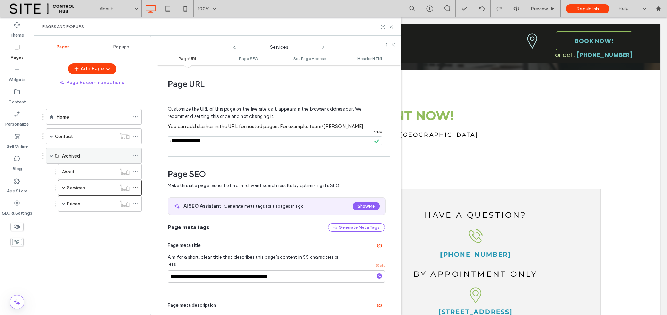
click at [51, 156] on span at bounding box center [51, 155] width 3 height 3
click at [138, 137] on div at bounding box center [137, 136] width 8 height 10
click at [137, 136] on use at bounding box center [135, 136] width 4 height 1
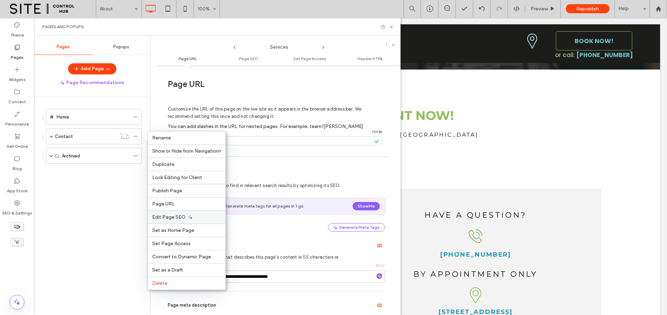
click at [182, 216] on span "Edit Page SEO" at bounding box center [168, 217] width 33 height 6
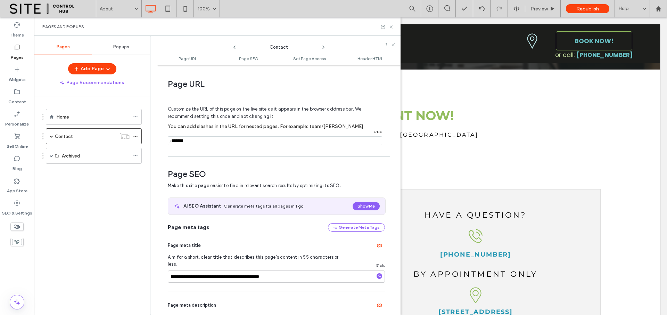
scroll to position [95, 0]
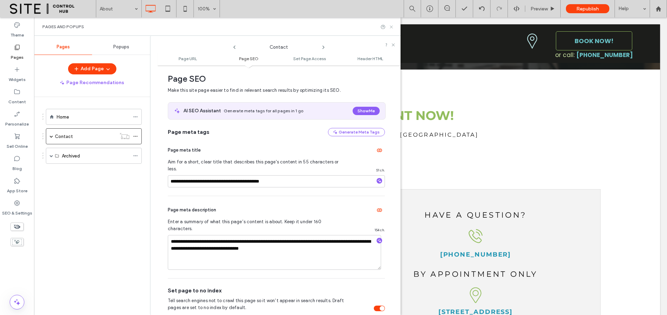
click at [392, 26] on use at bounding box center [391, 26] width 3 height 3
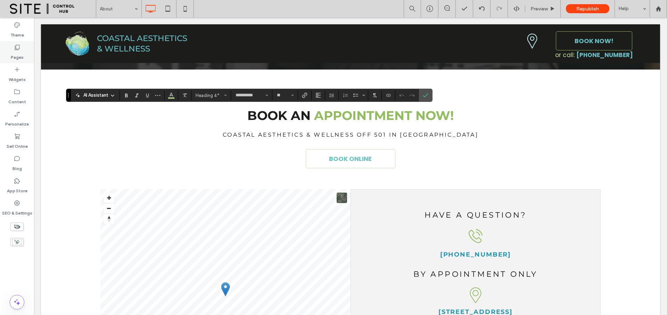
click at [18, 49] on icon at bounding box center [17, 47] width 7 height 7
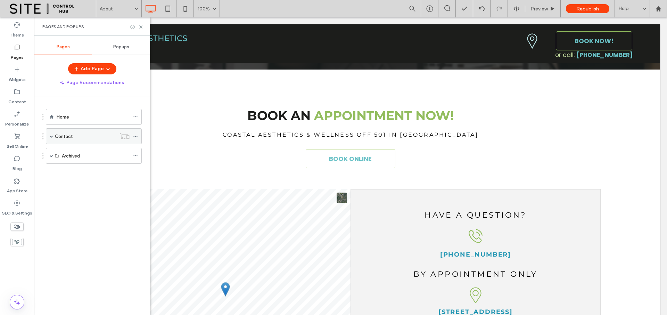
click at [81, 137] on div "Contact" at bounding box center [85, 136] width 61 height 7
click at [140, 27] on icon at bounding box center [140, 26] width 5 height 5
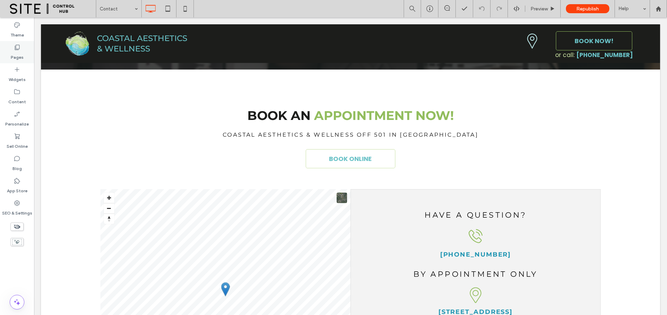
click at [13, 50] on div "Pages" at bounding box center [17, 52] width 34 height 22
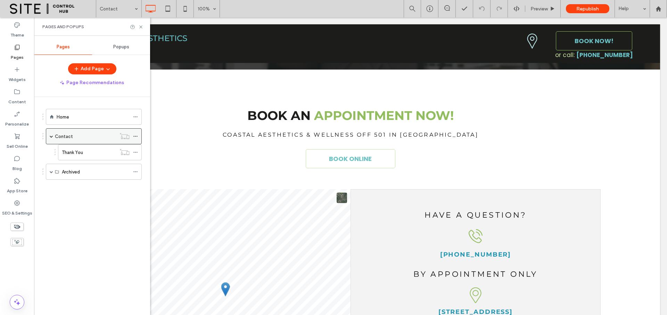
click at [137, 136] on icon at bounding box center [135, 136] width 5 height 5
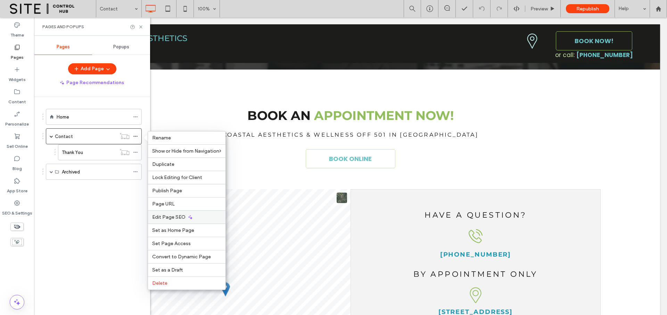
click at [185, 214] on div "Edit Page SEO" at bounding box center [186, 216] width 77 height 13
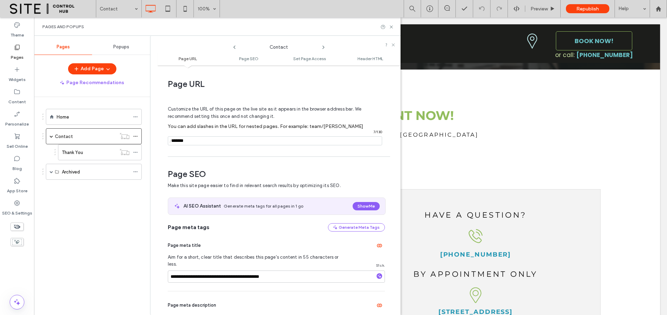
scroll to position [95, 0]
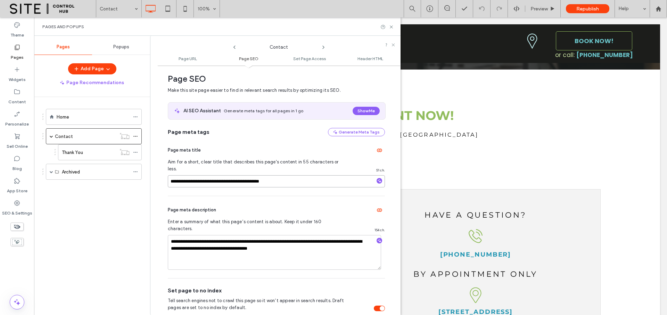
drag, startPoint x: 234, startPoint y: 174, endPoint x: 299, endPoint y: 172, distance: 65.4
click at [299, 175] on input "**********" at bounding box center [276, 181] width 217 height 12
type input "**********"
click at [298, 235] on textarea "**********" at bounding box center [274, 252] width 213 height 35
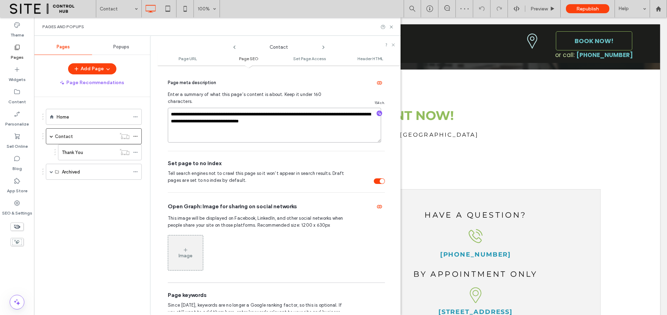
scroll to position [224, 0]
click at [189, 251] on div "Image" at bounding box center [186, 254] width 14 height 6
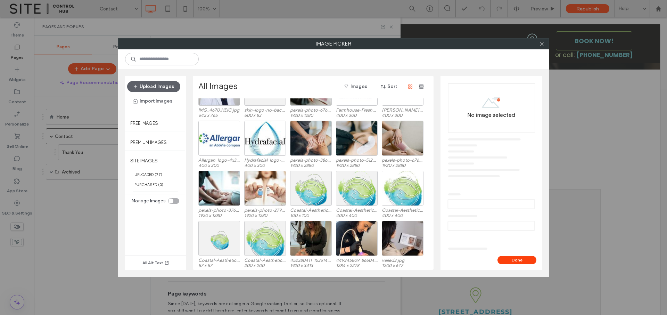
scroll to position [43, 0]
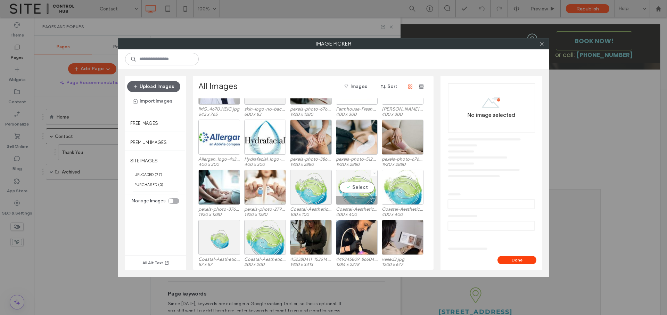
click at [364, 190] on div "Select" at bounding box center [357, 187] width 42 height 35
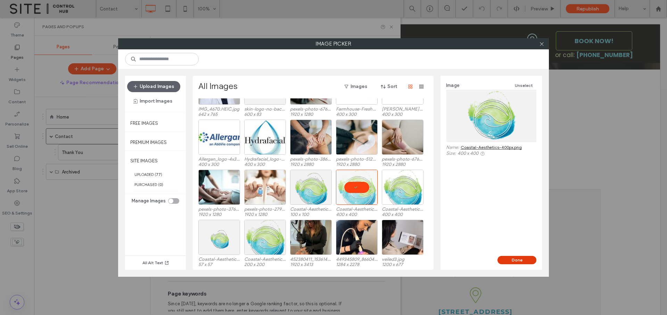
click at [512, 261] on button "Done" at bounding box center [517, 260] width 39 height 8
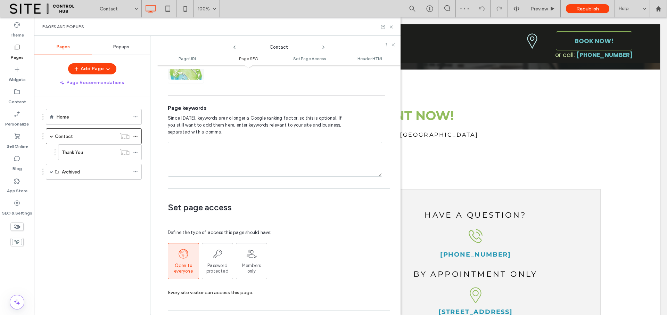
scroll to position [52, 0]
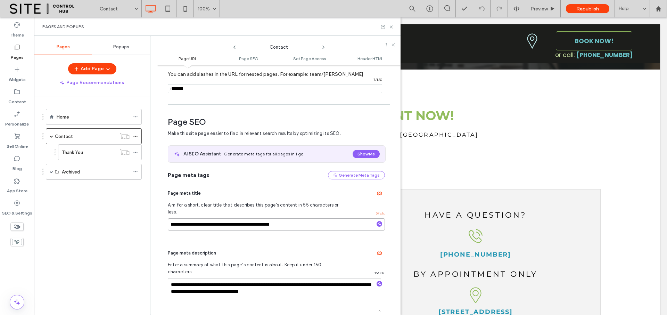
click at [305, 218] on input "**********" at bounding box center [276, 224] width 217 height 12
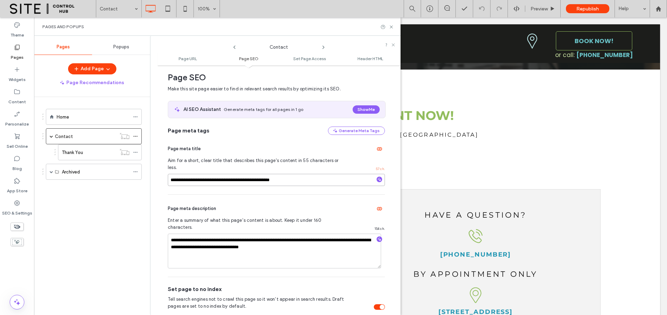
scroll to position [98, 0]
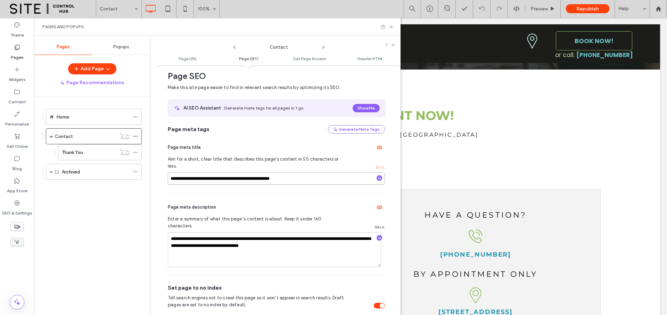
drag, startPoint x: 233, startPoint y: 173, endPoint x: 320, endPoint y: 172, distance: 86.5
click at [320, 172] on input "**********" at bounding box center [276, 178] width 217 height 12
drag, startPoint x: 190, startPoint y: 225, endPoint x: 237, endPoint y: 225, distance: 46.9
click at [237, 232] on textarea "**********" at bounding box center [274, 249] width 213 height 35
paste textarea "******"
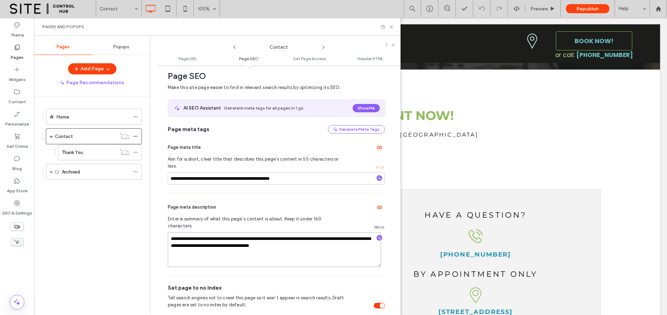
click at [265, 232] on textarea "**********" at bounding box center [274, 249] width 213 height 35
drag, startPoint x: 306, startPoint y: 225, endPoint x: 340, endPoint y: 224, distance: 33.7
click at [340, 232] on textarea "**********" at bounding box center [274, 249] width 213 height 35
drag, startPoint x: 266, startPoint y: 232, endPoint x: 305, endPoint y: 232, distance: 38.2
click at [305, 232] on textarea "**********" at bounding box center [274, 249] width 213 height 35
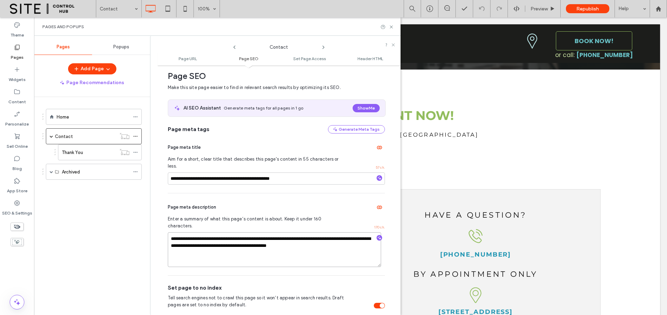
drag, startPoint x: 286, startPoint y: 232, endPoint x: 303, endPoint y: 232, distance: 17.0
click at [303, 232] on textarea "**********" at bounding box center [274, 249] width 213 height 35
click at [292, 232] on textarea "**********" at bounding box center [274, 249] width 213 height 35
type textarea "**********"
click at [327, 232] on textarea "**********" at bounding box center [274, 249] width 213 height 35
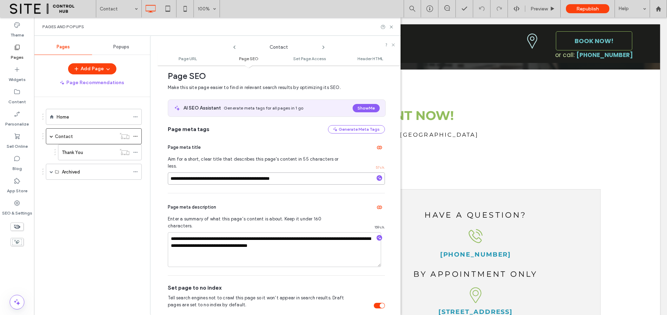
click at [313, 172] on input "**********" at bounding box center [276, 178] width 217 height 12
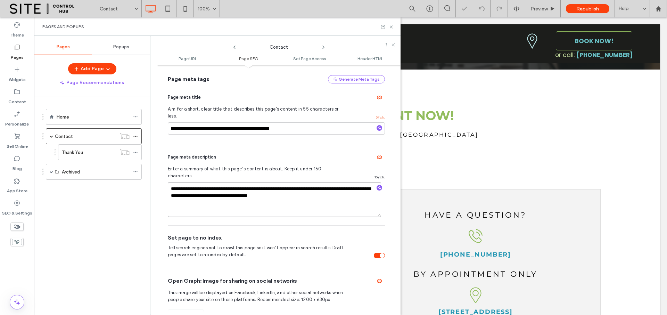
scroll to position [148, 0]
drag, startPoint x: 375, startPoint y: 240, endPoint x: 365, endPoint y: 242, distance: 9.9
click at [375, 252] on div "toggle" at bounding box center [379, 255] width 11 height 6
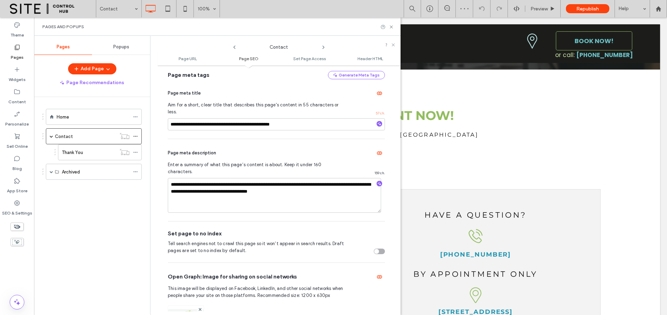
scroll to position [184, 0]
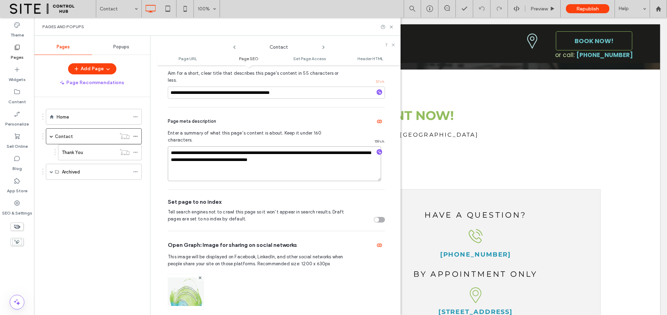
drag, startPoint x: 262, startPoint y: 140, endPoint x: 267, endPoint y: 140, distance: 4.5
click at [267, 146] on textarea "**********" at bounding box center [274, 163] width 213 height 35
click at [307, 146] on textarea "**********" at bounding box center [274, 163] width 213 height 35
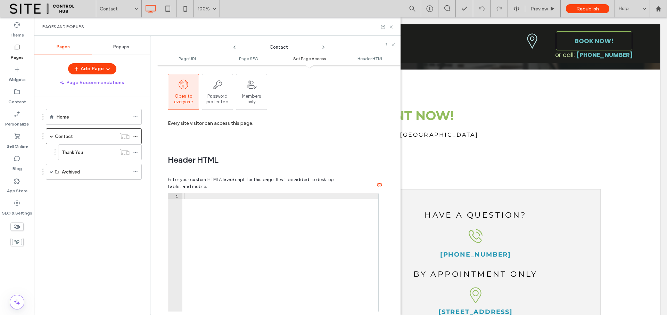
scroll to position [641, 0]
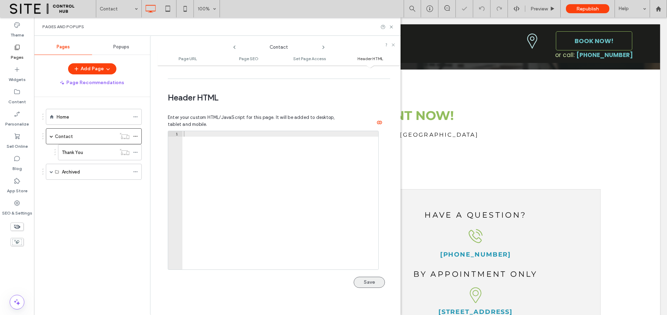
click at [366, 277] on button "Save" at bounding box center [369, 282] width 31 height 11
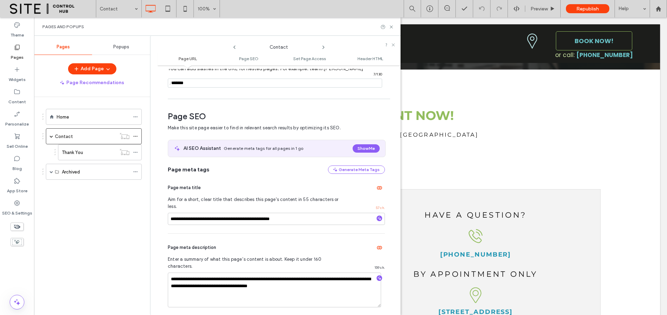
scroll to position [0, 0]
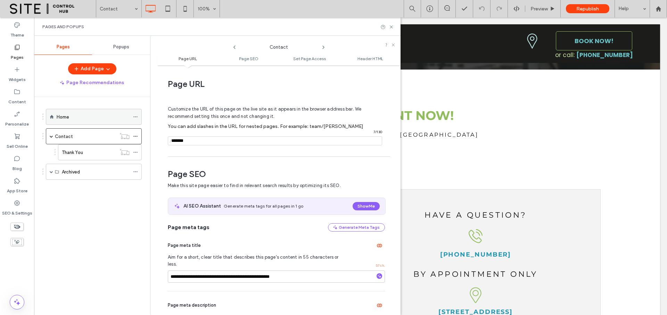
click at [113, 113] on div "Home" at bounding box center [93, 116] width 73 height 7
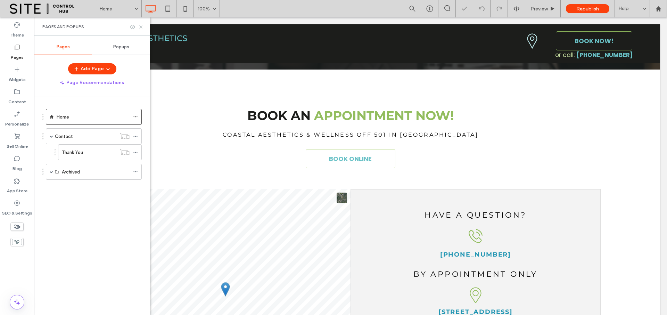
click at [140, 26] on icon at bounding box center [140, 26] width 5 height 5
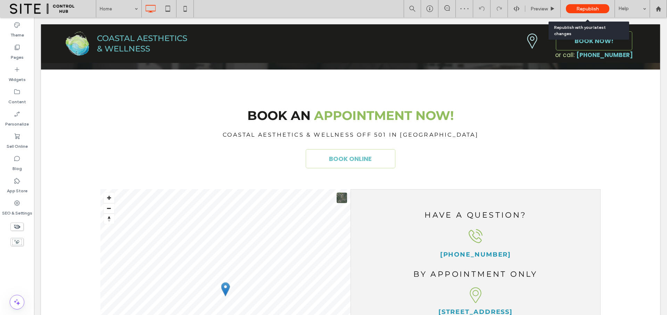
click at [577, 9] on span "Republish" at bounding box center [587, 9] width 23 height 6
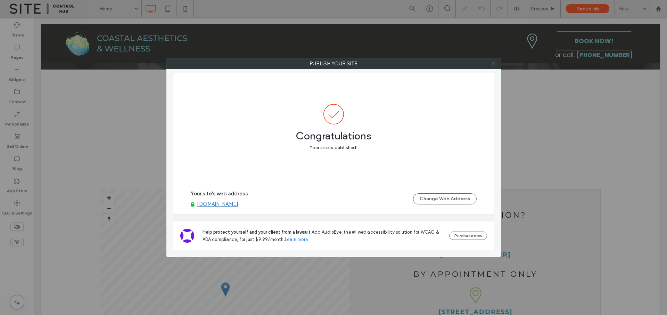
click at [494, 64] on icon at bounding box center [493, 63] width 5 height 5
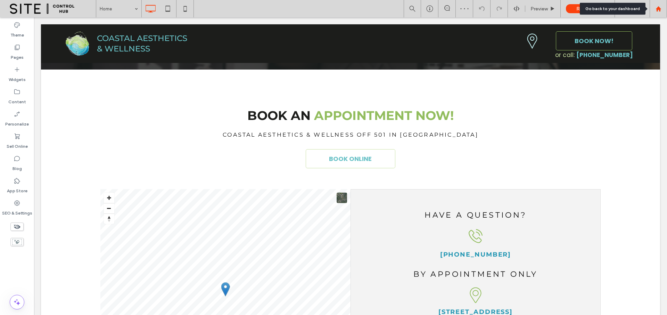
click at [664, 11] on div at bounding box center [658, 9] width 17 height 6
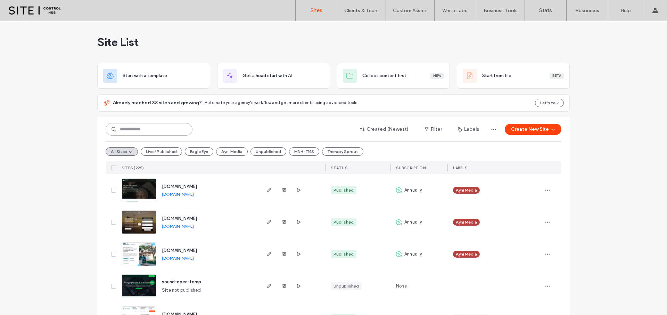
click at [136, 127] on input at bounding box center [149, 129] width 87 height 13
type input "*****"
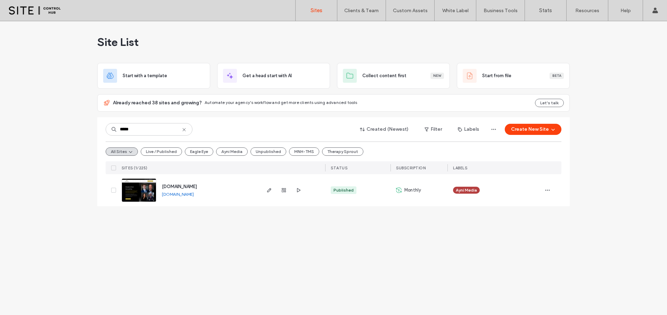
click at [264, 191] on div at bounding box center [293, 190] width 66 height 32
click at [267, 190] on icon "button" at bounding box center [269, 190] width 6 height 6
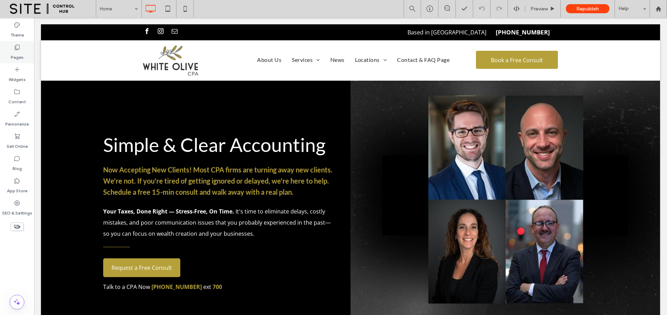
click at [20, 56] on label "Pages" at bounding box center [17, 56] width 13 height 10
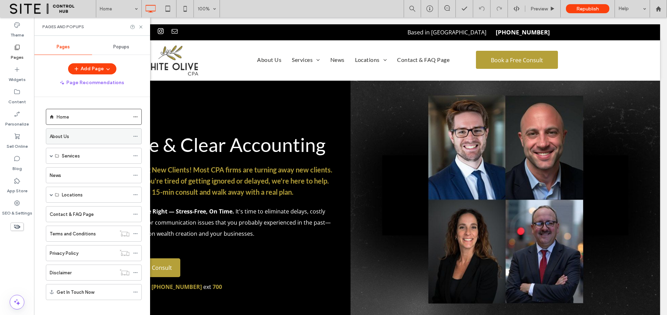
click at [75, 132] on div "About Us" at bounding box center [90, 136] width 80 height 15
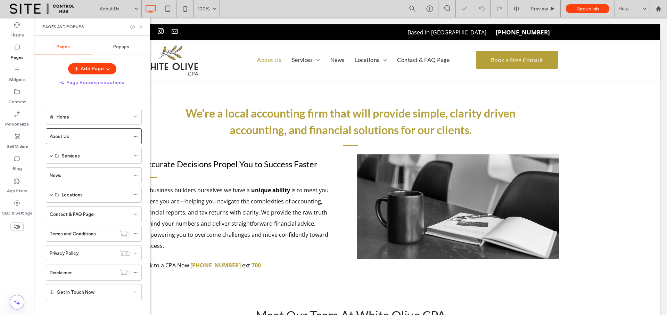
click at [141, 27] on icon at bounding box center [140, 26] width 5 height 5
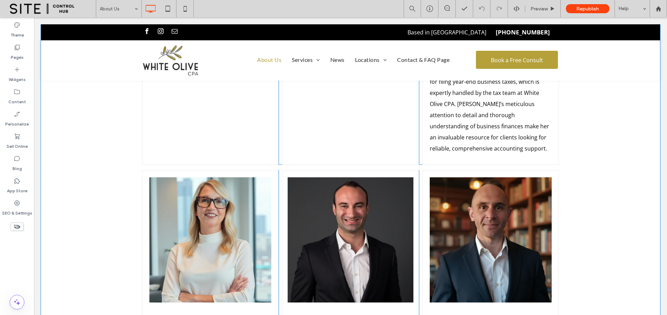
scroll to position [1249, 0]
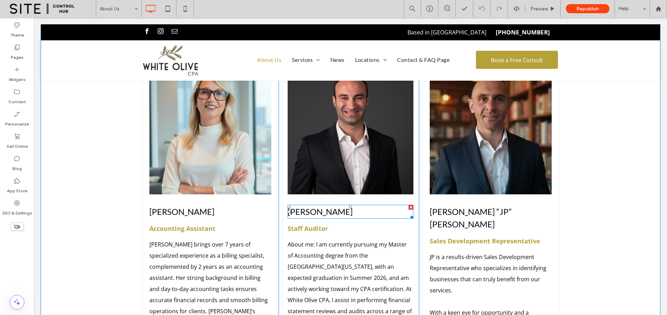
click at [321, 206] on span "[PERSON_NAME]" at bounding box center [320, 211] width 65 height 10
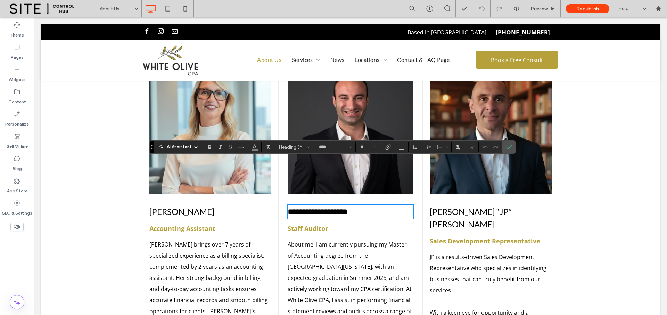
click at [207, 224] on span "Accounting Assistant" at bounding box center [182, 228] width 66 height 8
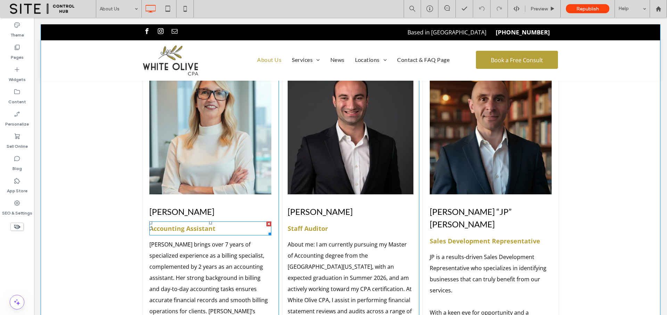
click at [198, 224] on span "Accounting Assistant" at bounding box center [182, 228] width 66 height 8
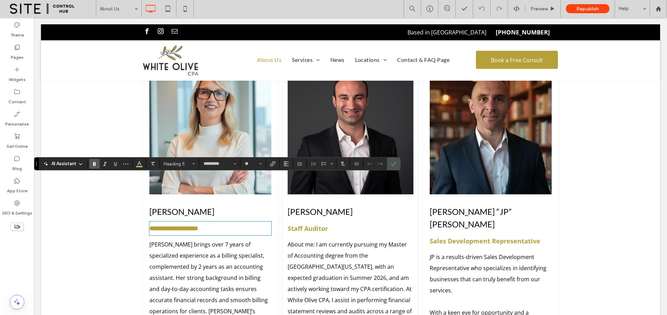
click at [301, 224] on span "Staff Auditor" at bounding box center [308, 228] width 40 height 8
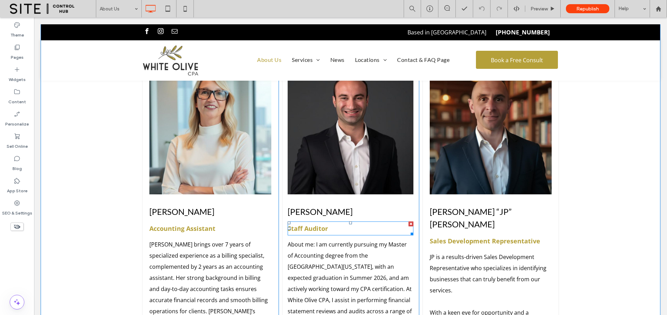
click at [305, 224] on span "Staff Auditor" at bounding box center [308, 228] width 40 height 8
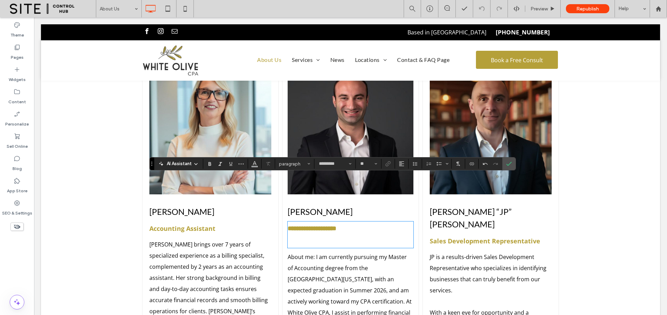
scroll to position [0, 0]
type input "**"
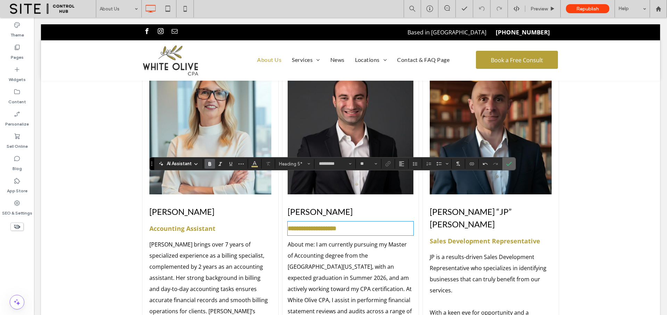
click at [507, 162] on icon "Confirm" at bounding box center [509, 164] width 6 height 6
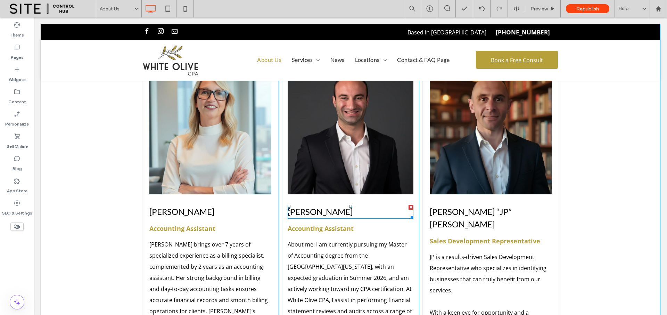
click at [320, 206] on span "[PERSON_NAME]" at bounding box center [320, 211] width 65 height 10
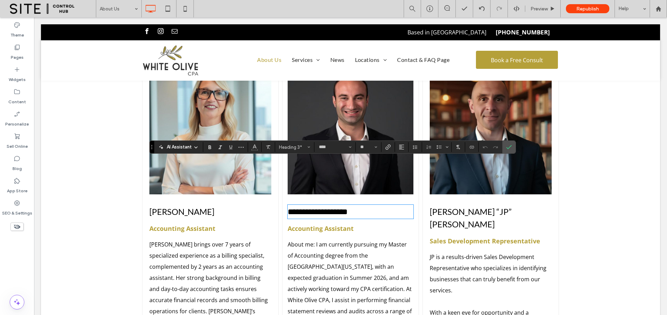
click at [312, 207] on span "**********" at bounding box center [318, 211] width 60 height 8
drag, startPoint x: 287, startPoint y: 166, endPoint x: 365, endPoint y: 165, distance: 77.5
click at [365, 205] on h3 "**********" at bounding box center [350, 211] width 125 height 13
type input "*********"
type input "**"
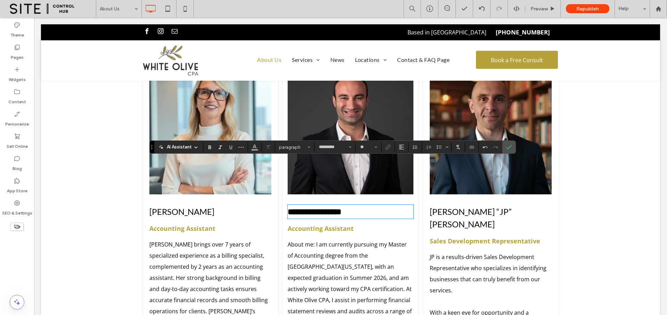
type input "****"
type input "**"
drag, startPoint x: 211, startPoint y: 147, endPoint x: 251, endPoint y: 142, distance: 40.3
click at [211, 147] on icon "Bold" at bounding box center [210, 147] width 6 height 6
click at [311, 207] on span "**********" at bounding box center [315, 211] width 54 height 8
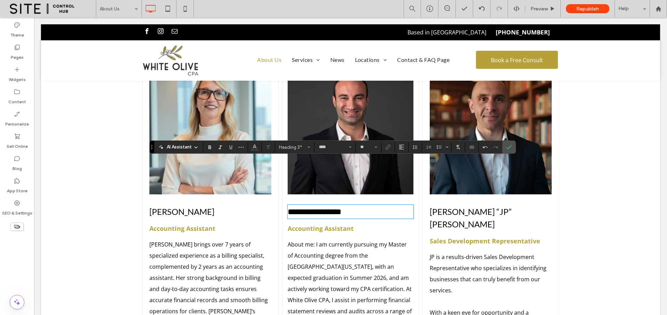
click at [313, 207] on span "**********" at bounding box center [315, 211] width 54 height 8
click at [200, 206] on span "[PERSON_NAME]" at bounding box center [181, 211] width 65 height 10
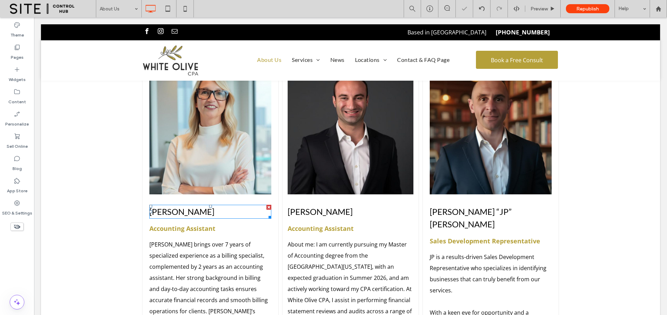
click at [199, 206] on span "[PERSON_NAME]" at bounding box center [181, 211] width 65 height 10
type input "****"
type input "**"
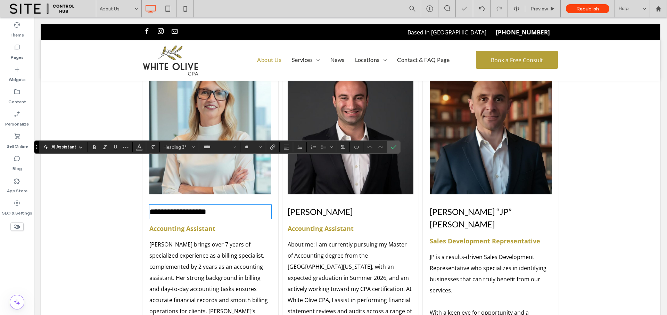
click at [204, 207] on span "**********" at bounding box center [177, 211] width 57 height 8
click at [197, 207] on span "**********" at bounding box center [177, 211] width 57 height 8
drag, startPoint x: 397, startPoint y: 147, endPoint x: 360, endPoint y: 133, distance: 39.7
click at [397, 147] on label "Confirm" at bounding box center [393, 147] width 10 height 13
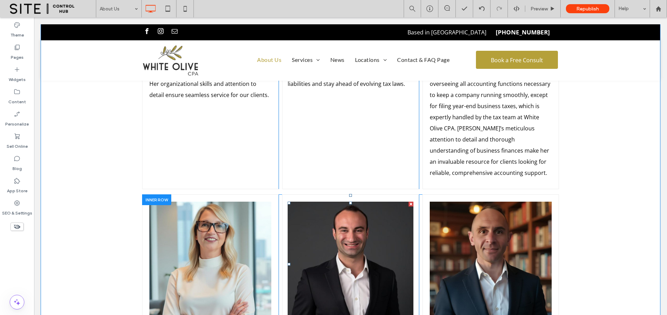
scroll to position [1235, 0]
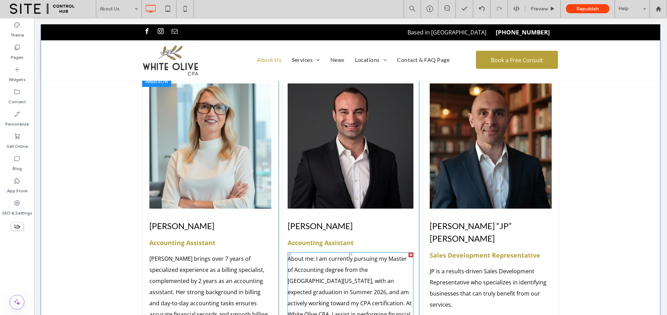
click at [300, 253] on p "About me: I am currently pursuing my Master of Accounting degree from the [GEOG…" at bounding box center [350, 319] width 125 height 133
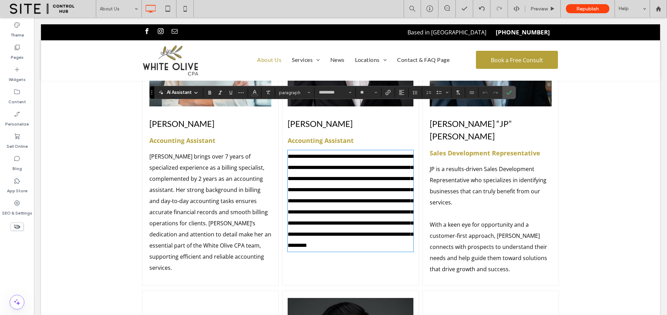
click at [327, 154] on span "**********" at bounding box center [351, 201] width 126 height 94
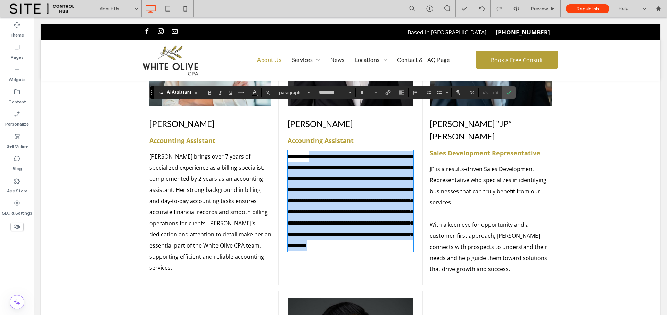
drag, startPoint x: 314, startPoint y: 110, endPoint x: 385, endPoint y: 220, distance: 131.4
click at [385, 220] on p "**********" at bounding box center [350, 201] width 125 height 100
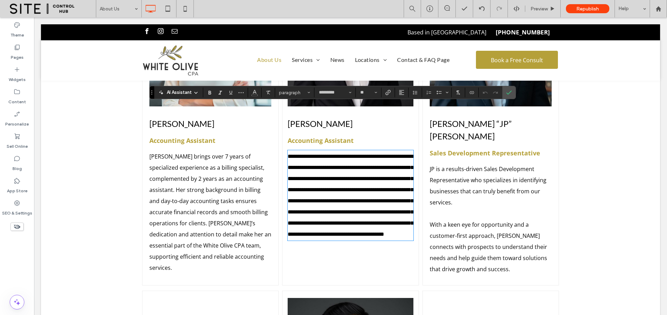
scroll to position [0, 0]
click at [511, 93] on icon "Confirm" at bounding box center [509, 93] width 6 height 6
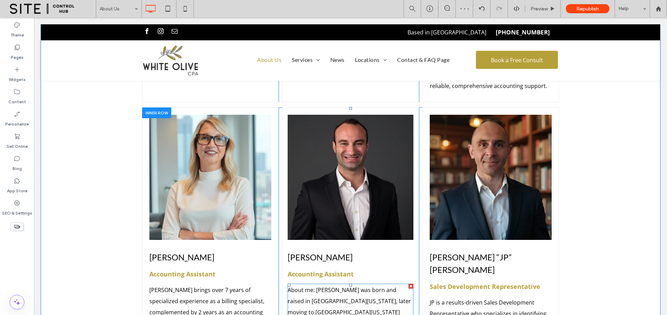
scroll to position [1193, 0]
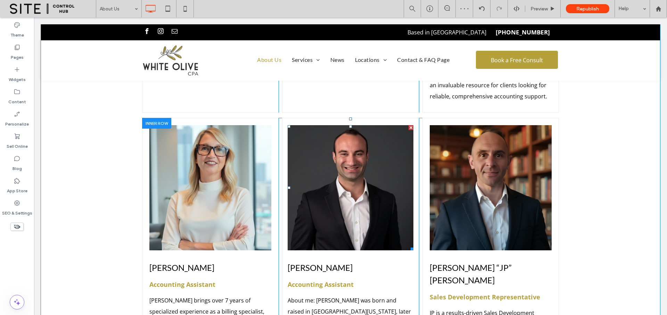
click at [365, 161] on link at bounding box center [350, 187] width 125 height 125
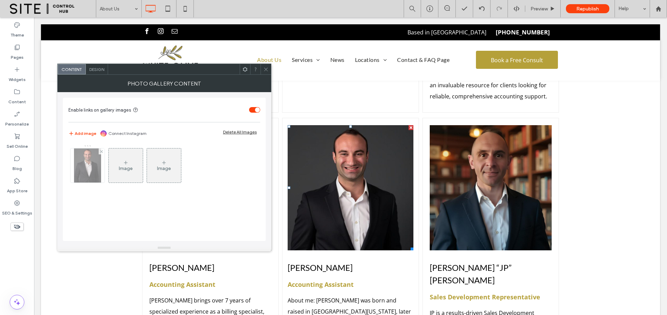
click at [90, 169] on img at bounding box center [87, 165] width 27 height 34
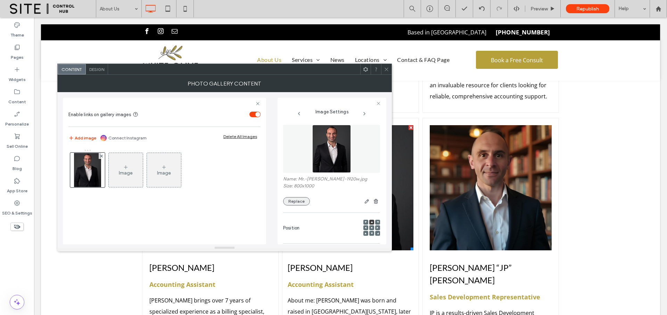
click at [294, 201] on button "Replace" at bounding box center [296, 201] width 27 height 8
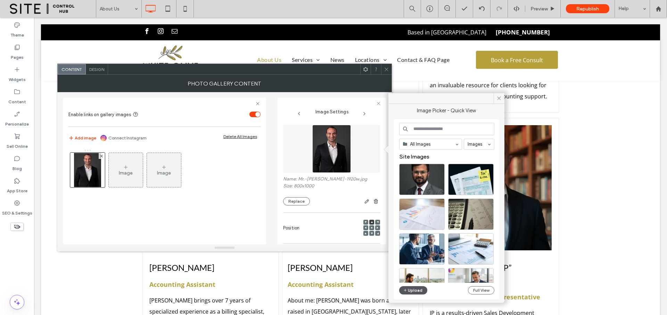
click at [409, 289] on button "Upload" at bounding box center [413, 290] width 28 height 8
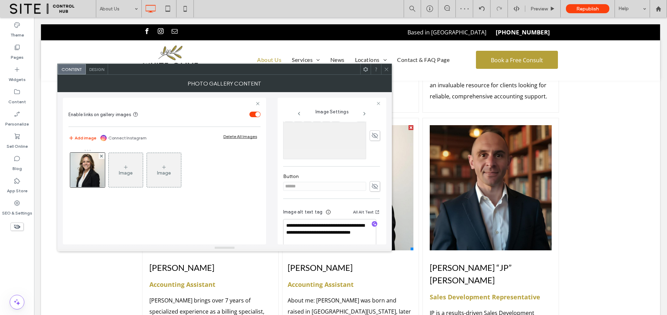
scroll to position [211, 0]
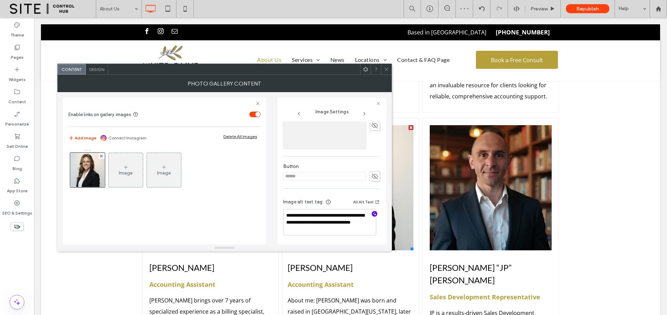
click at [372, 216] on icon "button" at bounding box center [374, 213] width 5 height 5
type textarea "**********"
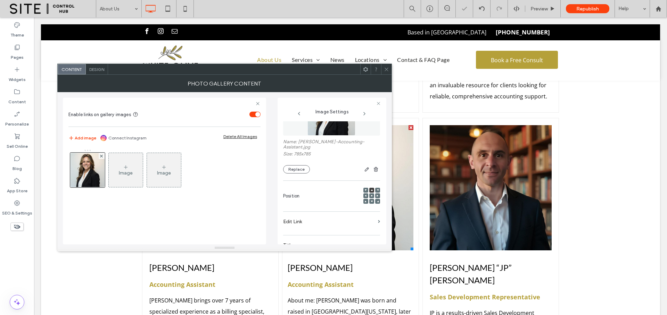
scroll to position [20, 0]
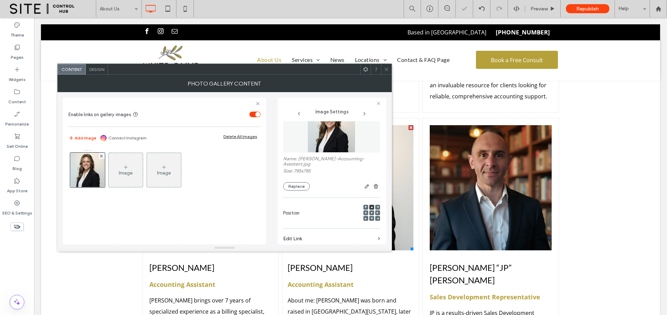
click at [386, 72] on span at bounding box center [386, 69] width 5 height 10
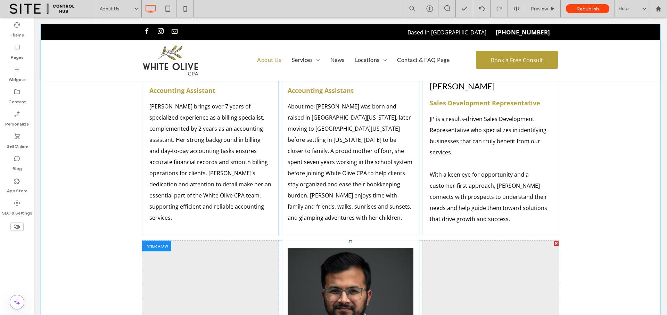
scroll to position [1385, 0]
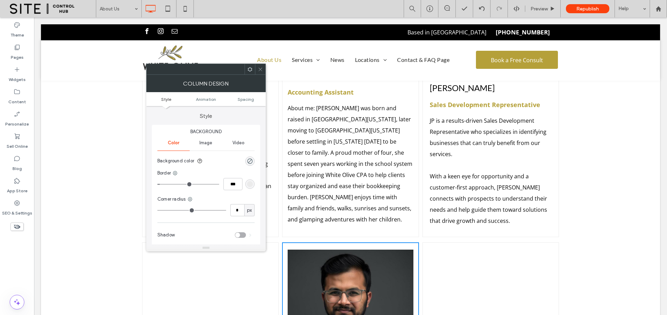
click at [248, 69] on icon at bounding box center [249, 69] width 5 height 5
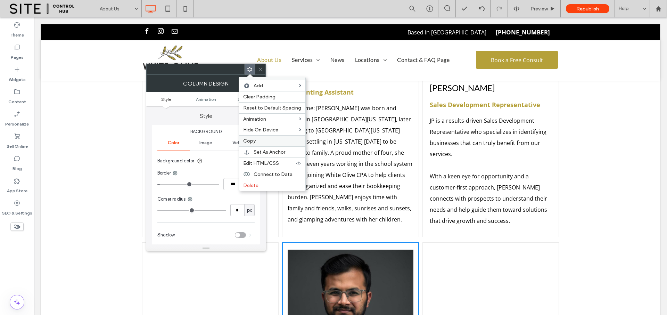
drag, startPoint x: 248, startPoint y: 141, endPoint x: 448, endPoint y: 128, distance: 200.2
click at [248, 141] on span "Copy" at bounding box center [249, 141] width 13 height 6
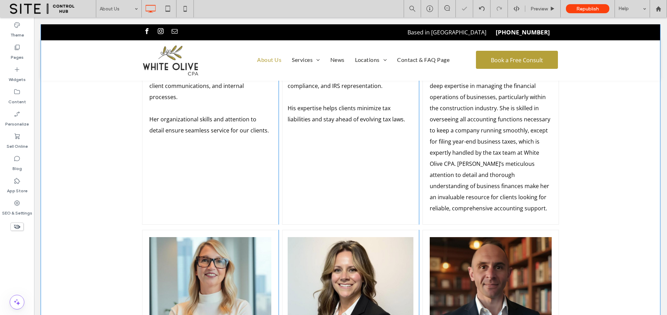
scroll to position [1080, 0]
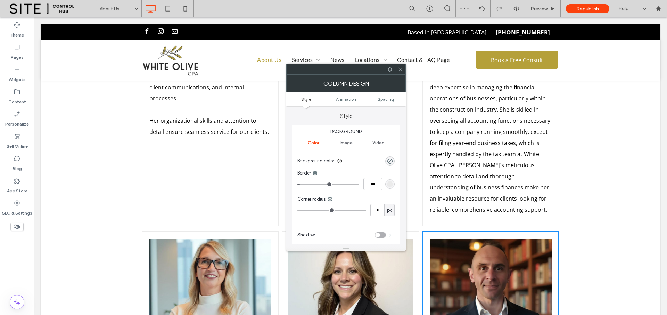
click at [389, 70] on icon at bounding box center [389, 69] width 5 height 5
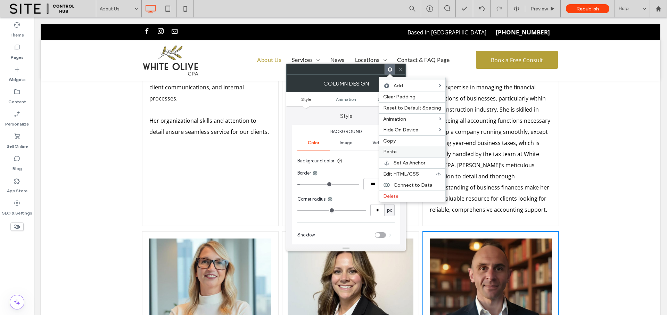
click at [389, 152] on span "Paste" at bounding box center [390, 152] width 14 height 6
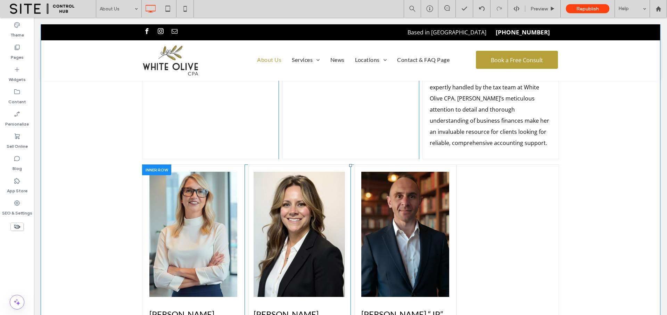
scroll to position [1137, 0]
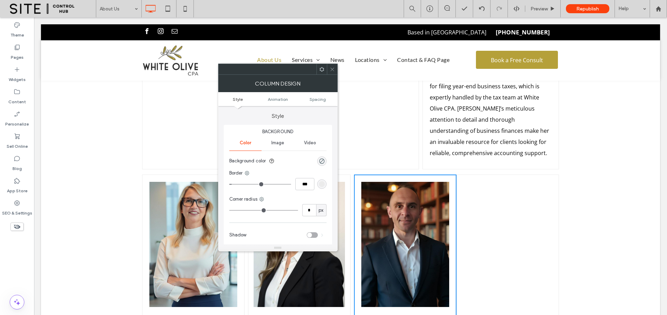
click at [322, 70] on icon at bounding box center [321, 69] width 5 height 5
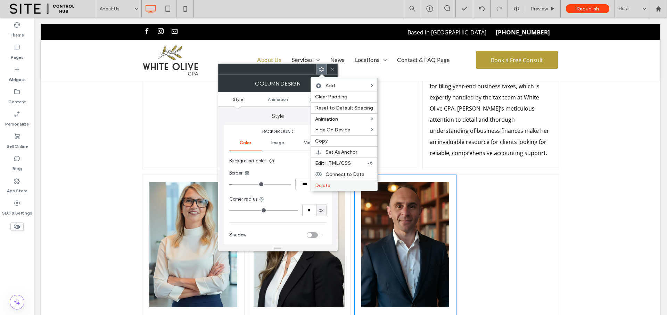
click at [327, 184] on span "Delete" at bounding box center [322, 185] width 15 height 6
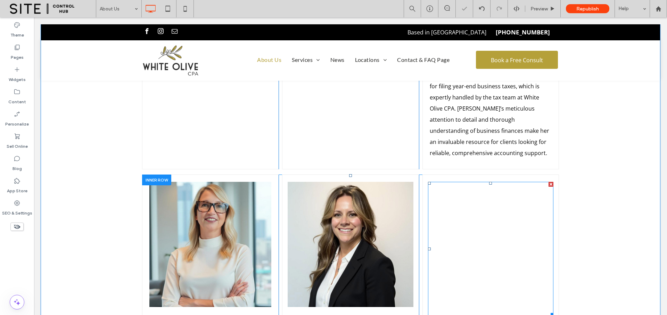
click at [475, 198] on div "Button" at bounding box center [490, 249] width 125 height 134
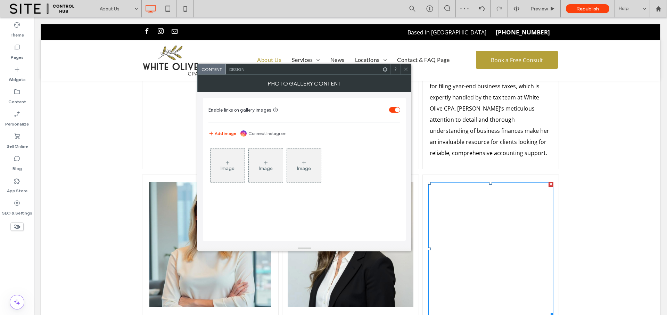
click at [226, 161] on icon at bounding box center [228, 163] width 6 height 6
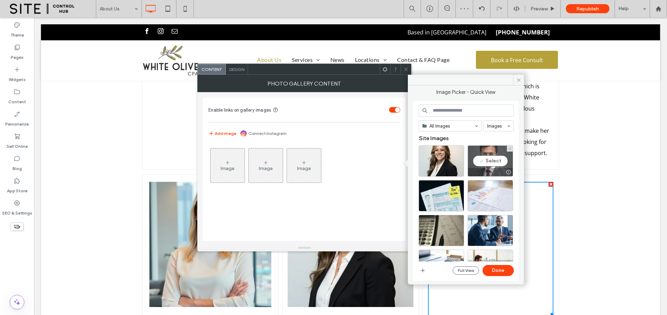
click at [490, 161] on div "Select" at bounding box center [491, 160] width 46 height 31
click at [492, 270] on button "Done" at bounding box center [498, 270] width 31 height 11
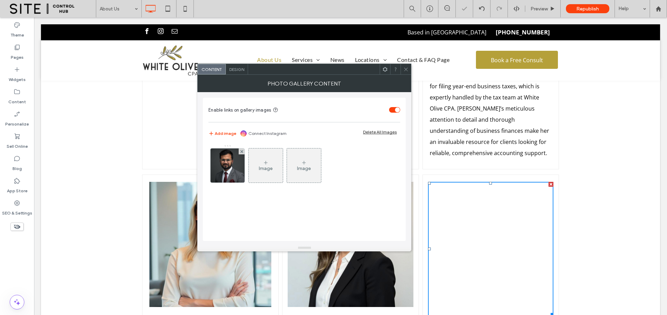
click at [404, 69] on icon at bounding box center [405, 69] width 5 height 5
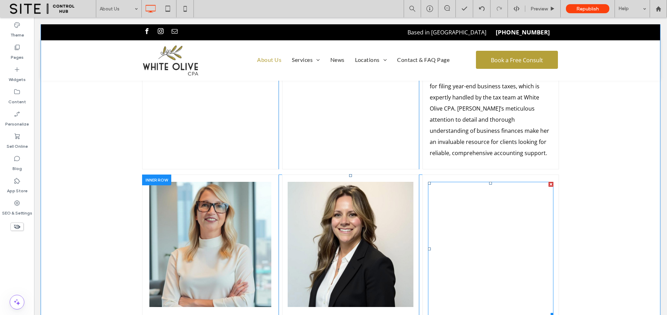
click at [549, 182] on div at bounding box center [551, 184] width 5 height 5
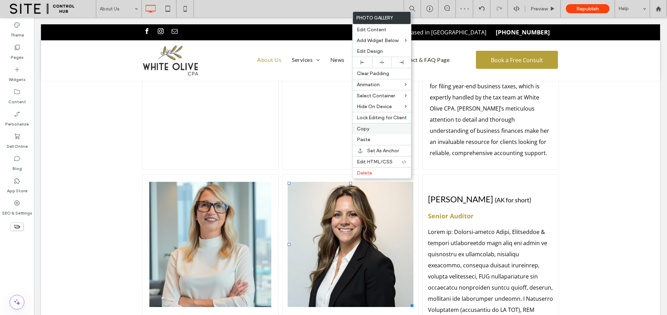
click at [383, 129] on label "Copy" at bounding box center [382, 129] width 50 height 6
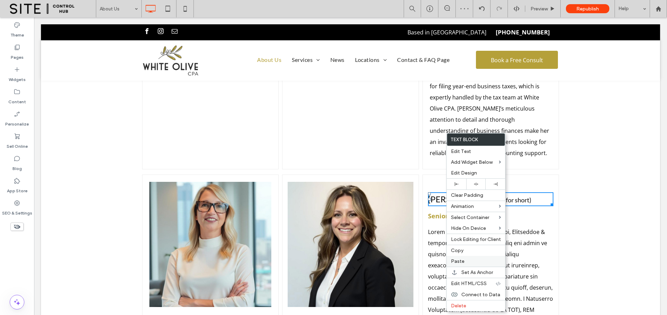
click at [468, 259] on label "Paste" at bounding box center [476, 261] width 50 height 6
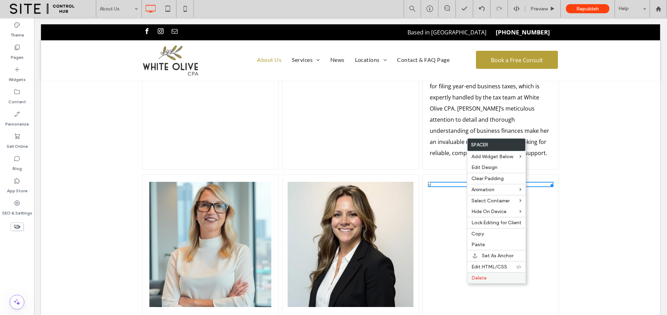
click at [479, 275] on span "Delete" at bounding box center [478, 278] width 15 height 6
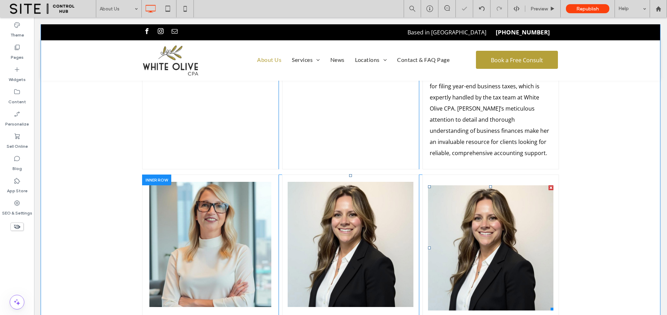
click at [452, 185] on link at bounding box center [490, 247] width 125 height 125
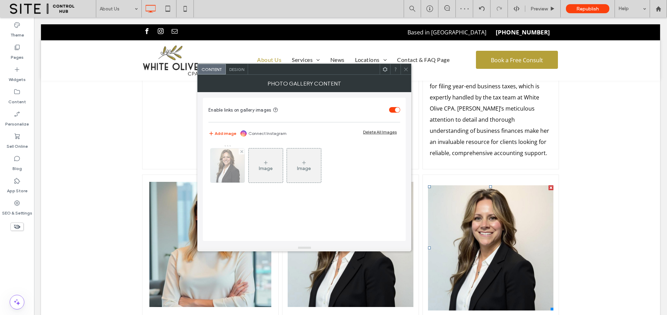
click at [233, 165] on img at bounding box center [228, 165] width 34 height 34
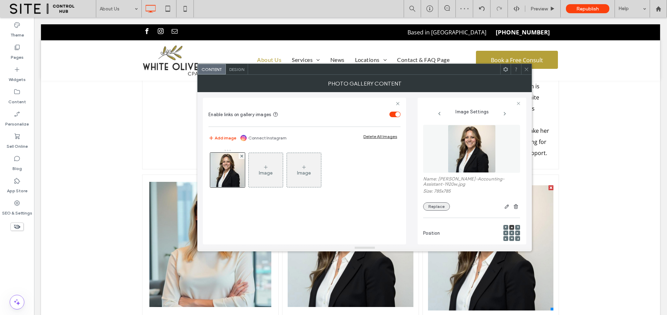
click at [438, 207] on button "Replace" at bounding box center [436, 206] width 27 height 8
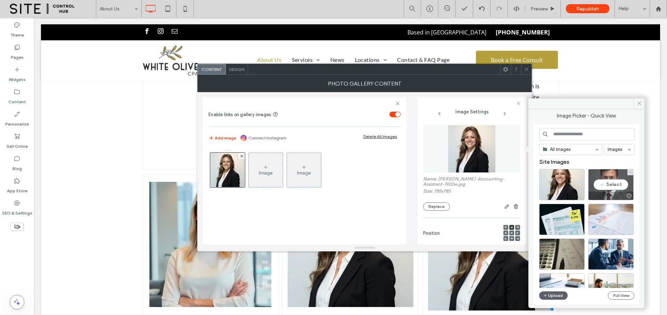
click at [604, 186] on div "Select" at bounding box center [611, 184] width 46 height 31
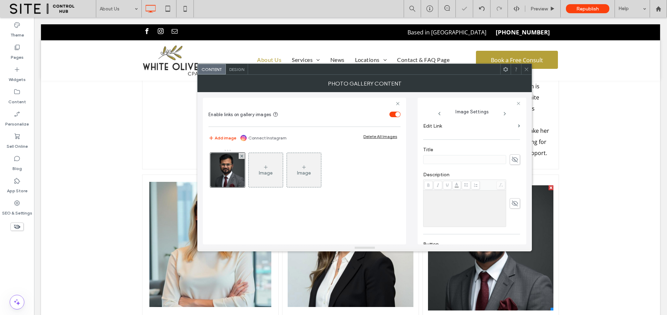
scroll to position [211, 0]
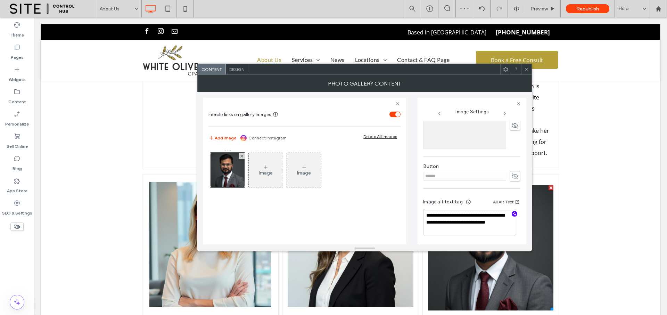
click at [512, 212] on icon "button" at bounding box center [514, 213] width 5 height 5
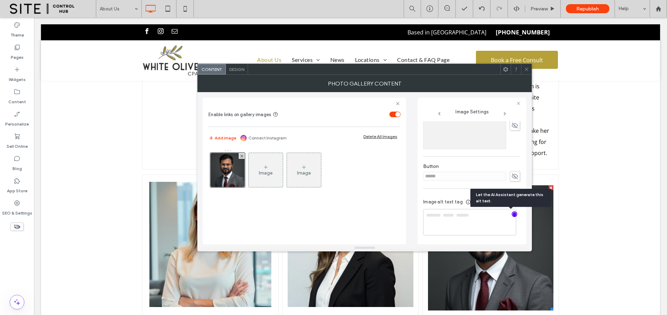
type textarea "**********"
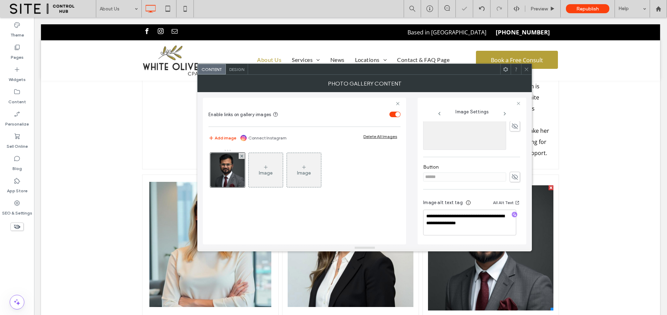
click at [526, 69] on use at bounding box center [526, 68] width 3 height 3
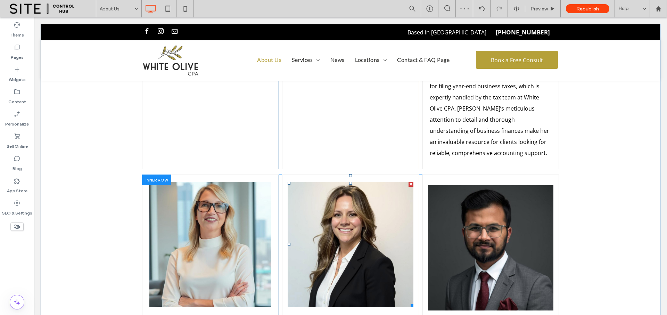
click at [400, 182] on link at bounding box center [350, 244] width 125 height 125
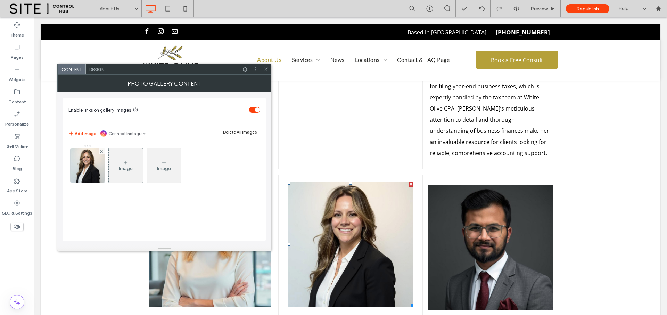
click at [93, 71] on span "Design" at bounding box center [96, 69] width 15 height 5
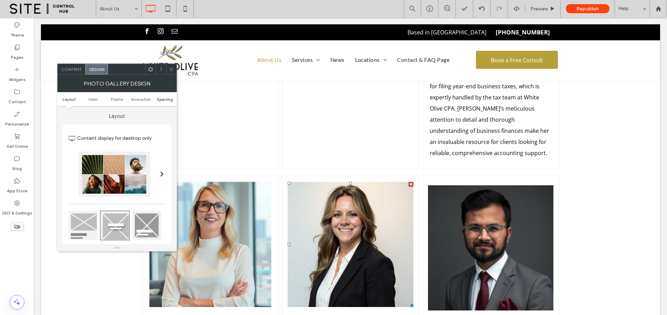
click at [164, 100] on span "Spacing" at bounding box center [165, 99] width 16 height 5
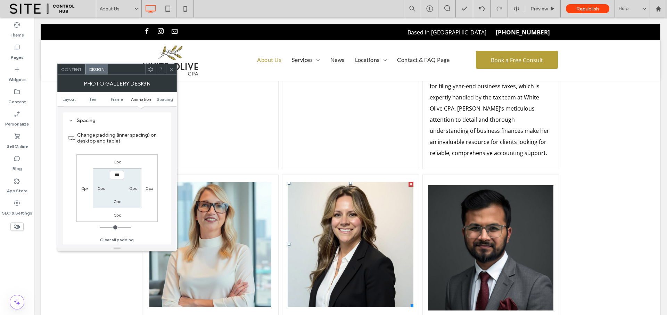
scroll to position [350, 0]
click at [181, 71] on img at bounding box center [170, 60] width 57 height 33
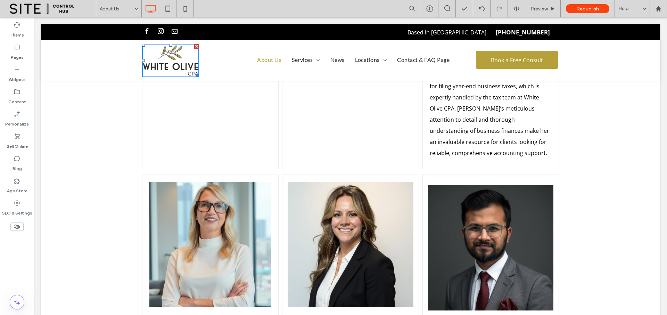
click at [446, 185] on link at bounding box center [490, 247] width 125 height 125
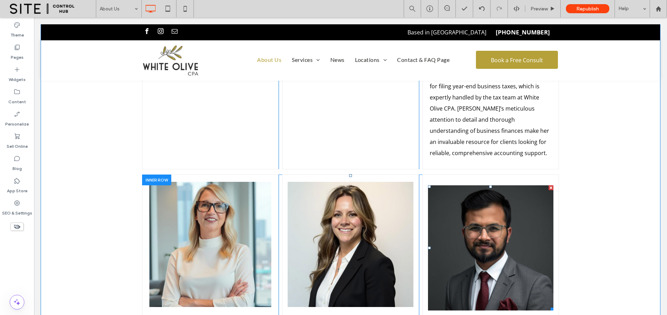
click at [445, 185] on link at bounding box center [490, 247] width 125 height 125
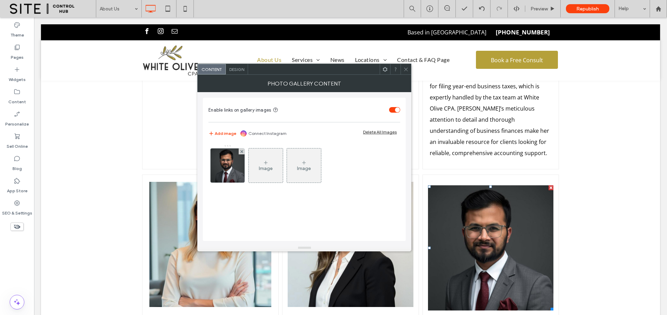
click at [243, 73] on div "Design" at bounding box center [237, 69] width 22 height 10
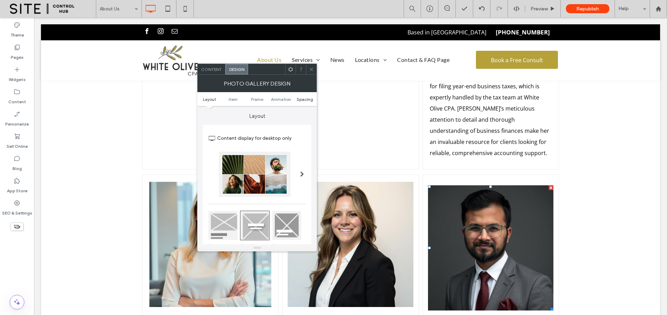
click at [302, 99] on span "Spacing" at bounding box center [305, 99] width 16 height 5
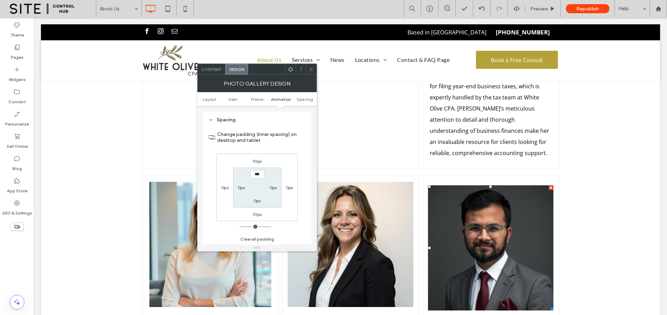
click at [258, 161] on label "10px" at bounding box center [257, 160] width 9 height 5
type input "**"
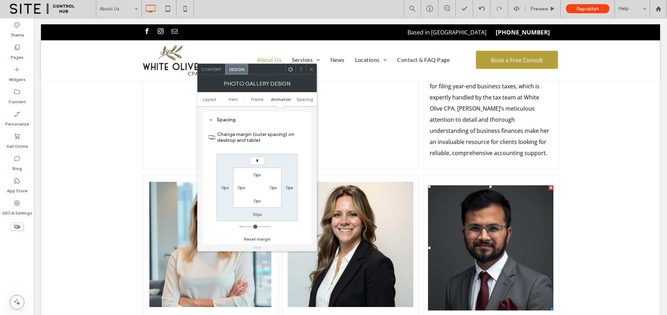
type input "*"
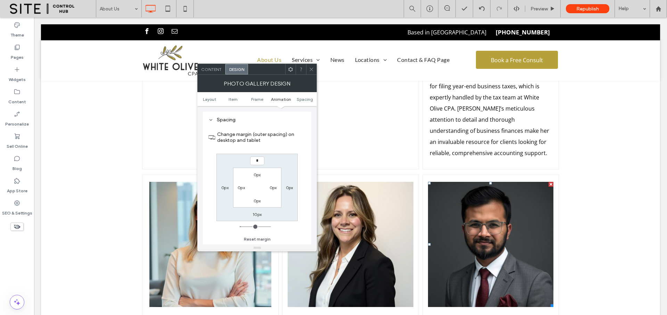
type input "*"
type input "***"
click at [260, 176] on label "0px" at bounding box center [257, 174] width 7 height 5
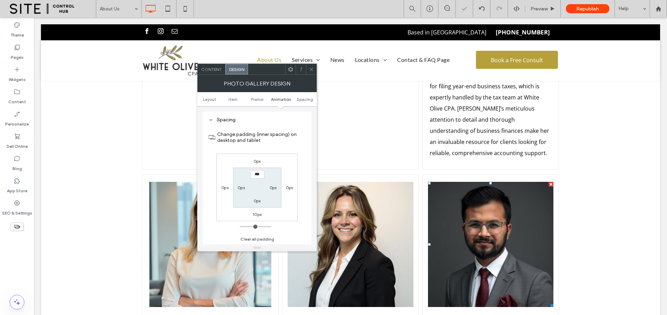
click at [256, 213] on label "10px" at bounding box center [257, 214] width 9 height 5
type input "**"
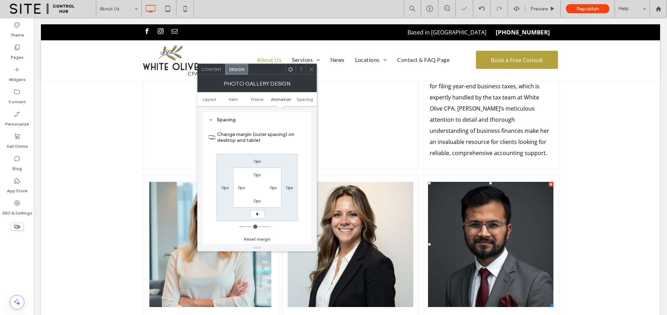
type input "*"
type input "***"
click at [258, 202] on label "0px" at bounding box center [257, 200] width 7 height 5
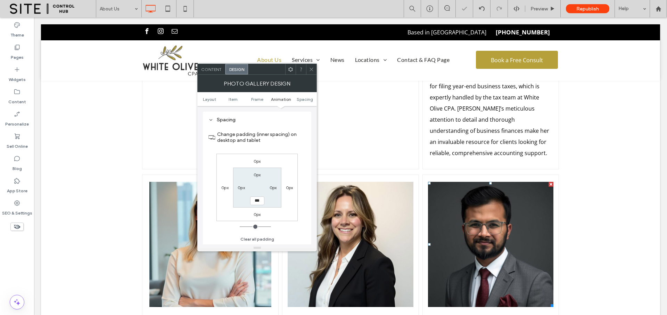
click at [257, 213] on label "0px" at bounding box center [257, 214] width 7 height 5
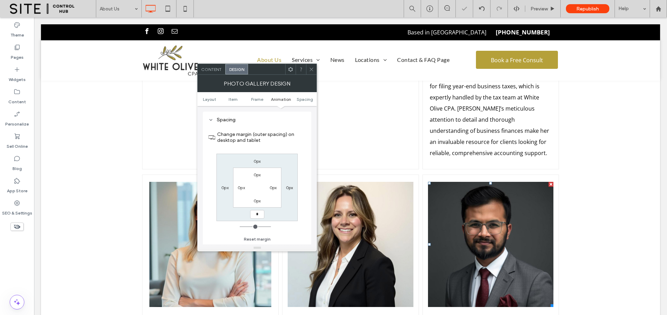
type input "*"
click at [258, 202] on label "0px" at bounding box center [257, 200] width 7 height 5
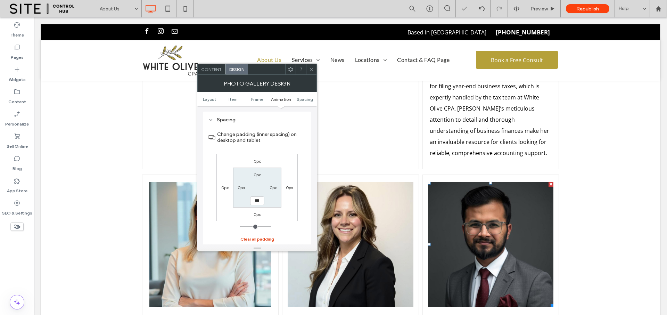
click at [256, 237] on button "Clear all padding" at bounding box center [257, 239] width 34 height 8
click at [313, 68] on use at bounding box center [311, 68] width 3 height 3
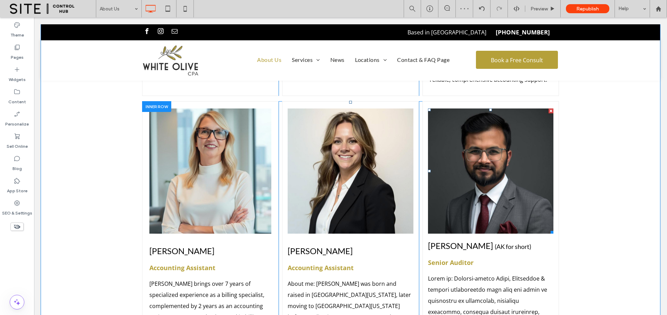
scroll to position [1210, 0]
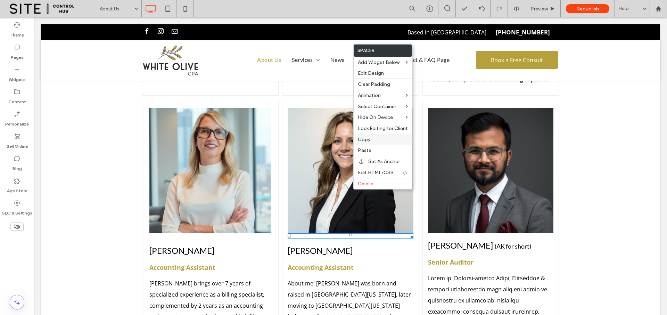
drag, startPoint x: 385, startPoint y: 142, endPoint x: 387, endPoint y: 153, distance: 11.3
click at [385, 142] on label "Copy" at bounding box center [383, 140] width 50 height 6
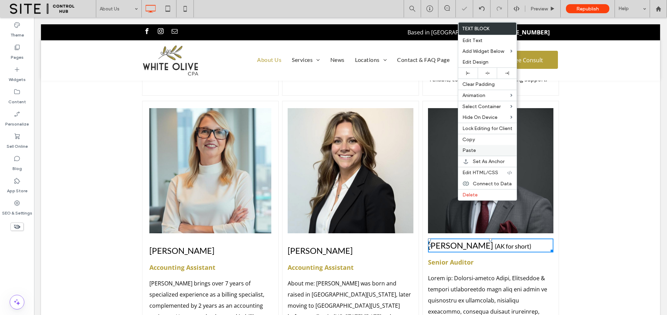
click at [476, 151] on label "Paste" at bounding box center [487, 150] width 50 height 6
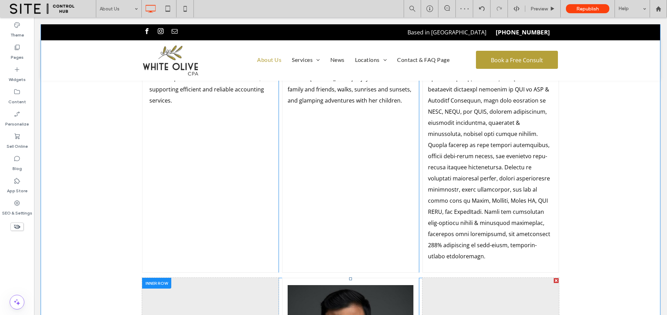
scroll to position [1535, 0]
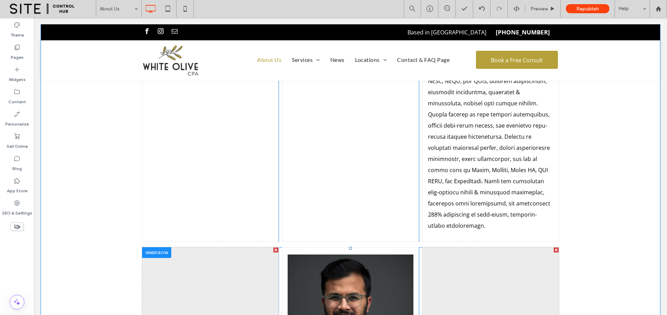
click at [158, 247] on div at bounding box center [156, 252] width 29 height 11
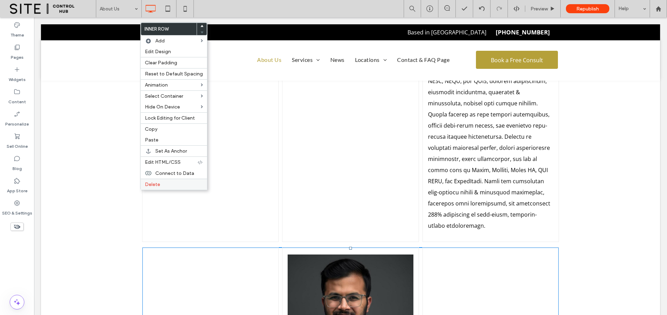
click at [167, 187] on label "Delete" at bounding box center [174, 184] width 58 height 6
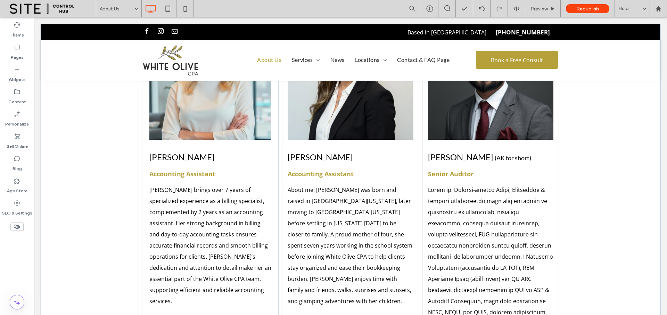
scroll to position [1300, 0]
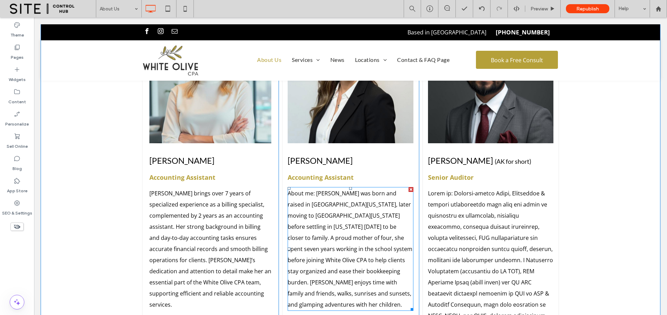
click at [327, 189] on span "About me: [PERSON_NAME] was born and raised in [GEOGRAPHIC_DATA][US_STATE], lat…" at bounding box center [350, 248] width 125 height 119
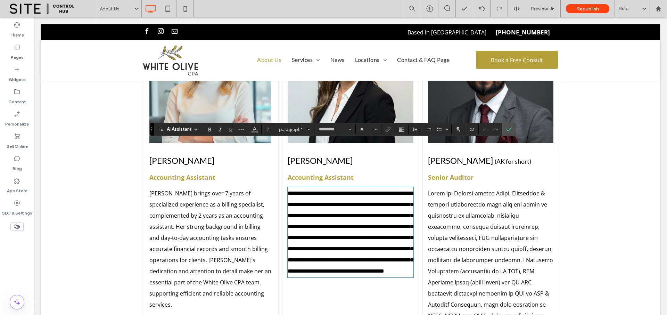
click at [322, 188] on p "**********" at bounding box center [350, 232] width 125 height 89
drag, startPoint x: 313, startPoint y: 148, endPoint x: 288, endPoint y: 146, distance: 24.7
click at [288, 190] on span "**********" at bounding box center [351, 231] width 126 height 83
drag, startPoint x: 286, startPoint y: 147, endPoint x: 311, endPoint y: 148, distance: 25.0
click at [311, 190] on span "**********" at bounding box center [351, 231] width 126 height 83
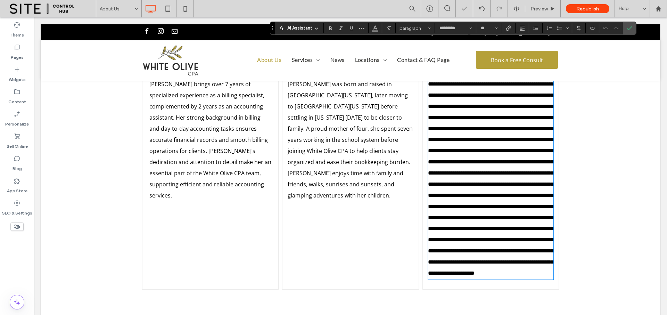
click at [453, 149] on span at bounding box center [491, 178] width 126 height 194
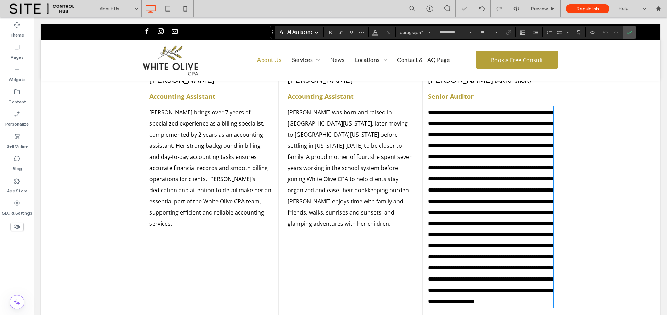
scroll to position [1349, 0]
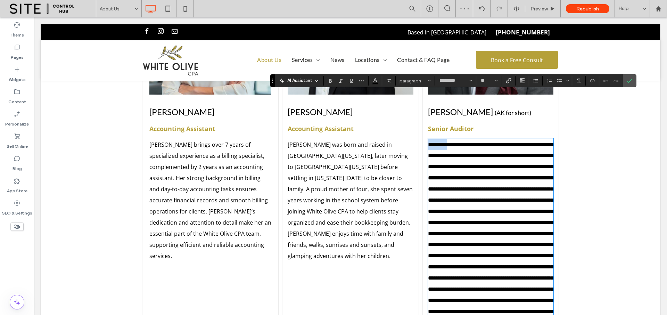
drag, startPoint x: 453, startPoint y: 98, endPoint x: 426, endPoint y: 99, distance: 26.8
click at [428, 142] on span at bounding box center [491, 239] width 126 height 194
click at [630, 81] on use "Confirm" at bounding box center [630, 81] width 6 height 4
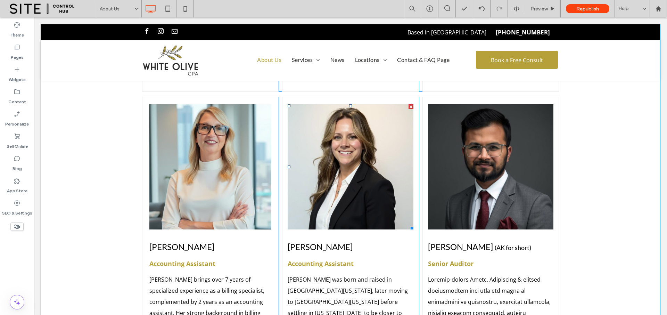
scroll to position [1221, 0]
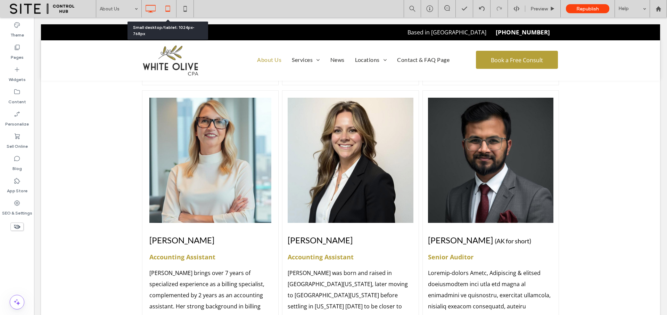
click at [165, 9] on icon at bounding box center [168, 9] width 14 height 14
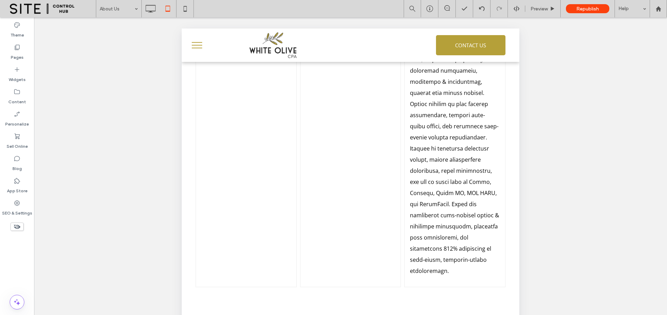
scroll to position [2013, 0]
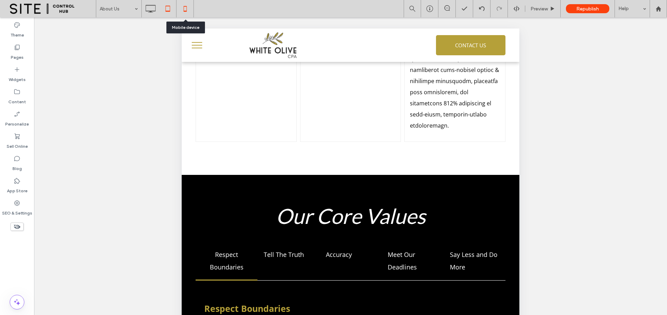
click at [181, 5] on icon at bounding box center [185, 9] width 14 height 14
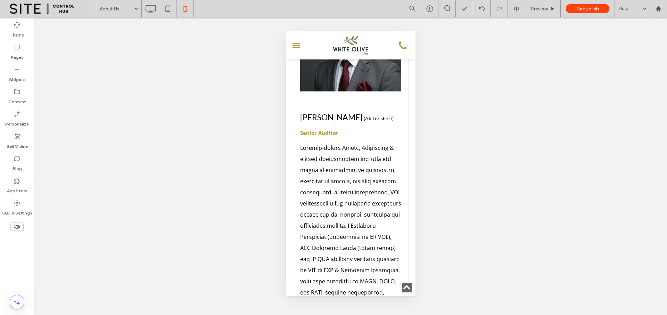
scroll to position [3665, 0]
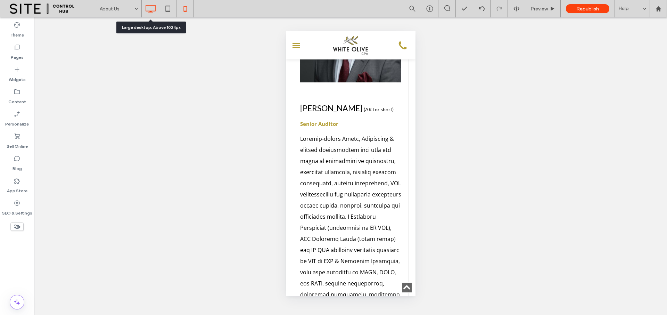
click at [143, 5] on icon at bounding box center [150, 9] width 14 height 14
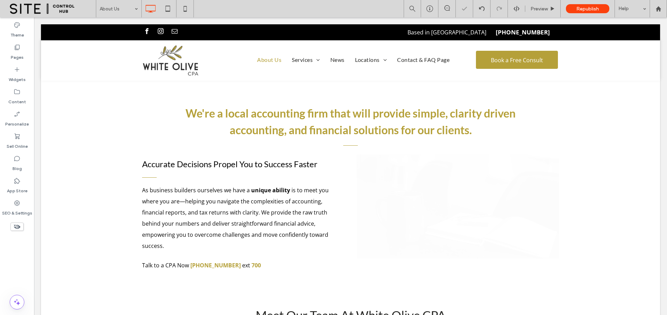
scroll to position [0, 0]
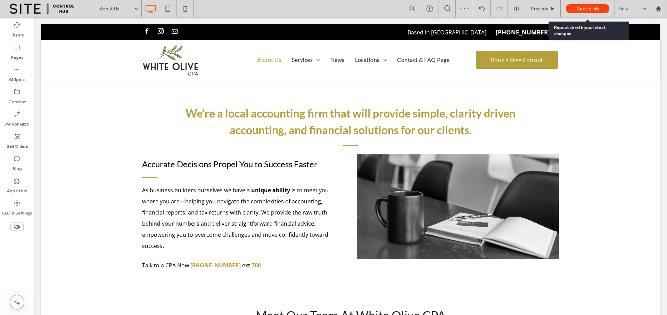
click at [586, 11] on span "Republish" at bounding box center [587, 9] width 23 height 6
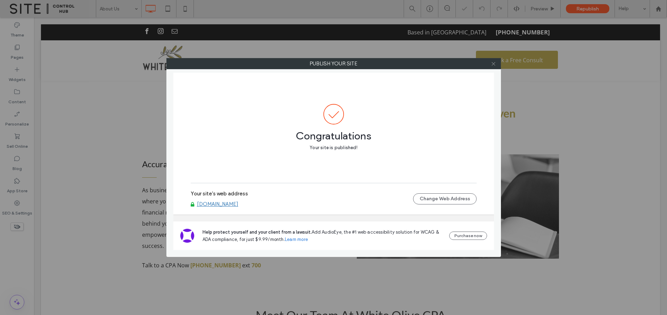
click at [494, 64] on icon at bounding box center [493, 63] width 5 height 5
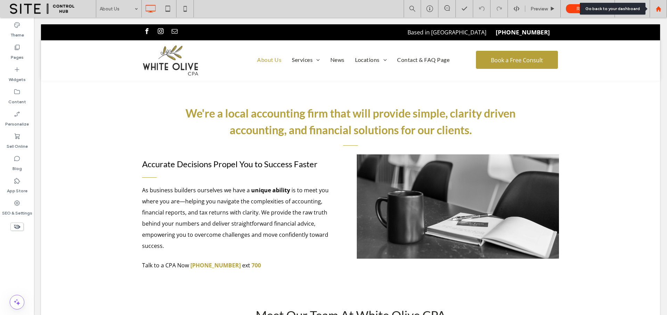
click at [658, 7] on use at bounding box center [658, 8] width 5 height 5
